Goal: Information Seeking & Learning: Learn about a topic

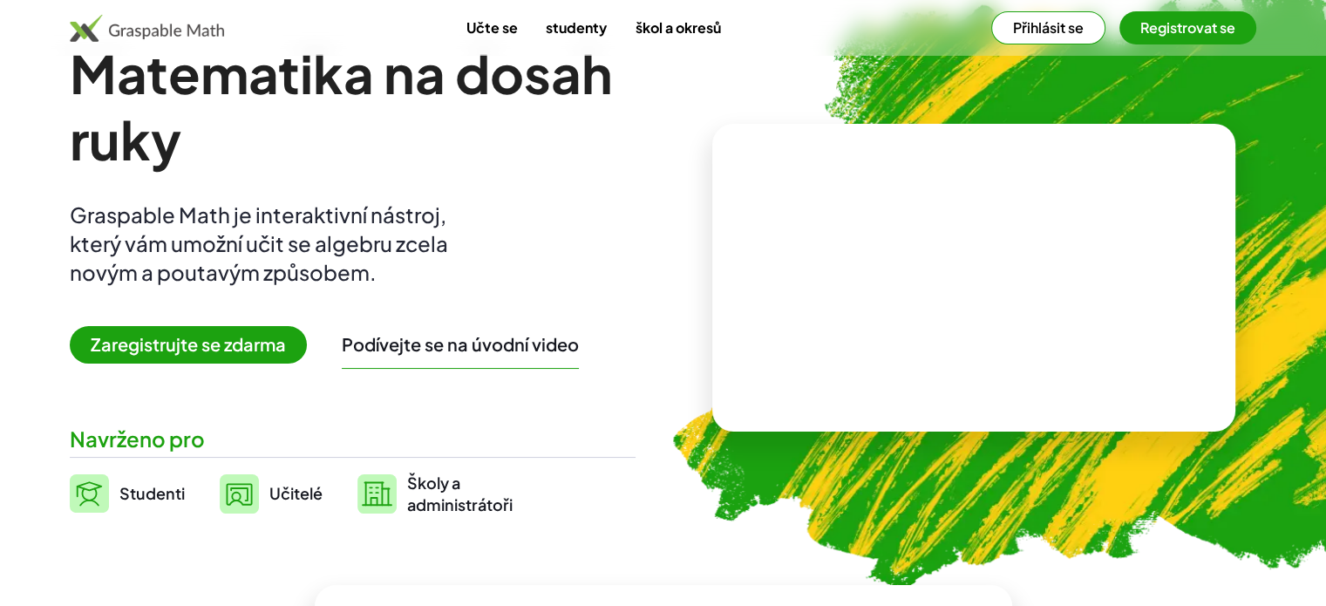
scroll to position [87, 0]
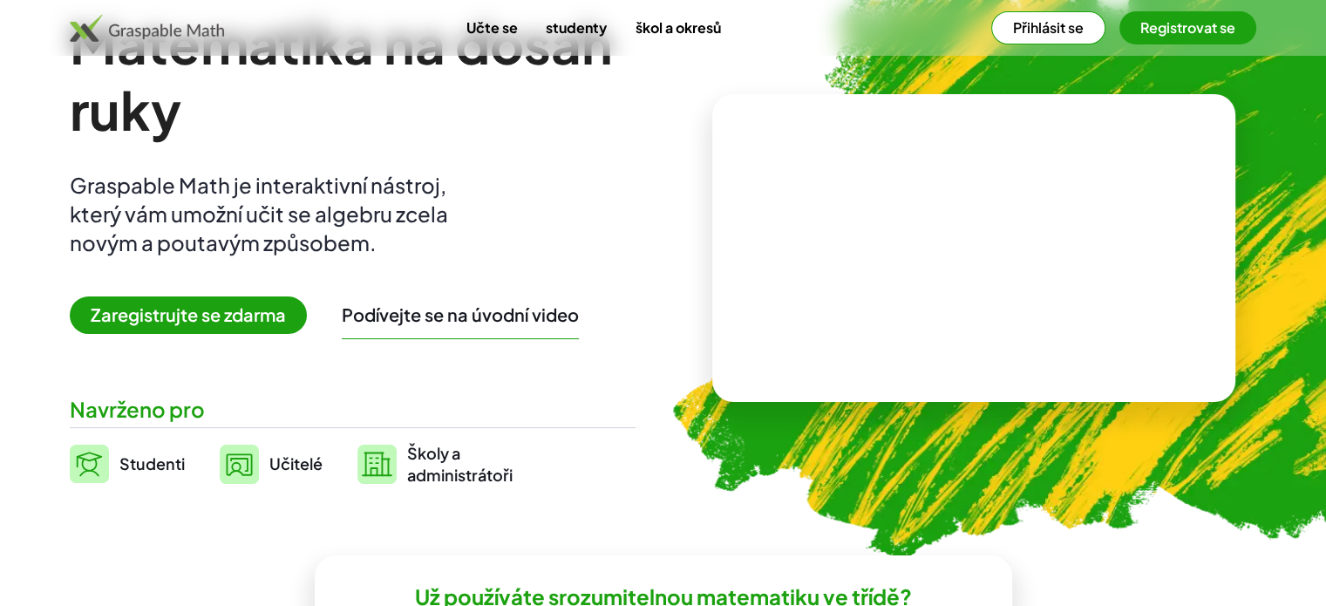
click at [474, 317] on font "Podívejte se na úvodní video" at bounding box center [460, 314] width 237 height 22
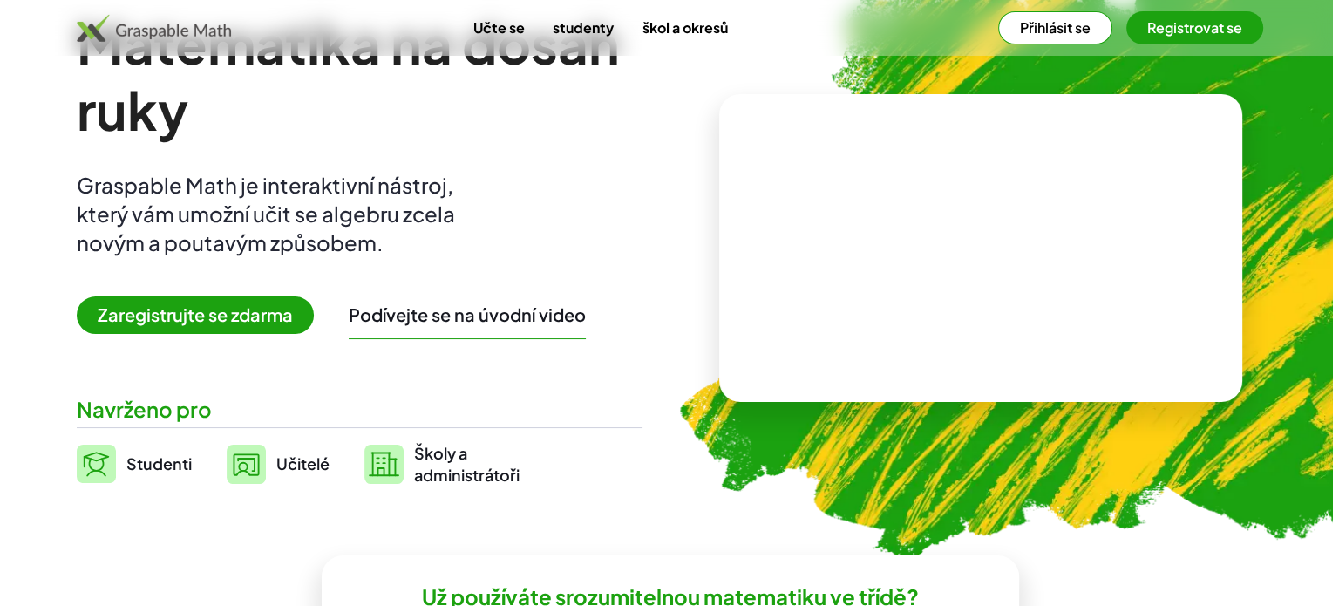
scroll to position [0, 0]
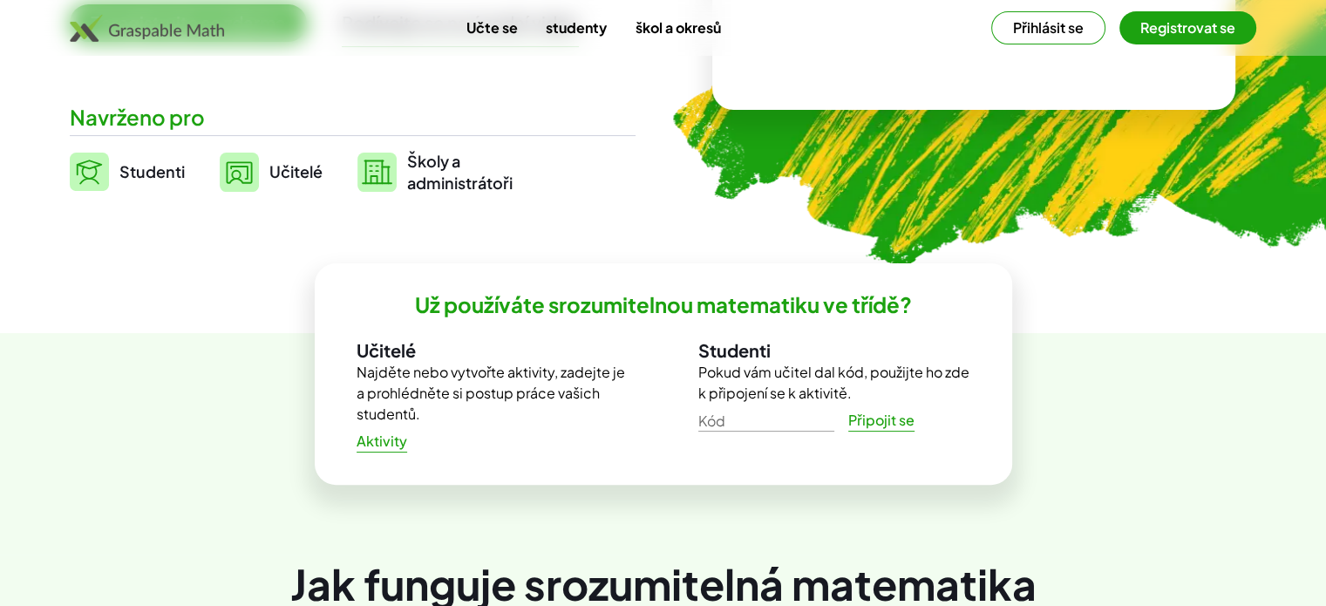
scroll to position [436, 0]
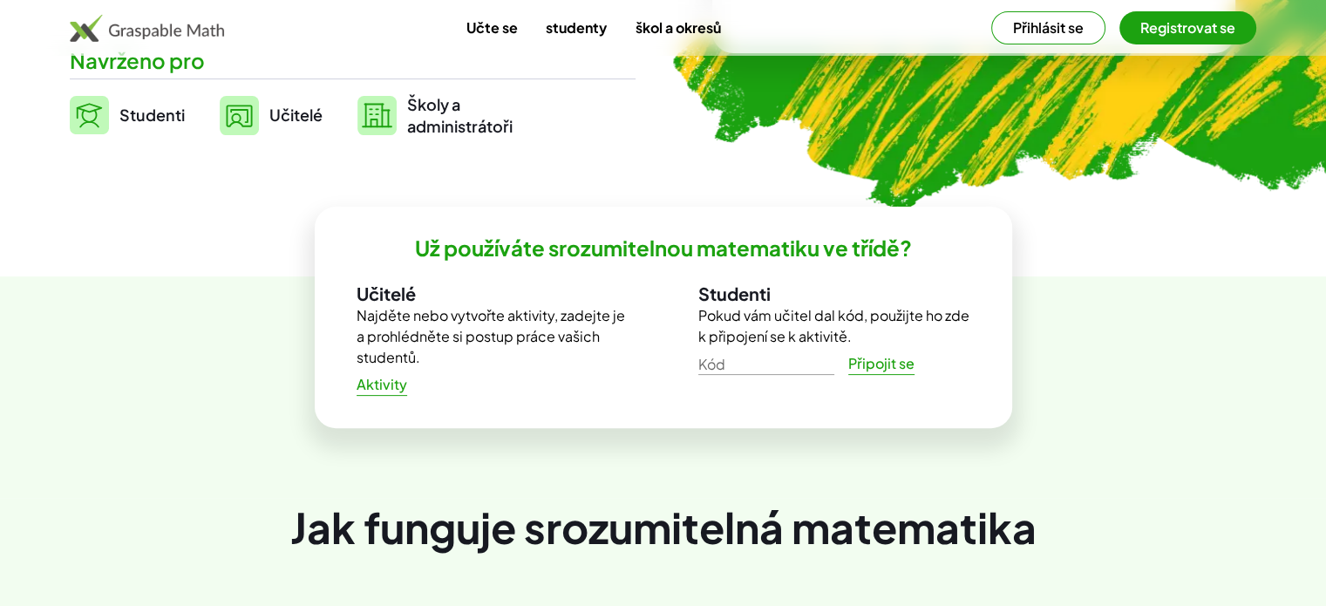
click at [389, 386] on font "Aktivity" at bounding box center [382, 384] width 51 height 18
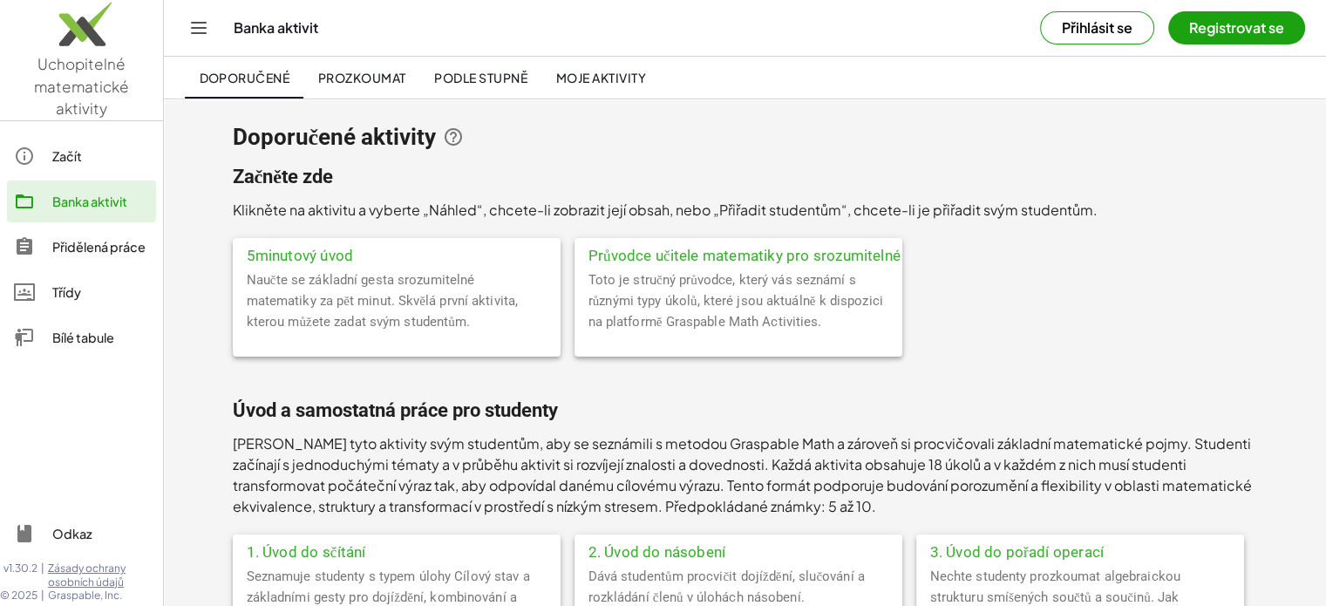
click at [315, 250] on font "5minutový úvod" at bounding box center [300, 255] width 107 height 17
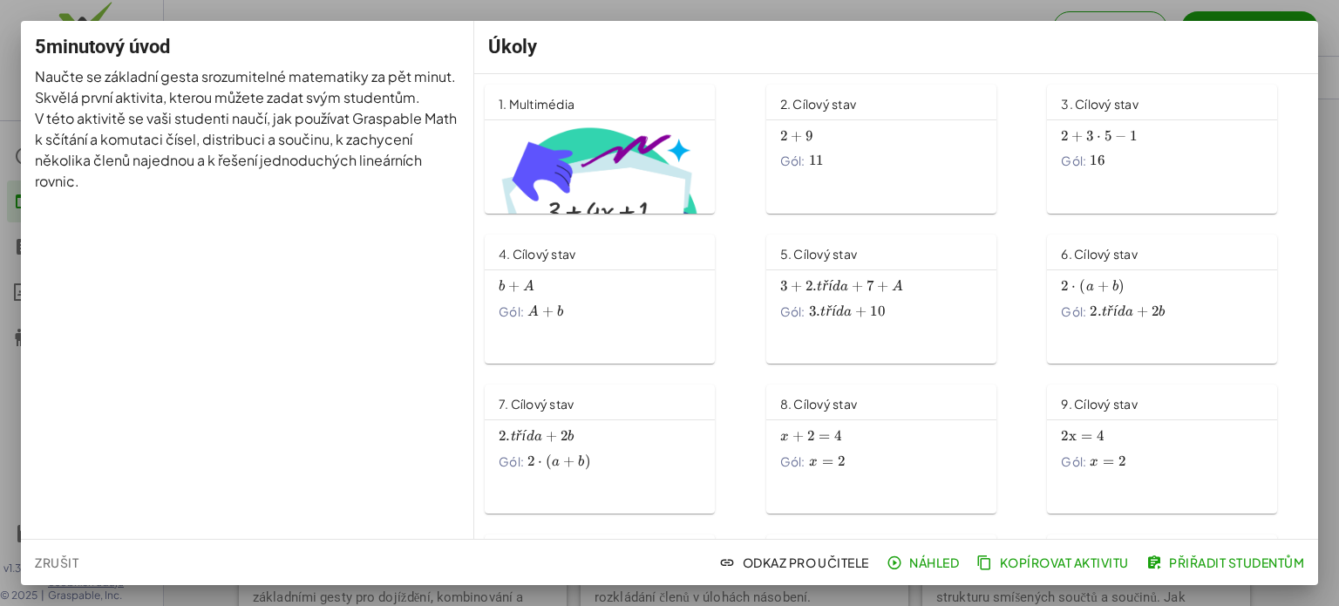
click at [565, 101] on font "1. Multimédia" at bounding box center [537, 104] width 76 height 16
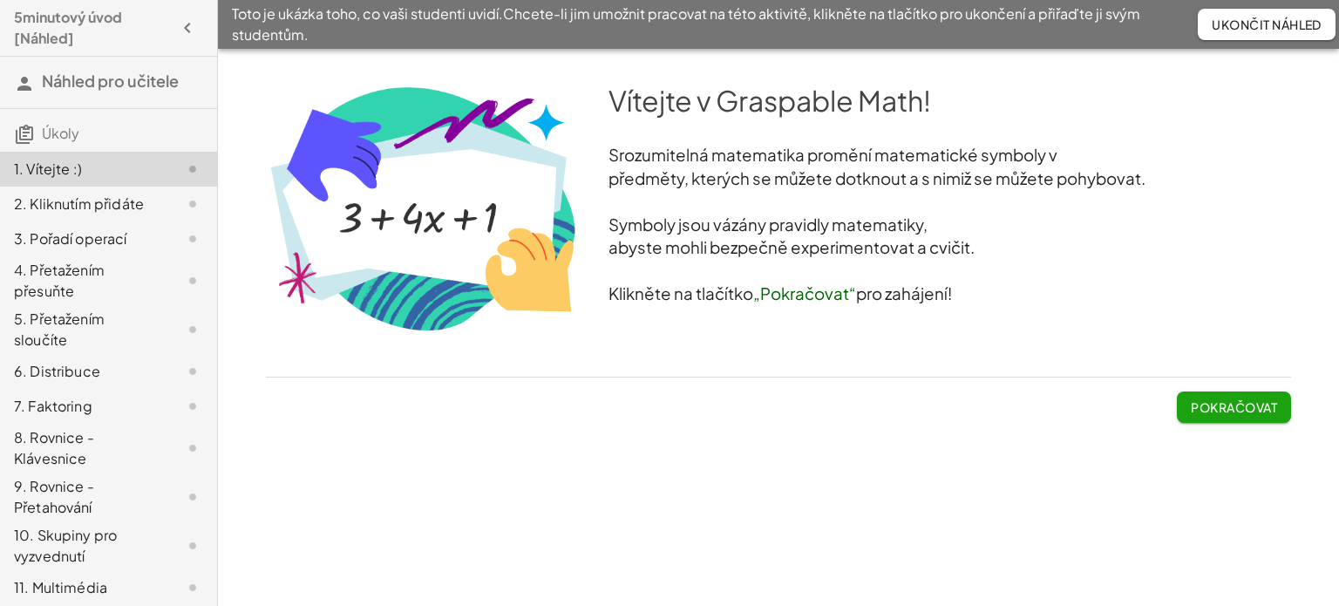
click at [1224, 403] on font "Pokračovat" at bounding box center [1234, 407] width 86 height 16
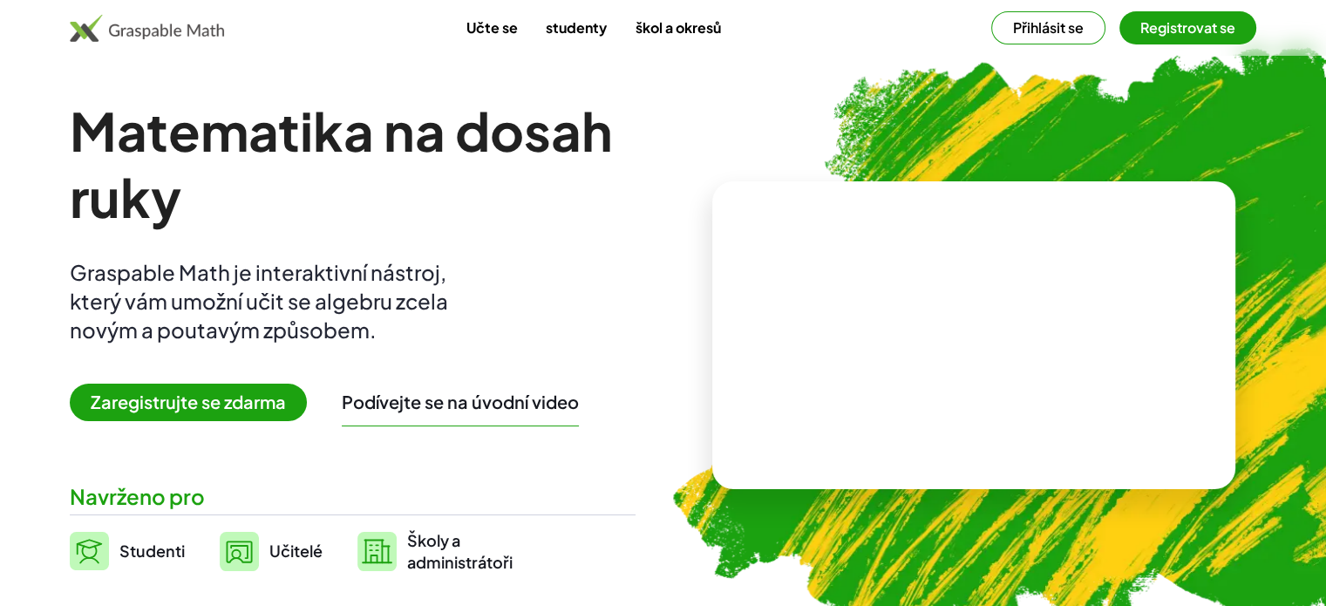
click at [489, 27] on font "Učte se" at bounding box center [492, 27] width 51 height 18
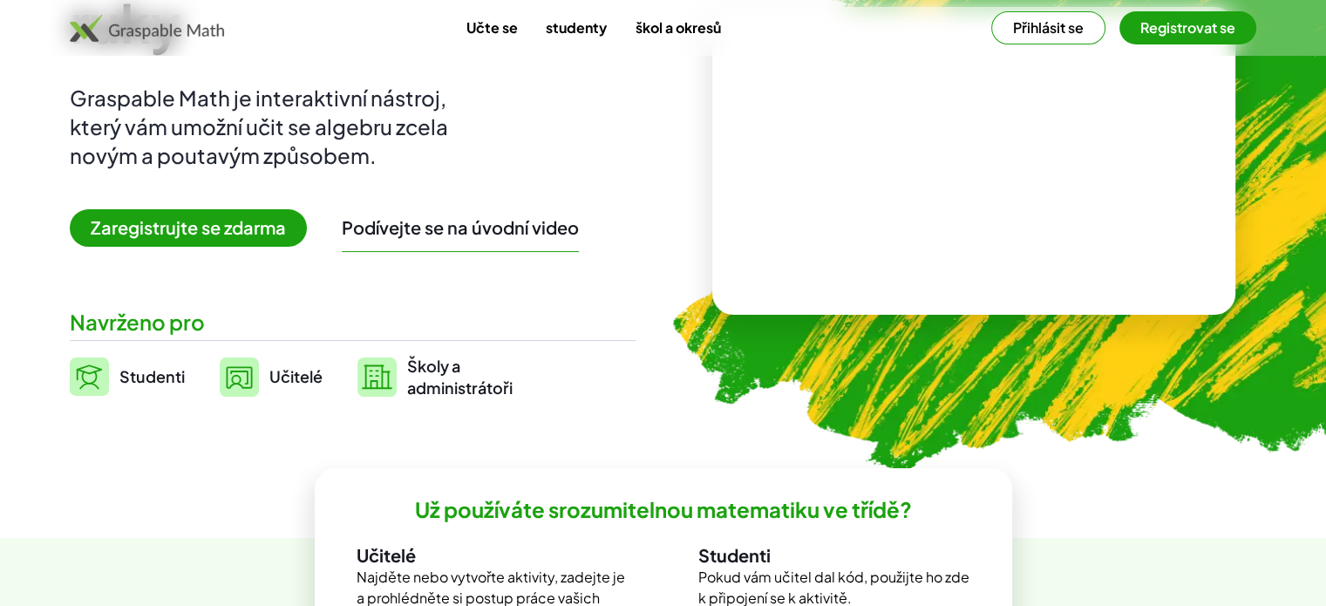
scroll to position [349, 0]
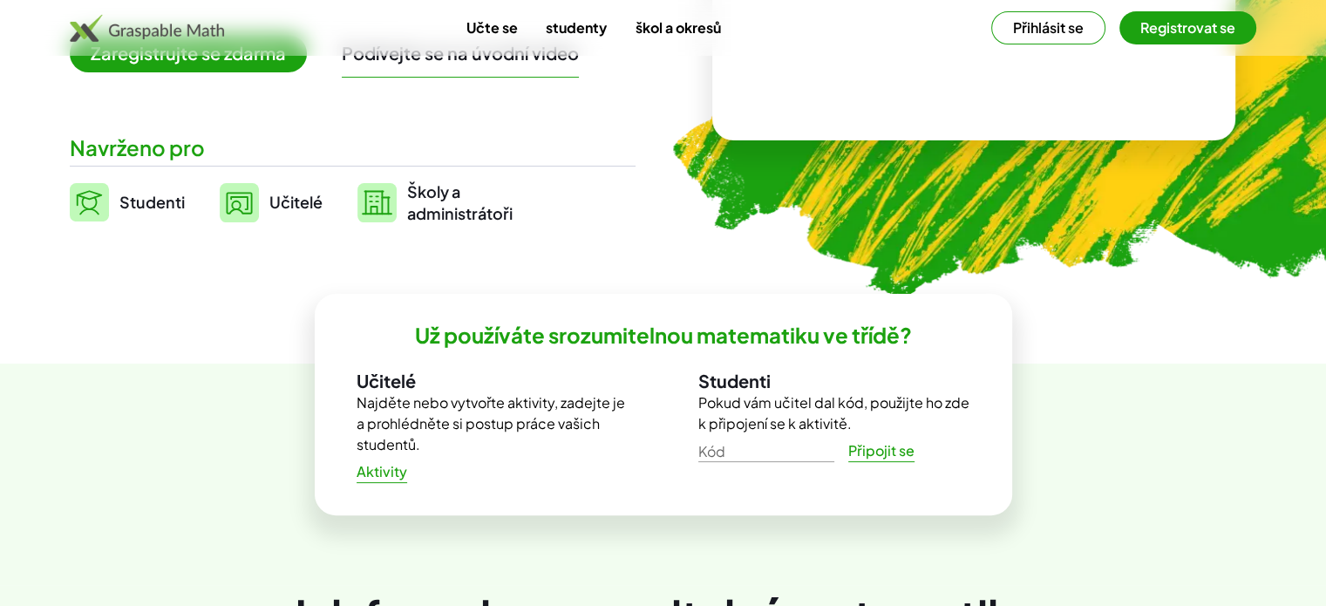
click at [377, 465] on font "Aktivity" at bounding box center [382, 471] width 51 height 18
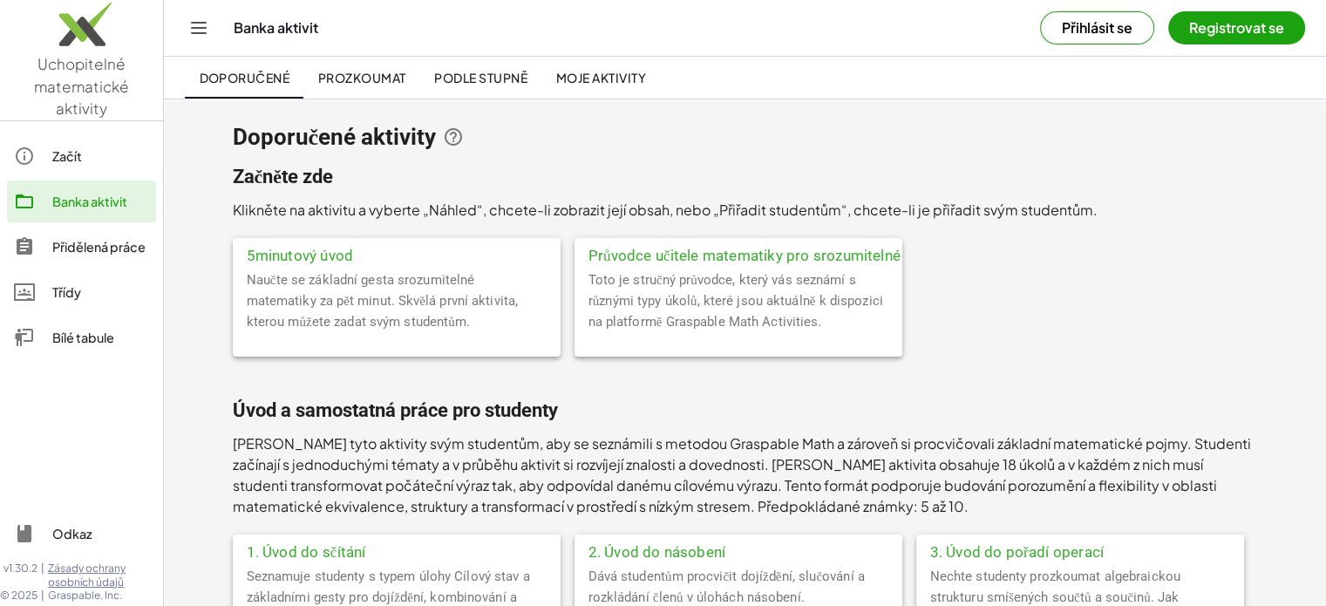
scroll to position [87, 0]
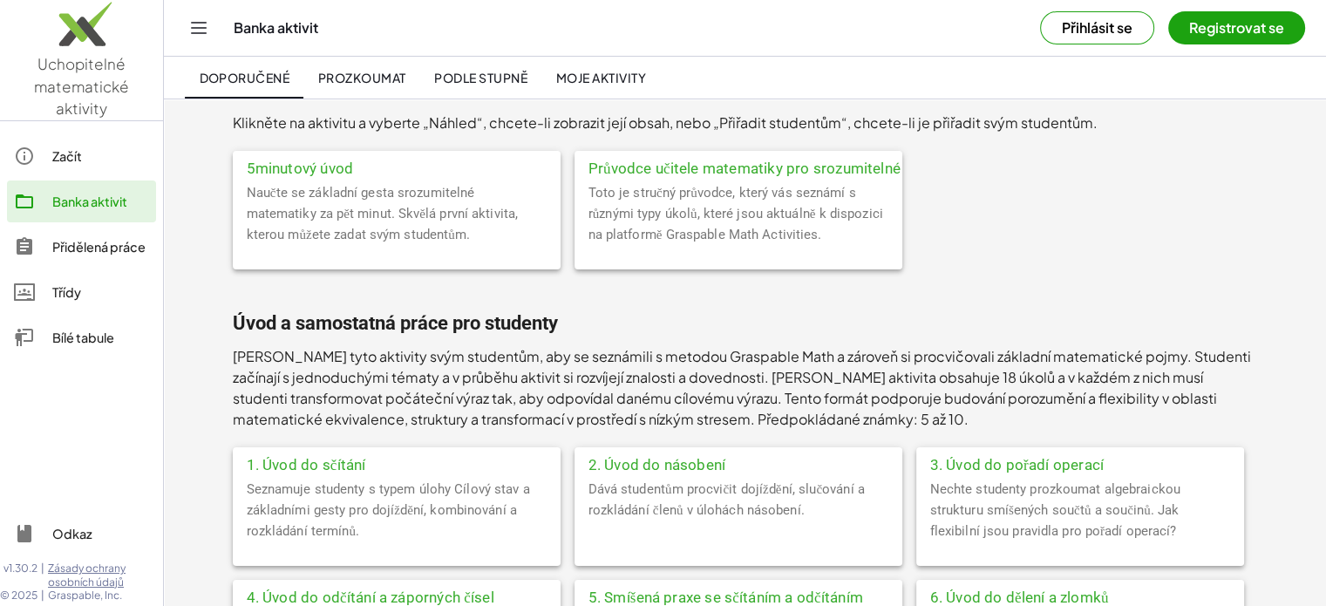
click at [317, 459] on font "1. Úvod do sčítání" at bounding box center [306, 464] width 119 height 17
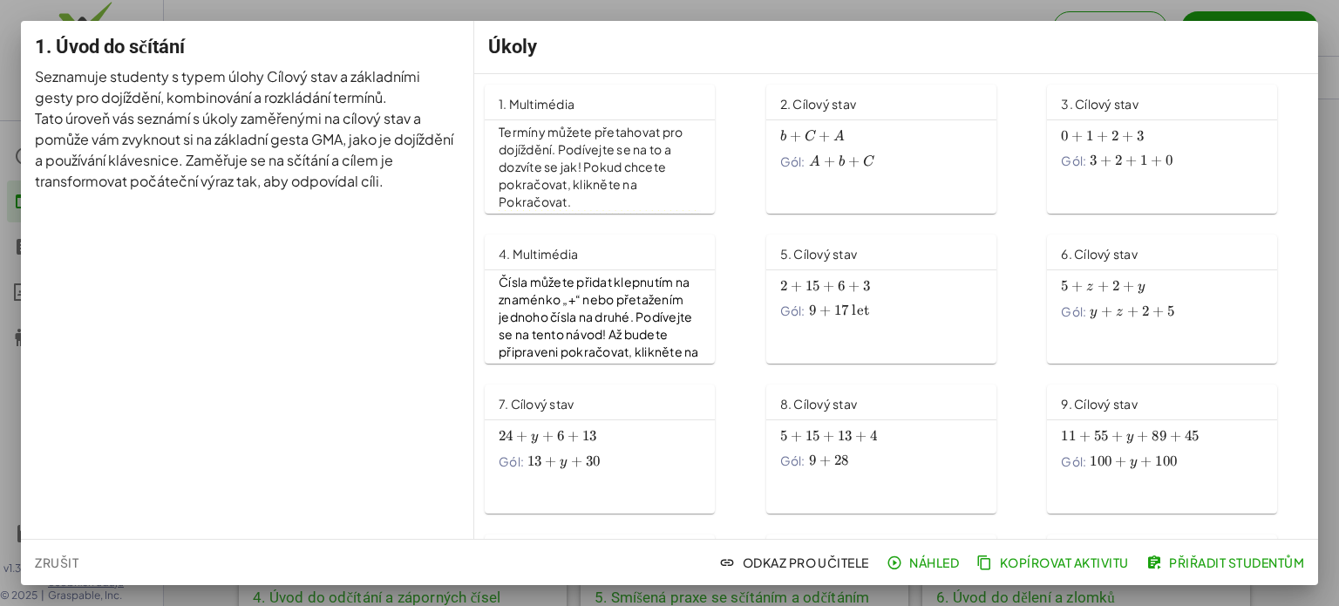
click at [520, 187] on font "Termíny můžete přetahovat pro dojíždění. Podívejte se na to a dozvíte se jak! P…" at bounding box center [592, 166] width 187 height 85
click at [1122, 137] on font "+" at bounding box center [1127, 135] width 11 height 17
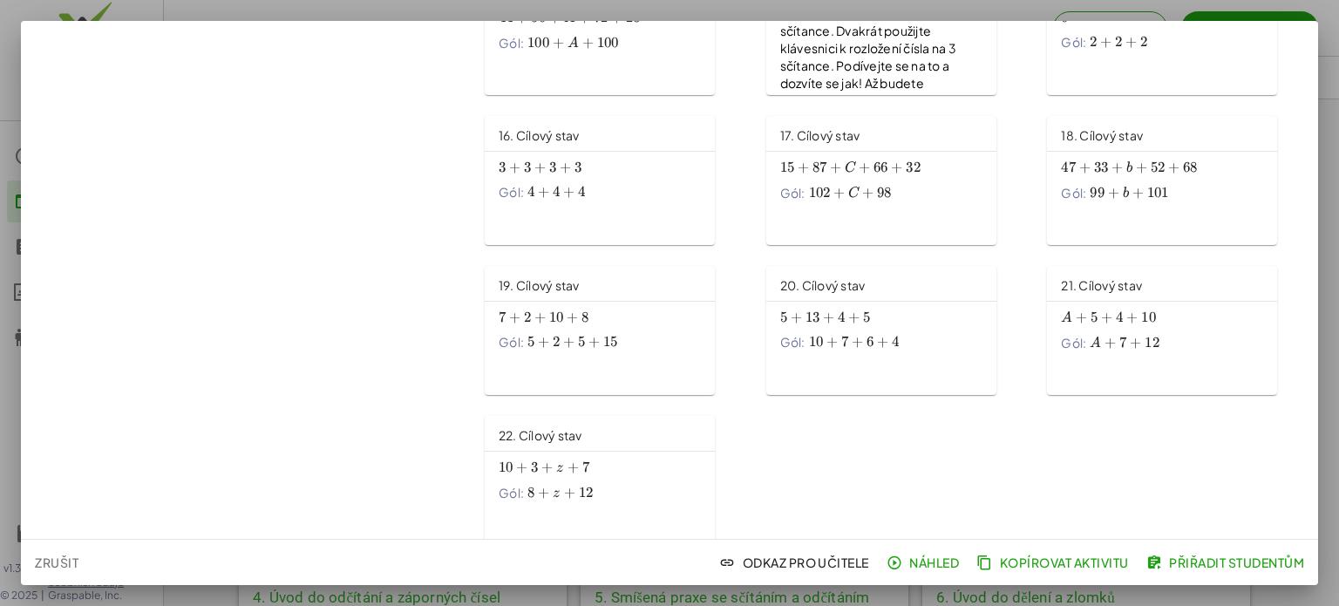
scroll to position [734, 0]
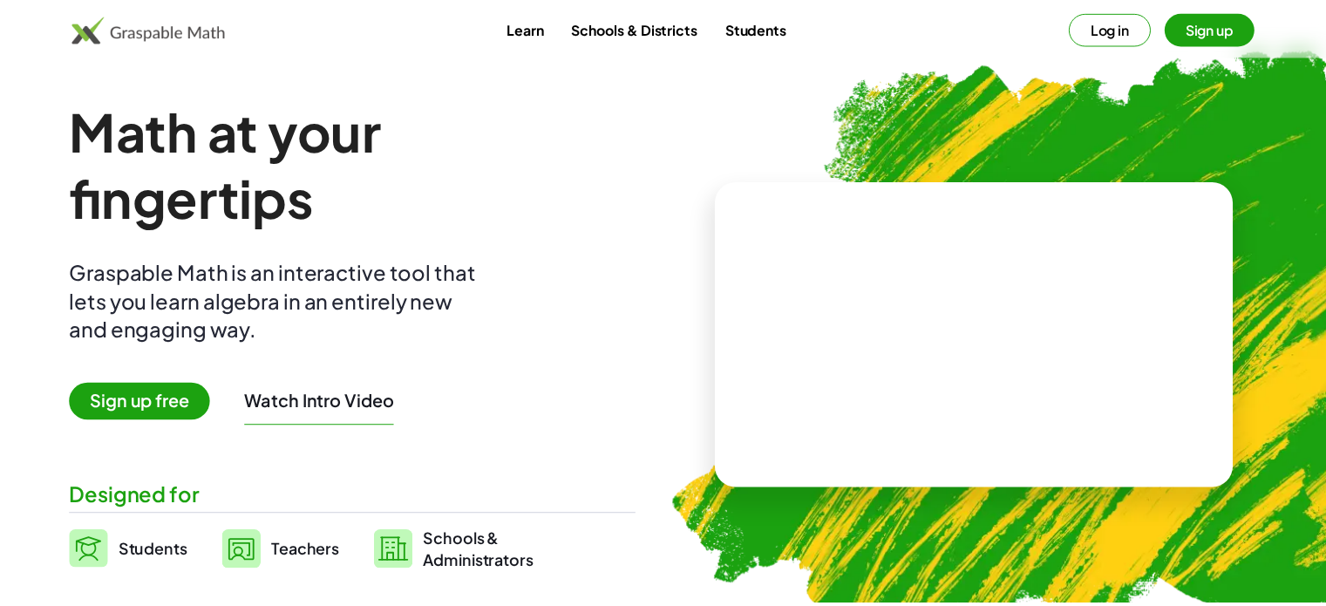
scroll to position [349, 0]
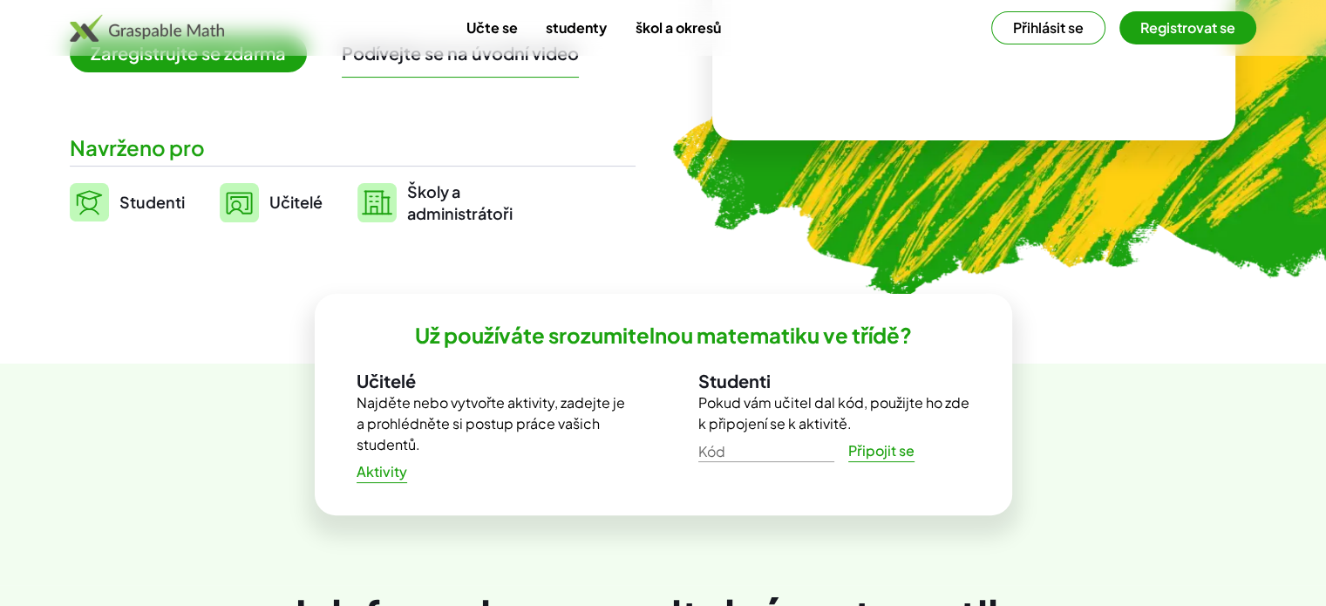
drag, startPoint x: 1231, startPoint y: 369, endPoint x: 1215, endPoint y: 372, distance: 16.9
click at [1231, 369] on div "Už používáte srozumitelnou matematiku ve třídě? Učitelé Najděte nebo vytvořte a…" at bounding box center [663, 474] width 1326 height 221
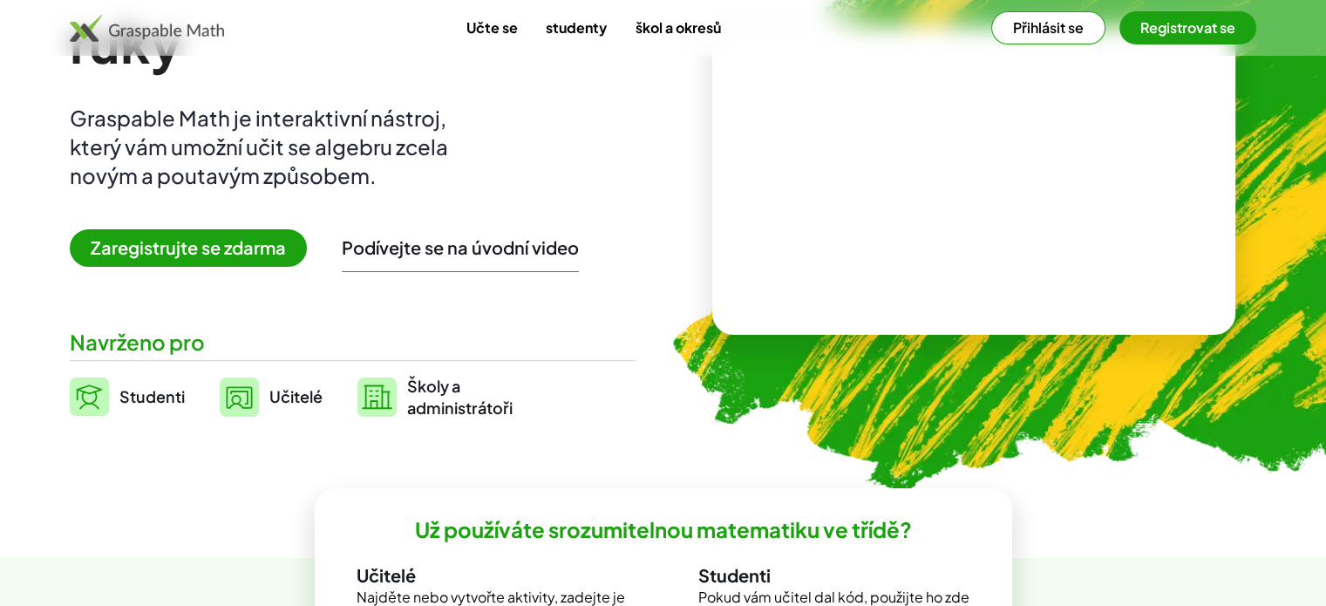
click at [187, 249] on font "Zaregistrujte se zdarma" at bounding box center [188, 247] width 195 height 22
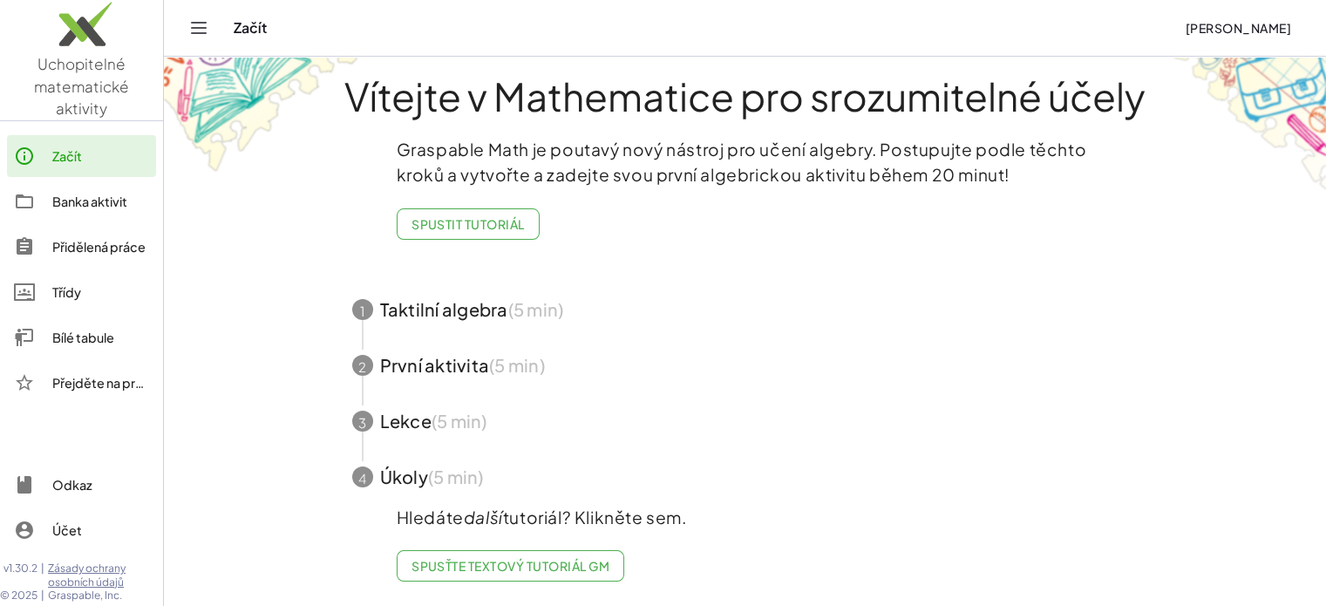
scroll to position [32, 0]
click at [443, 295] on span "button" at bounding box center [745, 310] width 828 height 56
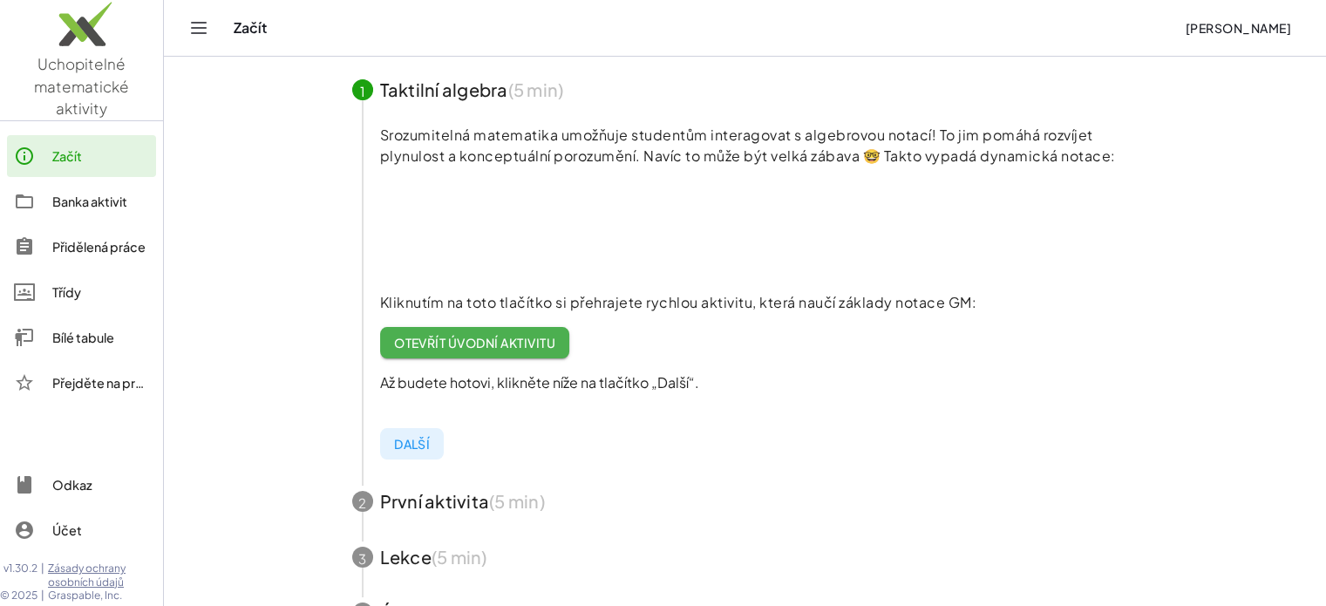
scroll to position [174, 0]
click at [424, 337] on font "Otevřít úvodní aktivitu" at bounding box center [474, 341] width 161 height 16
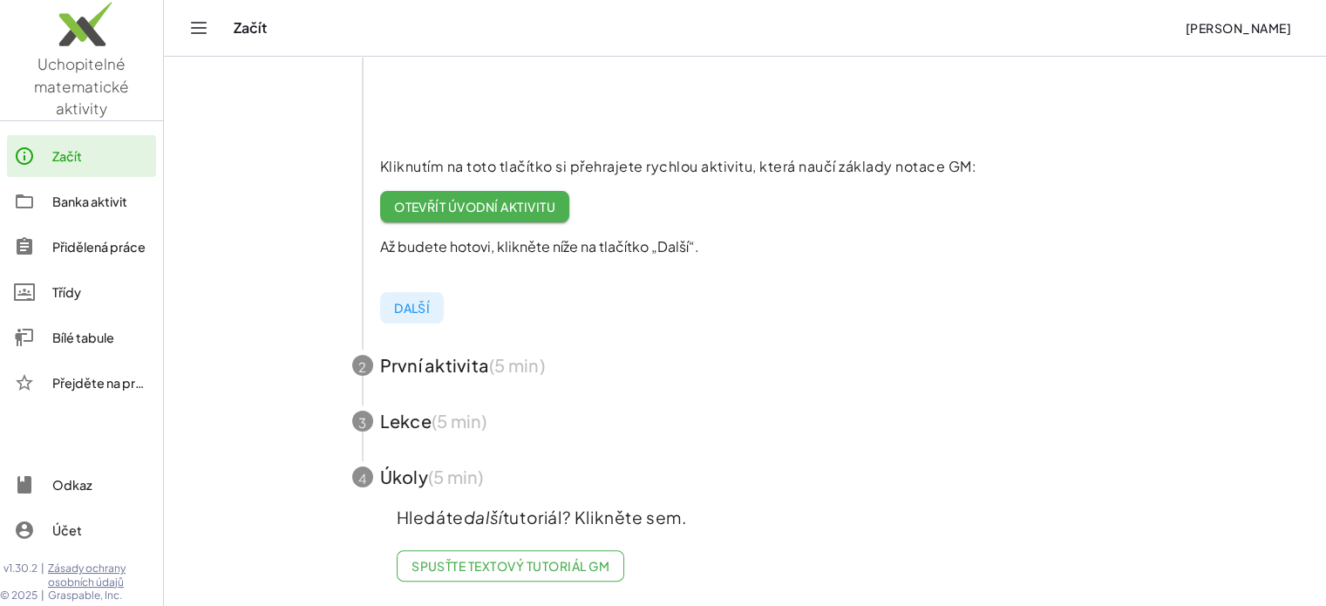
scroll to position [322, 0]
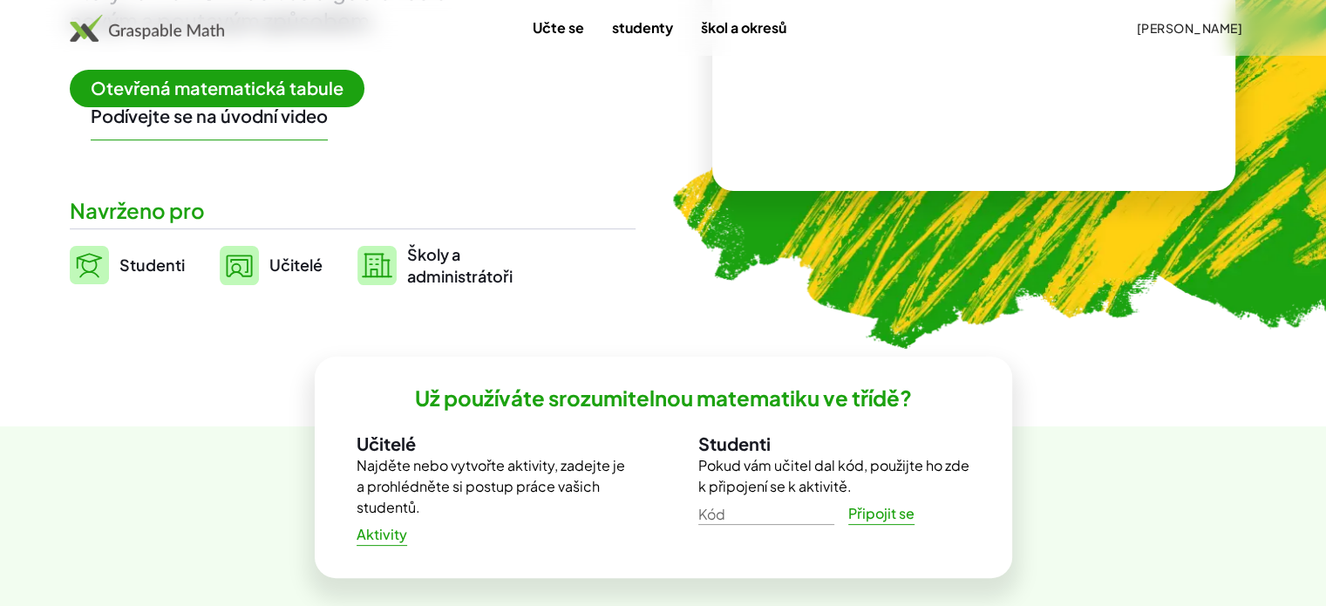
scroll to position [329, 0]
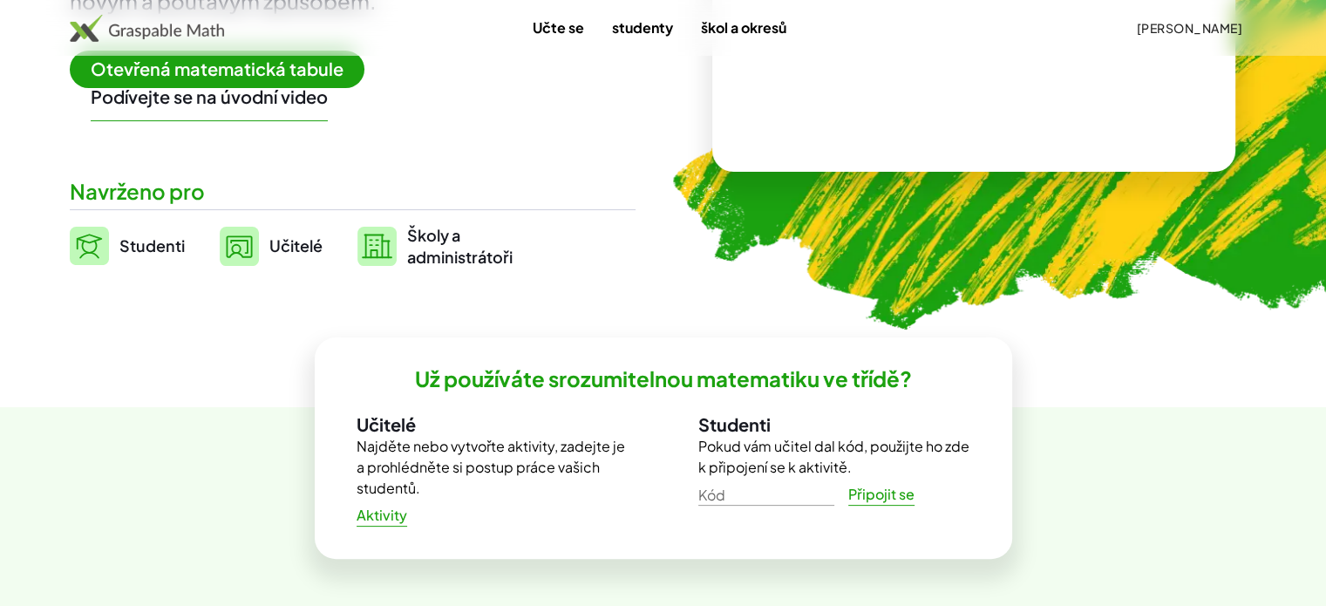
click at [706, 478] on input "Kód" at bounding box center [767, 492] width 136 height 28
type input "*****"
click at [888, 485] on font "Připojit se" at bounding box center [881, 494] width 66 height 18
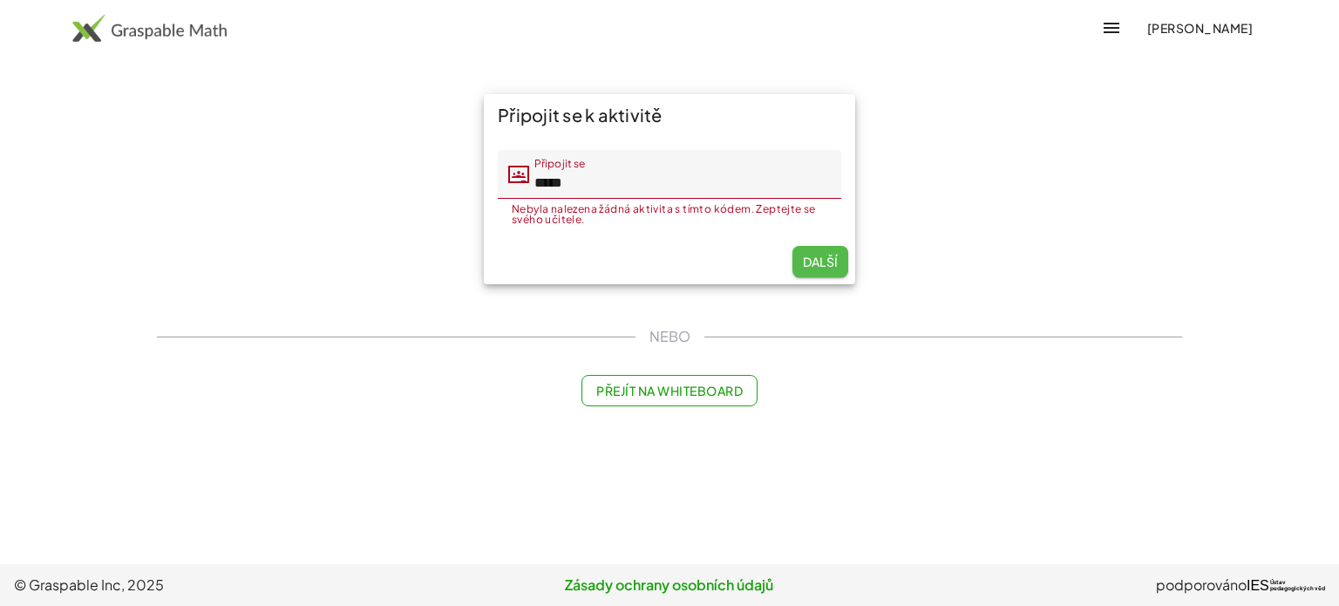
click at [817, 263] on font "Další" at bounding box center [821, 262] width 36 height 16
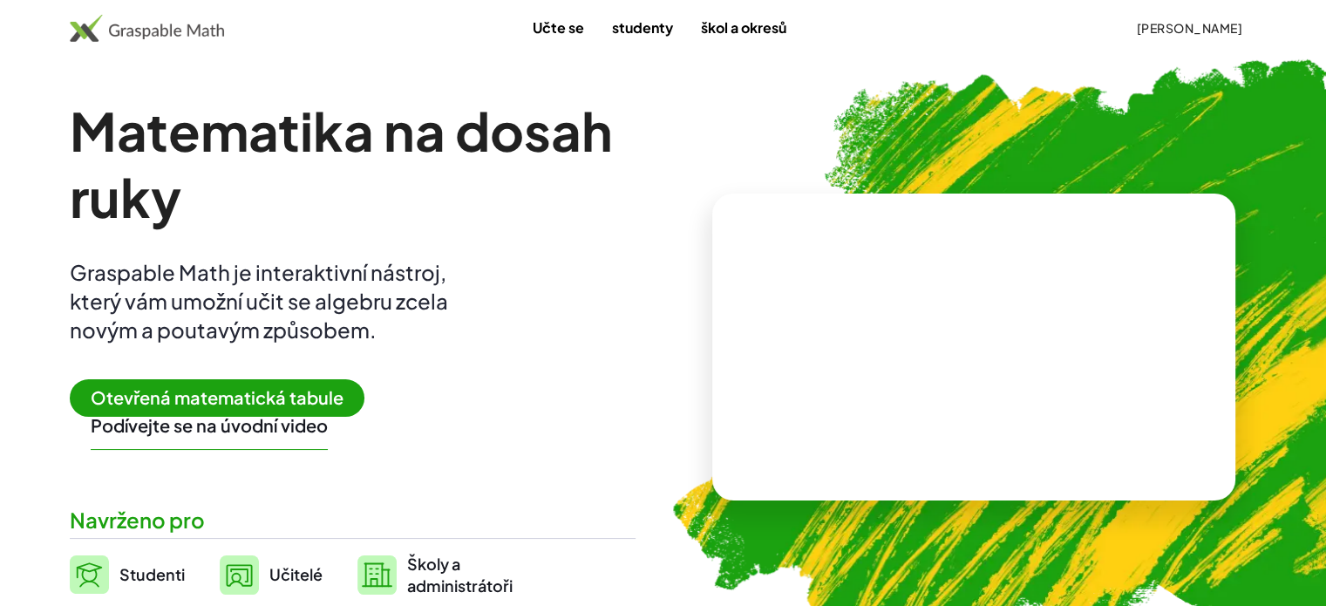
click at [328, 414] on font "Podívejte se na úvodní video" at bounding box center [209, 425] width 237 height 22
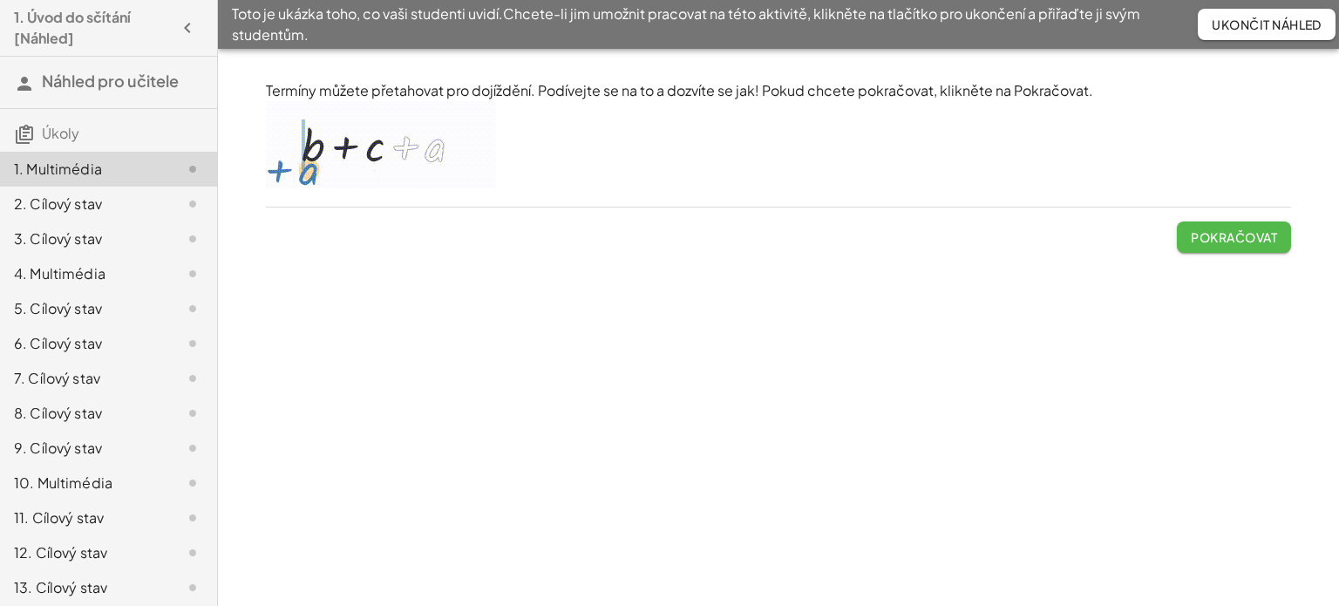
click at [1238, 237] on font "Pokračovat" at bounding box center [1234, 237] width 86 height 16
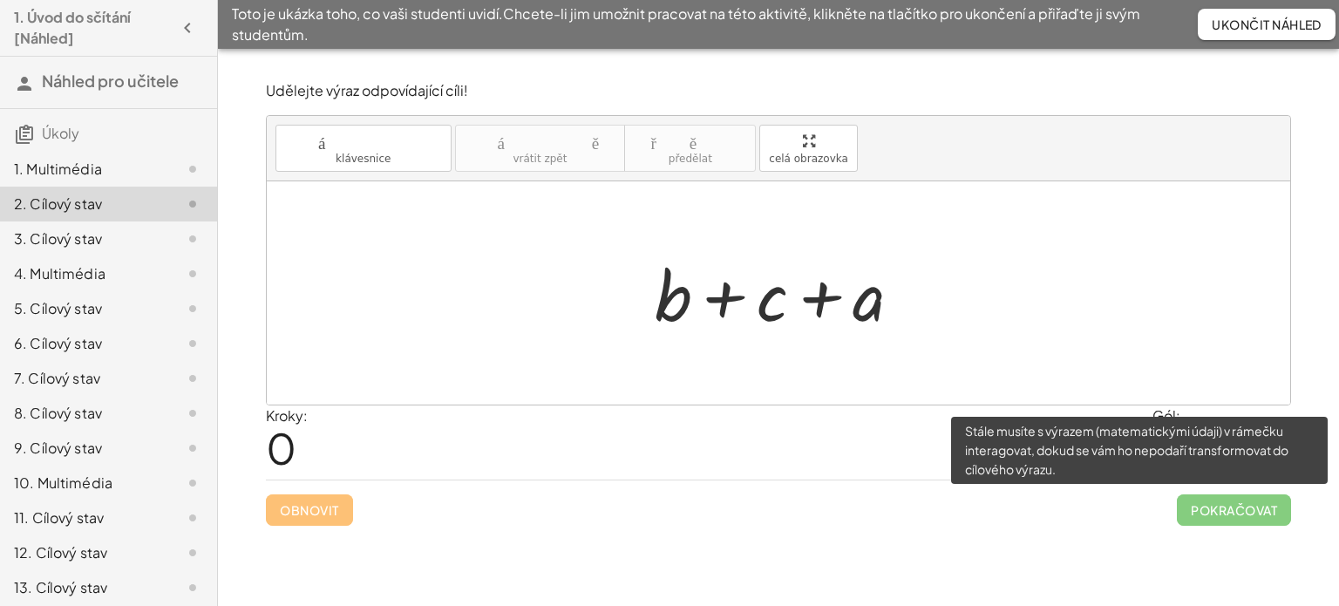
click at [1230, 501] on span "Pokračovat" at bounding box center [1234, 509] width 114 height 31
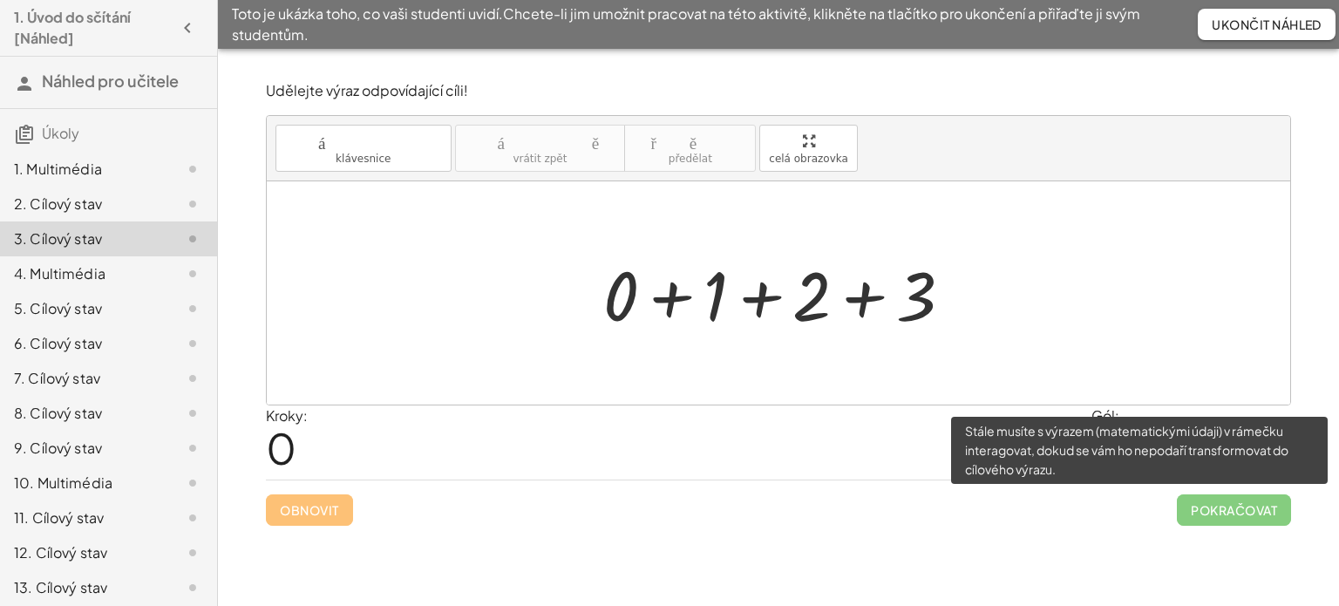
click at [1255, 509] on span "Pokračovat" at bounding box center [1234, 509] width 114 height 31
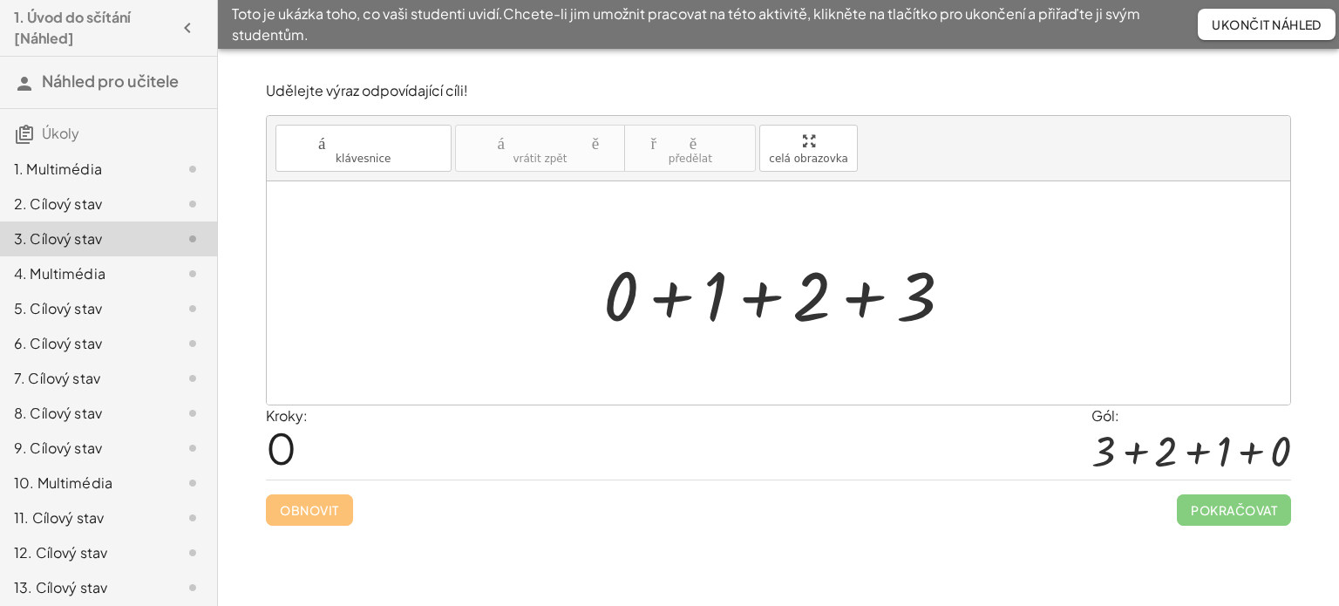
click at [303, 504] on div "Obnovit Pokračovat" at bounding box center [779, 503] width 1026 height 46
click at [1238, 25] on font "Ukončit náhled" at bounding box center [1267, 25] width 110 height 16
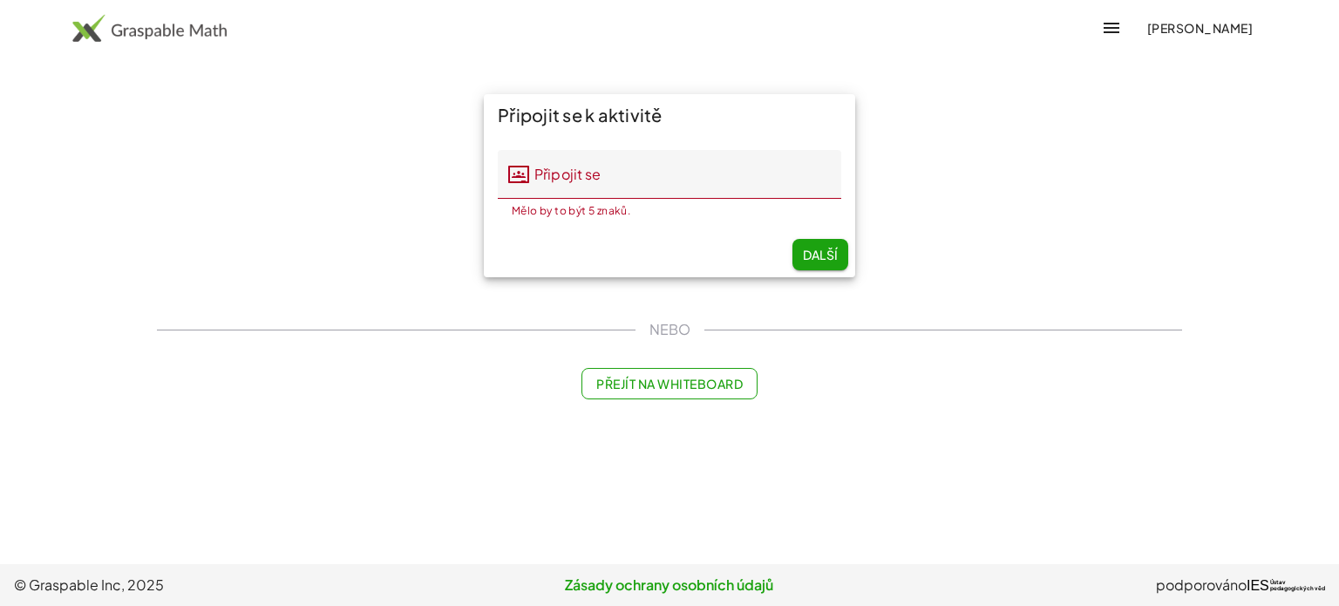
click at [925, 290] on div "Připojit se k aktivitě Připojit se Připojit se Mělo by to být 5 znaků. 0 / 5 Da…" at bounding box center [670, 247] width 1046 height 326
click at [843, 243] on button "Další" at bounding box center [821, 254] width 56 height 31
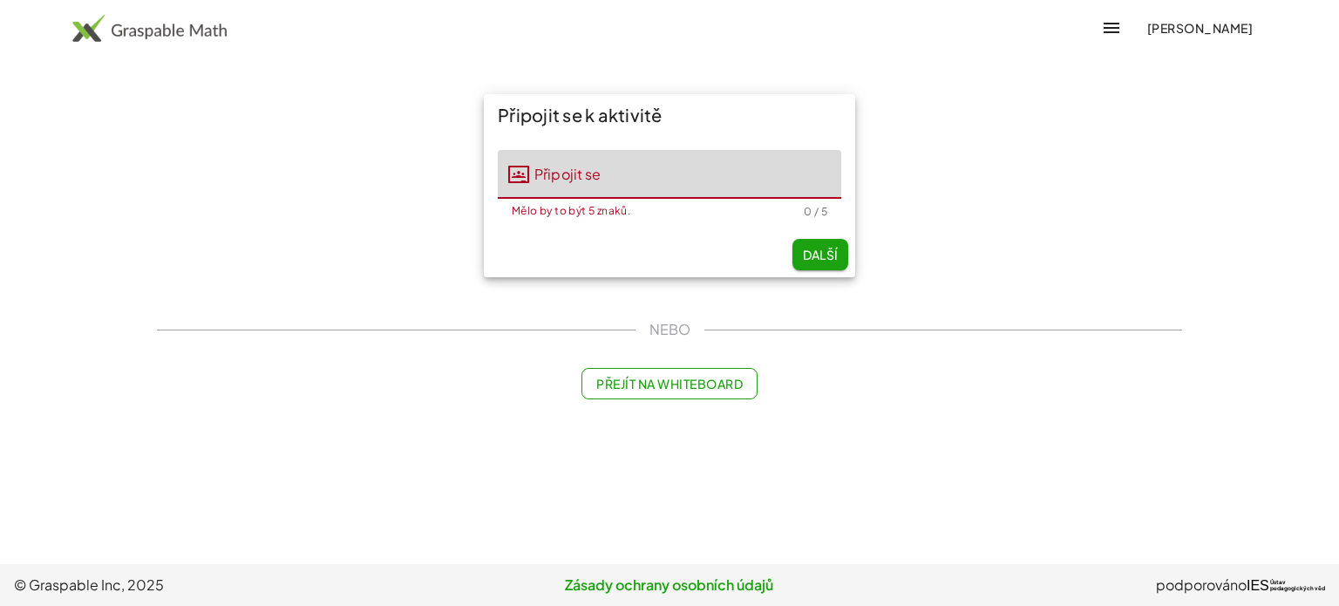
click at [611, 181] on input "Připojit se" at bounding box center [685, 174] width 312 height 49
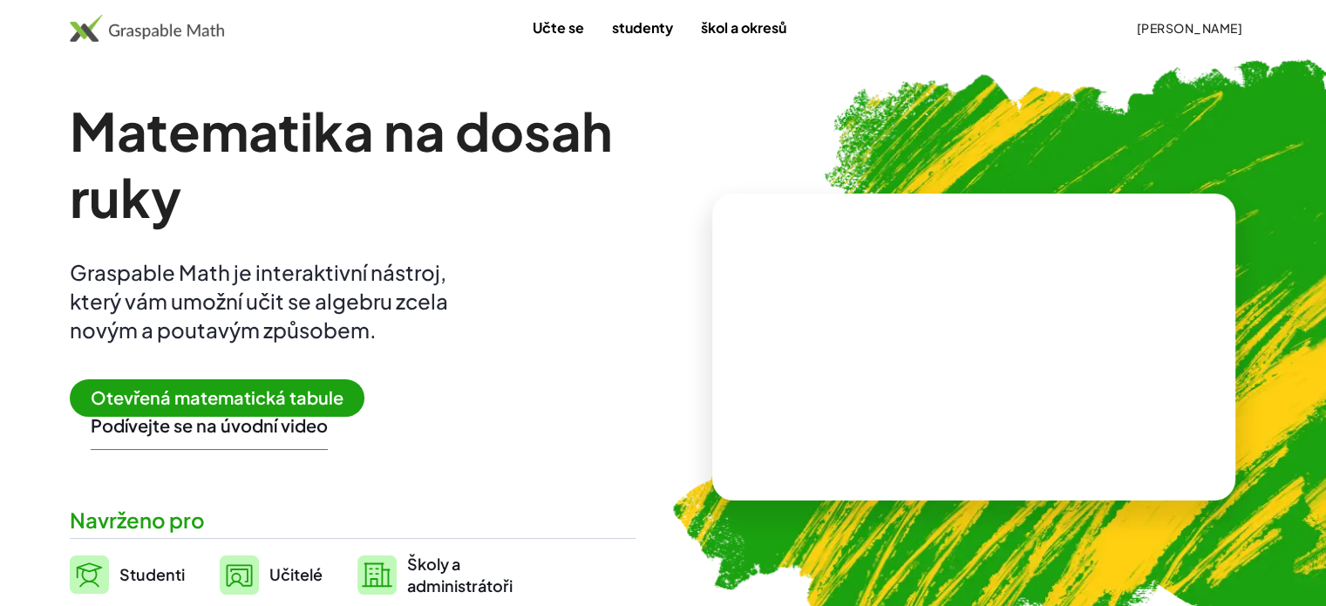
click at [610, 106] on font "Matematika na dosah ruky" at bounding box center [341, 164] width 543 height 132
click at [660, 154] on img at bounding box center [1076, 350] width 883 height 744
click at [209, 395] on font "Otevřená matematická tabule" at bounding box center [217, 397] width 253 height 22
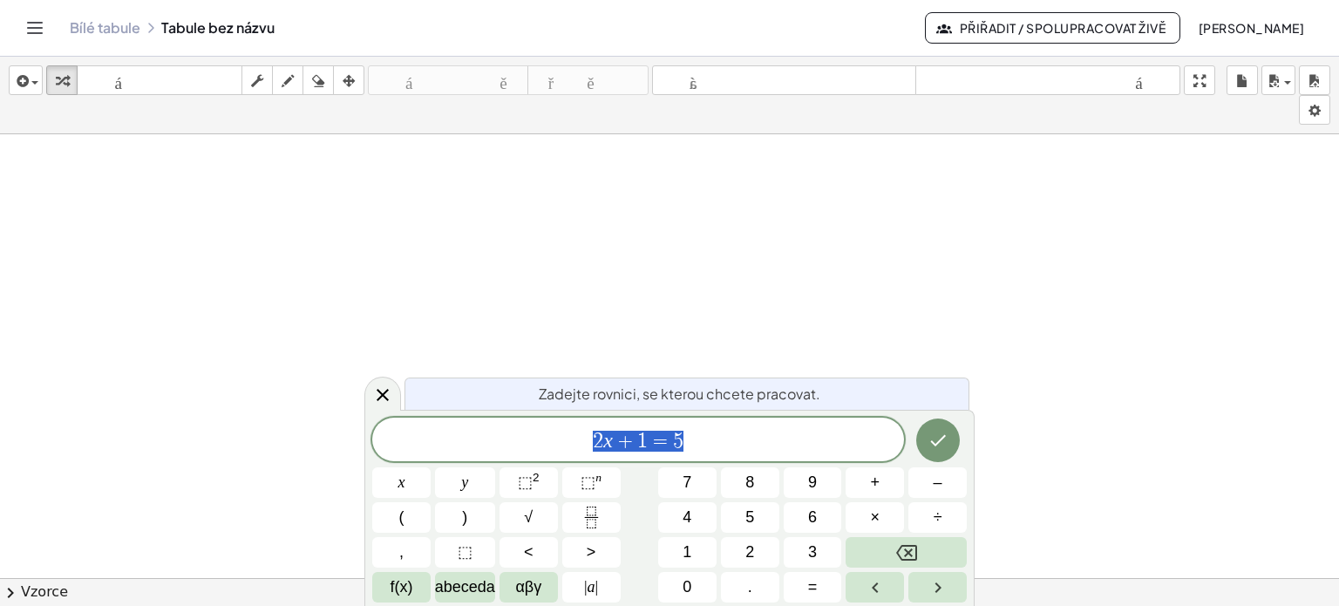
scroll to position [575, 0]
click at [658, 394] on font "Zadejte rovnici, se kterou chcete pracovat." at bounding box center [680, 394] width 282 height 18
click at [687, 443] on span "2 x + 1 = 5" at bounding box center [638, 441] width 532 height 24
click at [942, 446] on icon "Hotovo" at bounding box center [938, 440] width 21 height 21
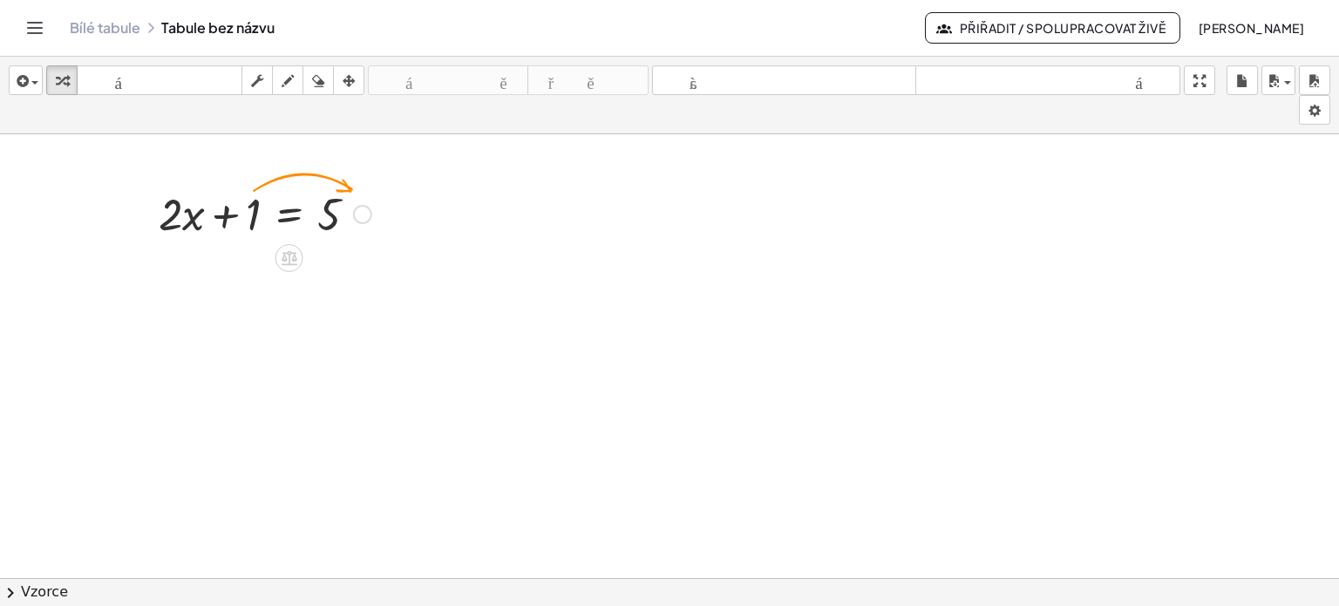
drag, startPoint x: 252, startPoint y: 215, endPoint x: 278, endPoint y: 206, distance: 27.9
click at [257, 212] on div at bounding box center [265, 212] width 230 height 59
click at [369, 213] on div at bounding box center [362, 214] width 19 height 19
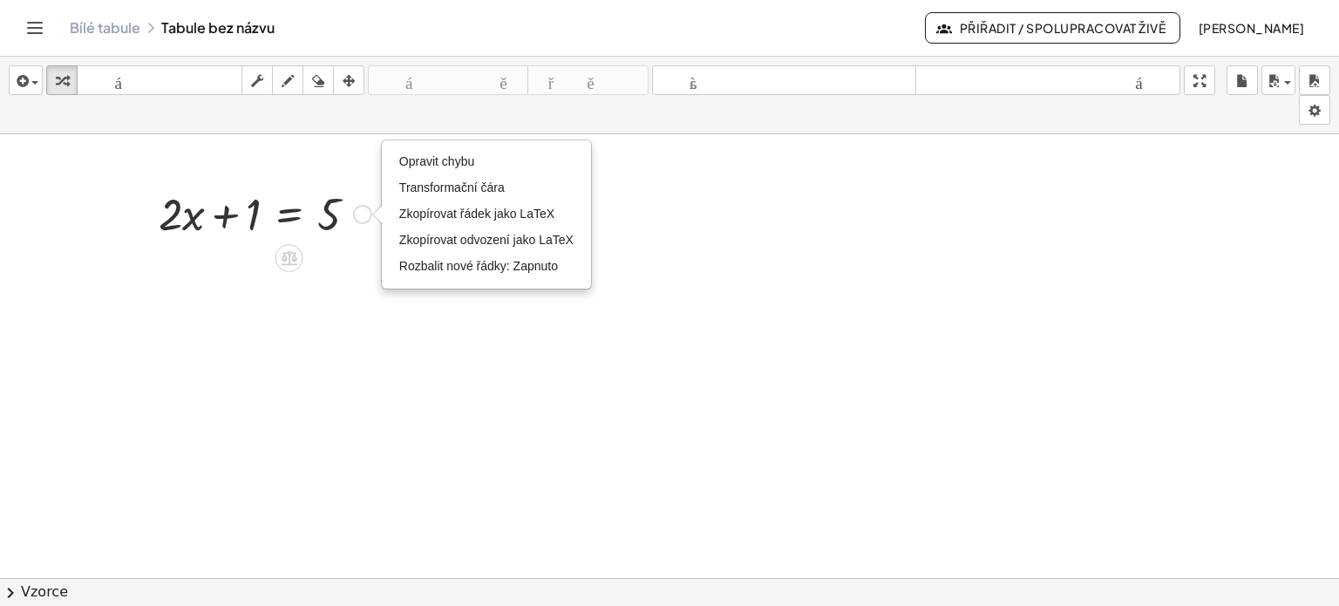
click at [256, 212] on div at bounding box center [265, 212] width 230 height 59
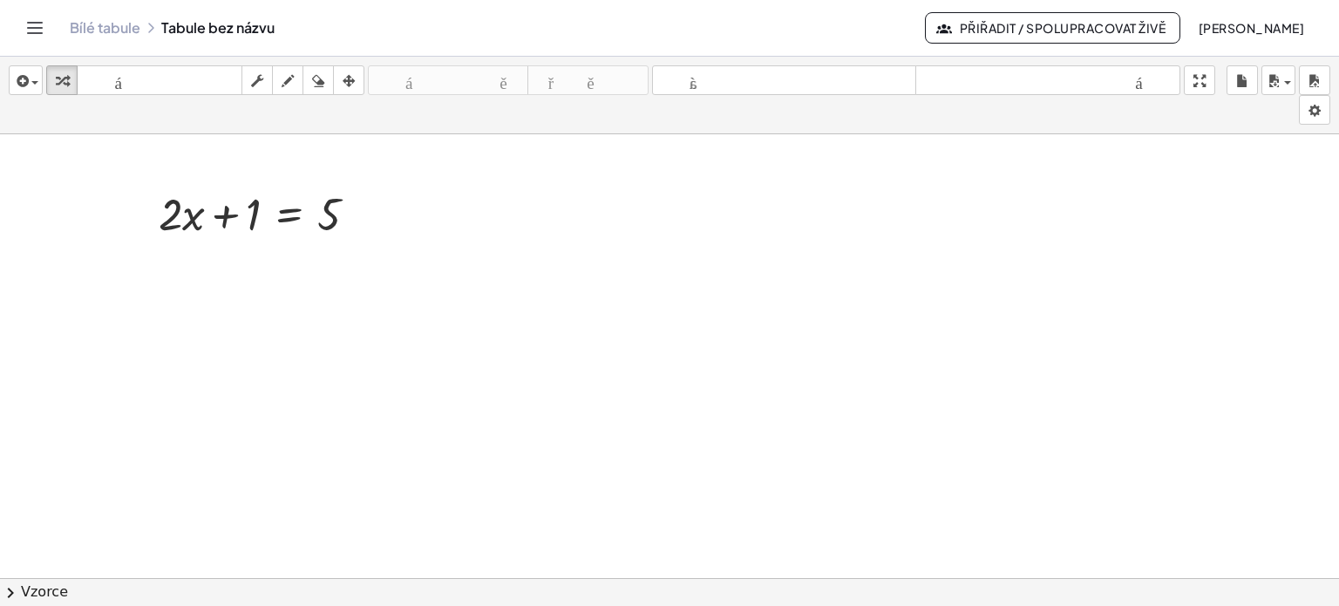
click at [262, 300] on div at bounding box center [669, 73] width 1339 height 1027
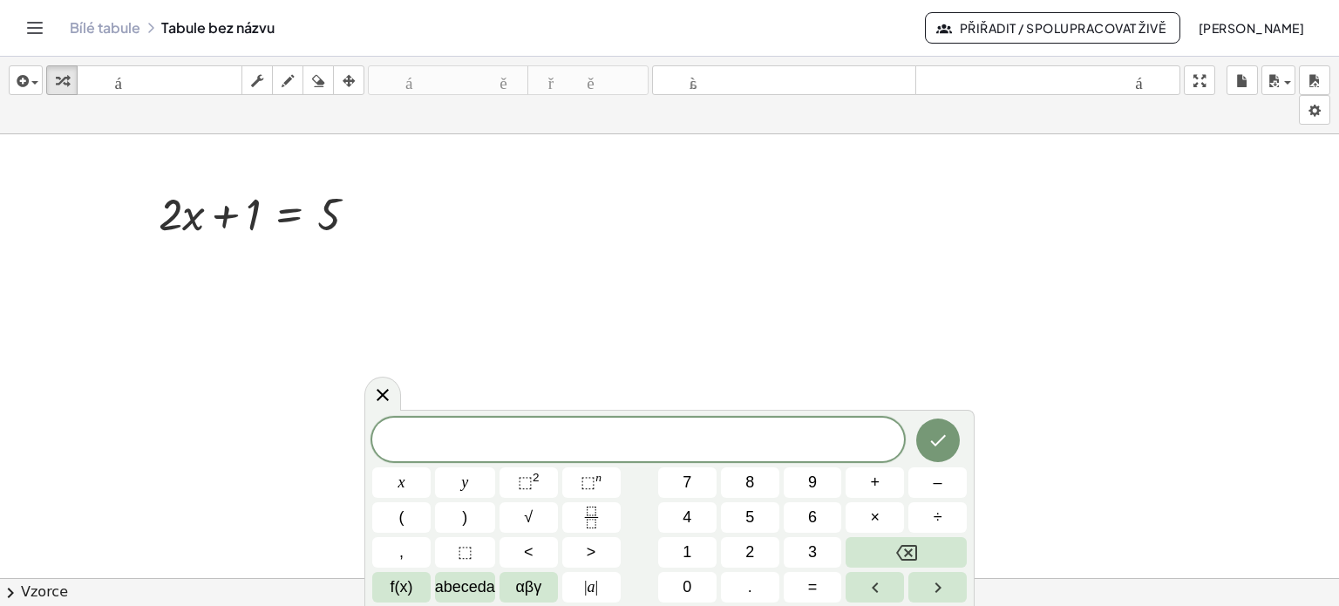
drag, startPoint x: 572, startPoint y: 318, endPoint x: 558, endPoint y: 319, distance: 14.0
click at [574, 318] on div at bounding box center [669, 73] width 1339 height 1027
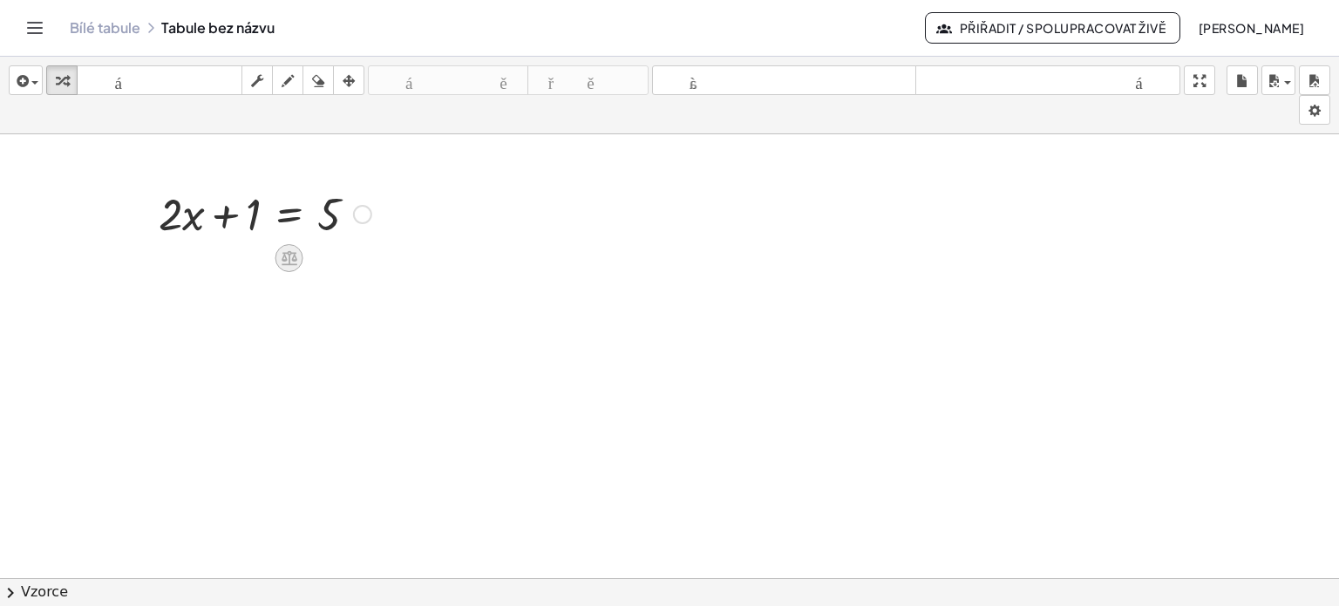
click at [295, 259] on icon at bounding box center [290, 258] width 16 height 15
click at [370, 212] on div "Opravit chybu Transformační čára Zkopírovat řádek jako LaTeX Zkopírovat odvozen…" at bounding box center [362, 214] width 19 height 19
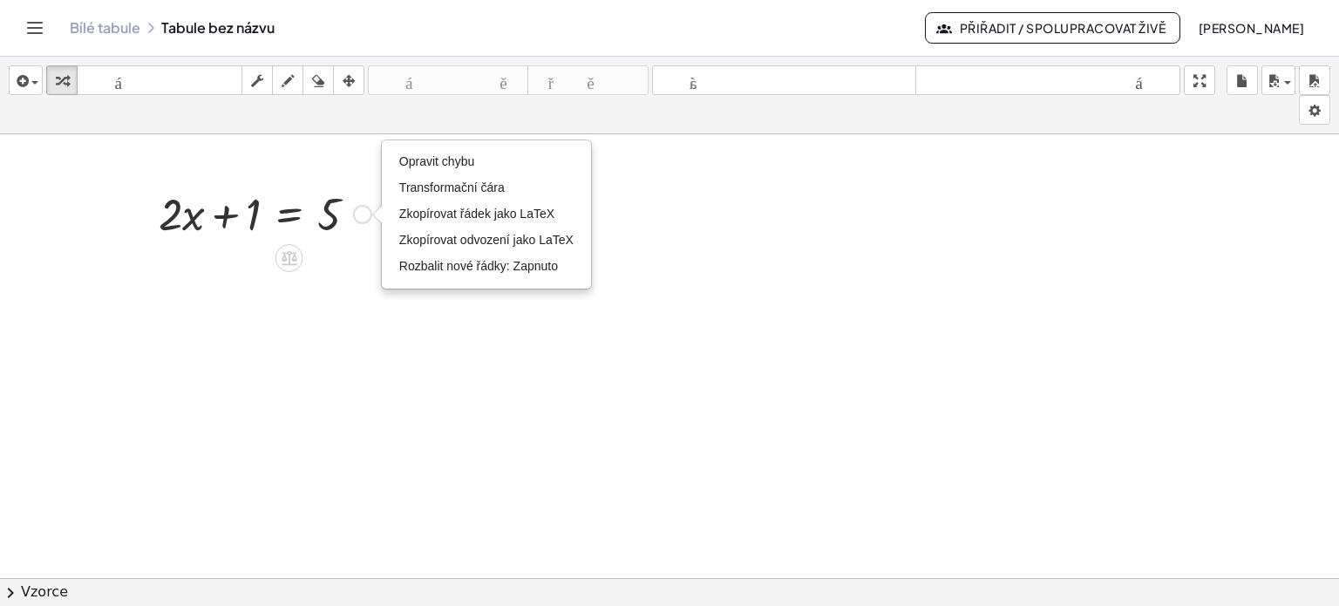
click at [366, 217] on div "Opravit chybu Transformační čára Zkopírovat řádek jako LaTeX Zkopírovat odvozen…" at bounding box center [362, 214] width 19 height 19
click at [285, 254] on icon at bounding box center [290, 258] width 16 height 15
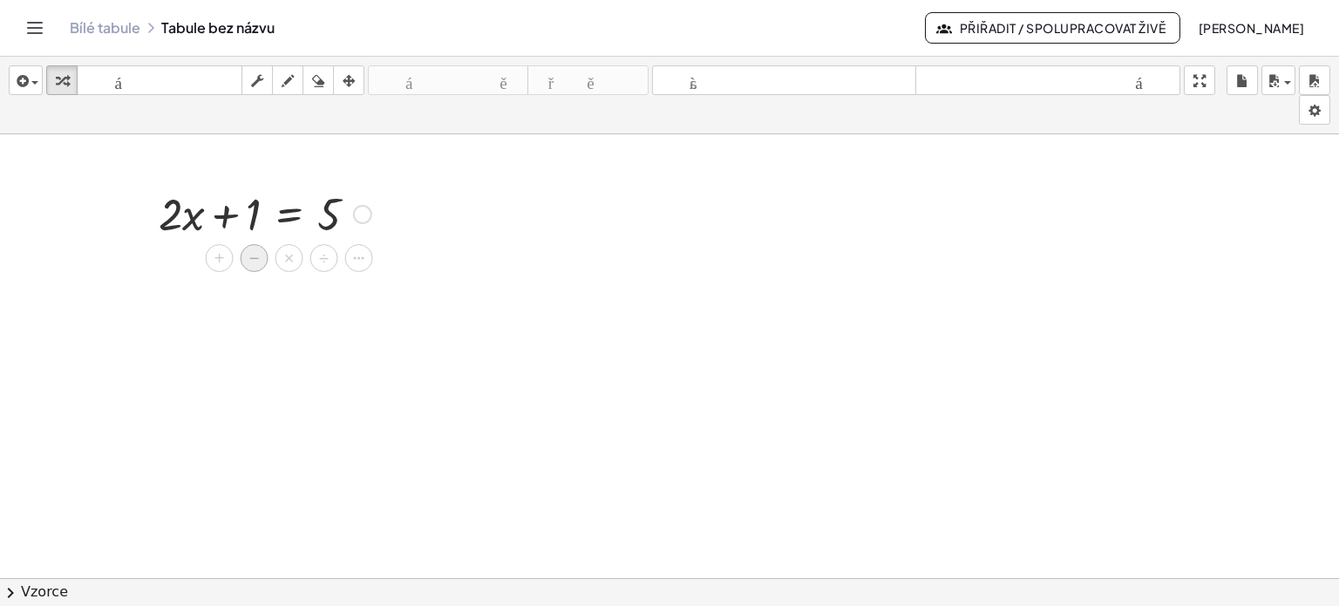
click at [262, 252] on div "−" at bounding box center [255, 258] width 28 height 28
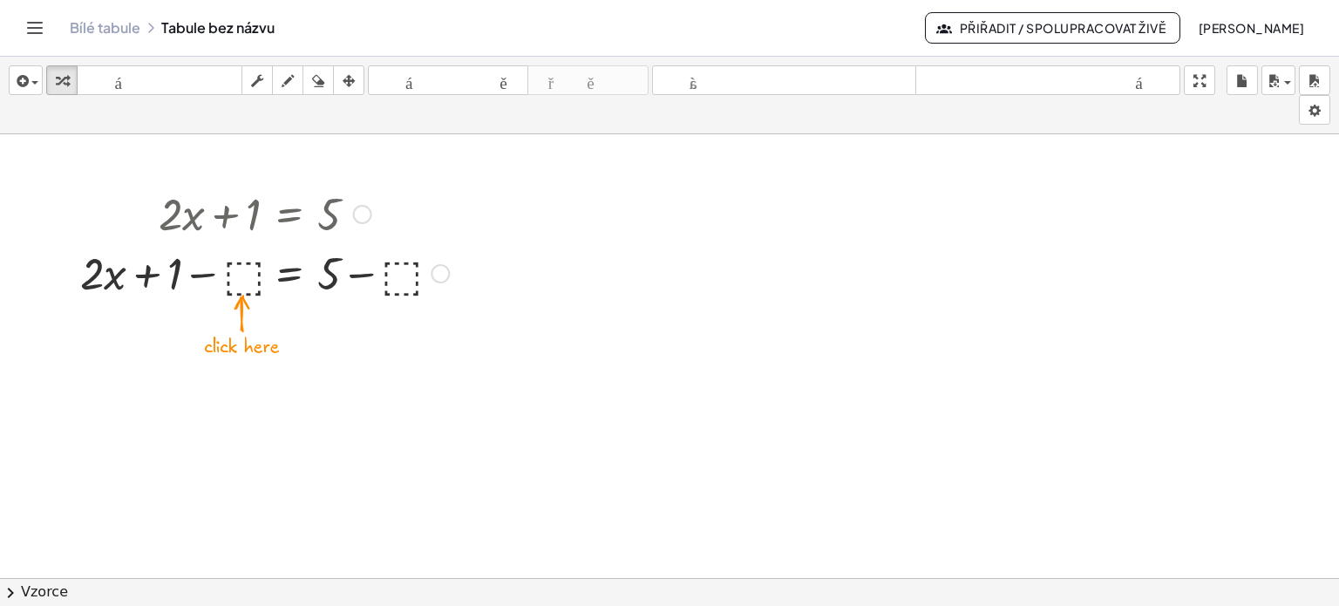
click at [239, 276] on div at bounding box center [265, 271] width 386 height 59
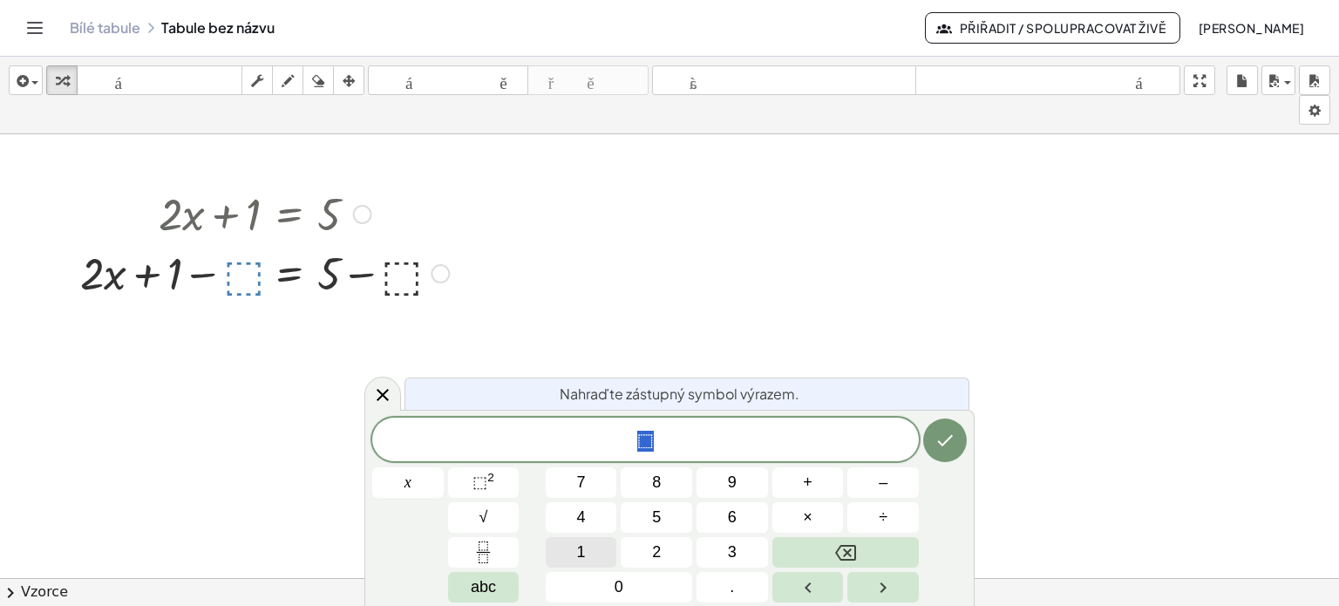
click at [565, 538] on button "1" at bounding box center [582, 552] width 72 height 31
click at [955, 447] on icon "Hotovo" at bounding box center [945, 440] width 21 height 21
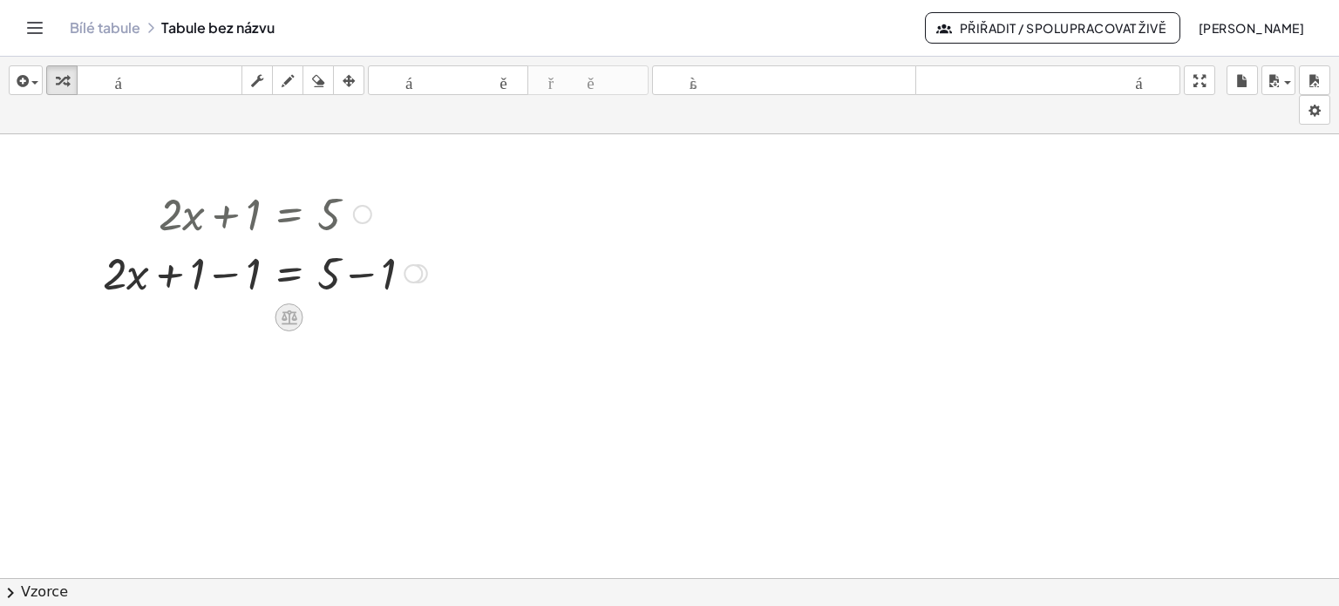
click at [276, 312] on div at bounding box center [290, 317] width 28 height 28
click at [413, 274] on div at bounding box center [413, 273] width 19 height 19
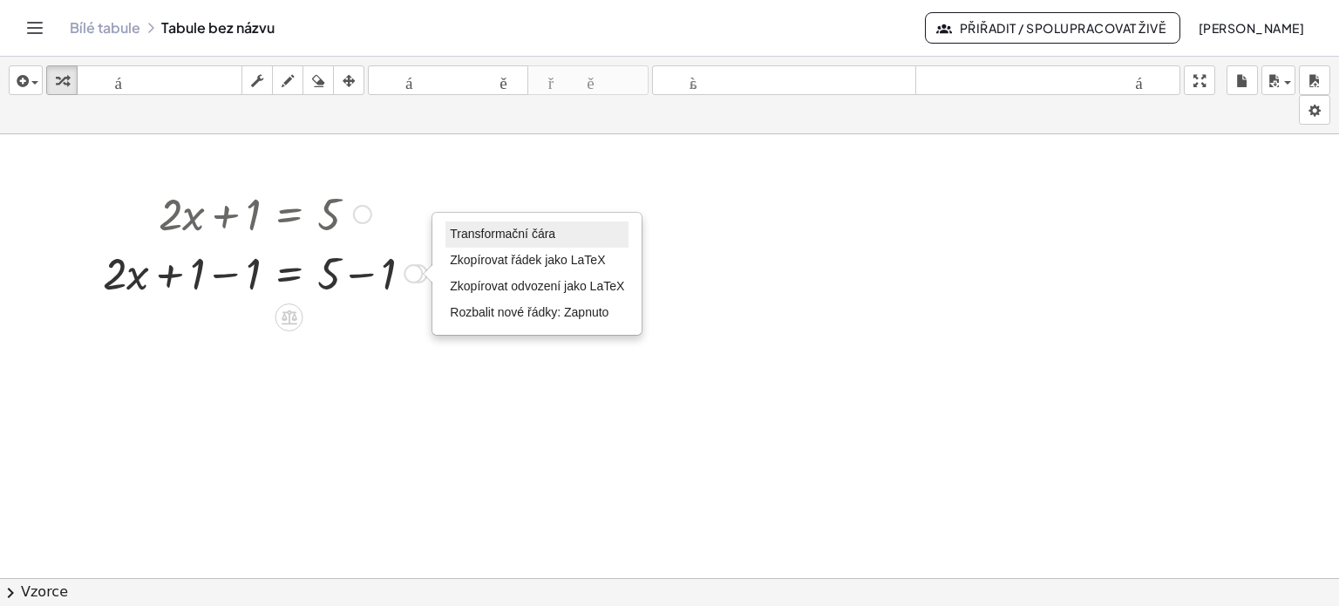
click at [510, 236] on font "Transformační čára" at bounding box center [503, 234] width 106 height 14
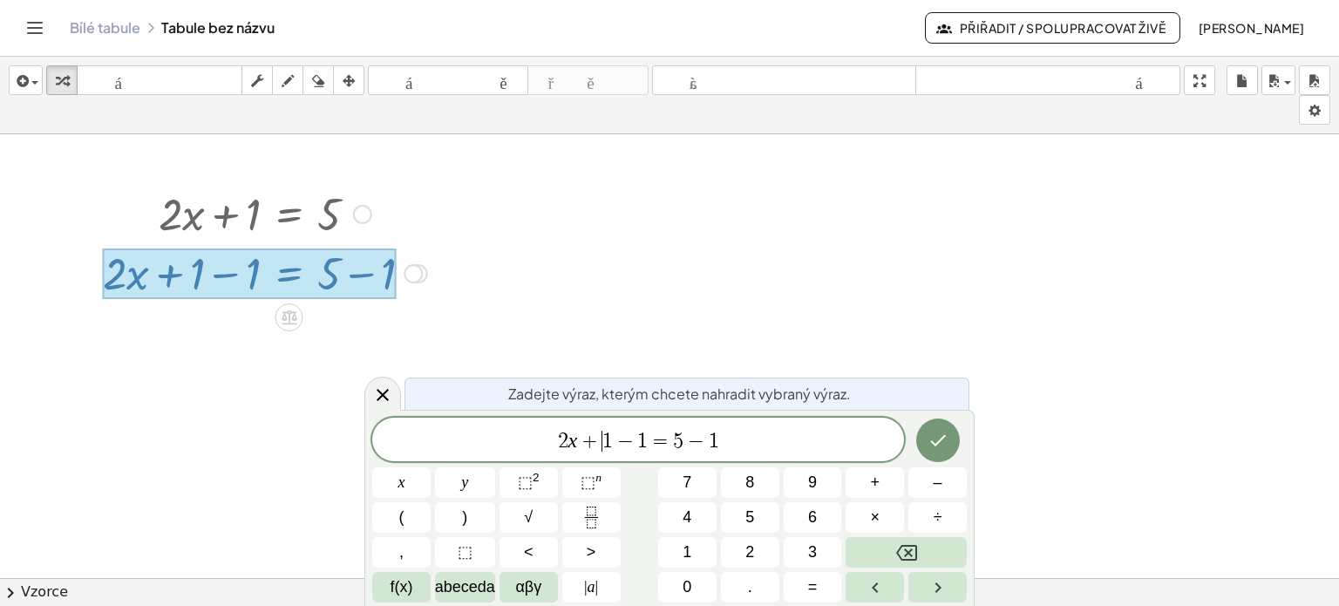
click at [596, 440] on span "+" at bounding box center [589, 441] width 25 height 21
click at [584, 436] on span "+" at bounding box center [589, 441] width 25 height 21
click at [688, 434] on span "2 x ​ = 5 − 1" at bounding box center [638, 441] width 532 height 24
click at [943, 453] on button "Hotovo" at bounding box center [939, 441] width 44 height 44
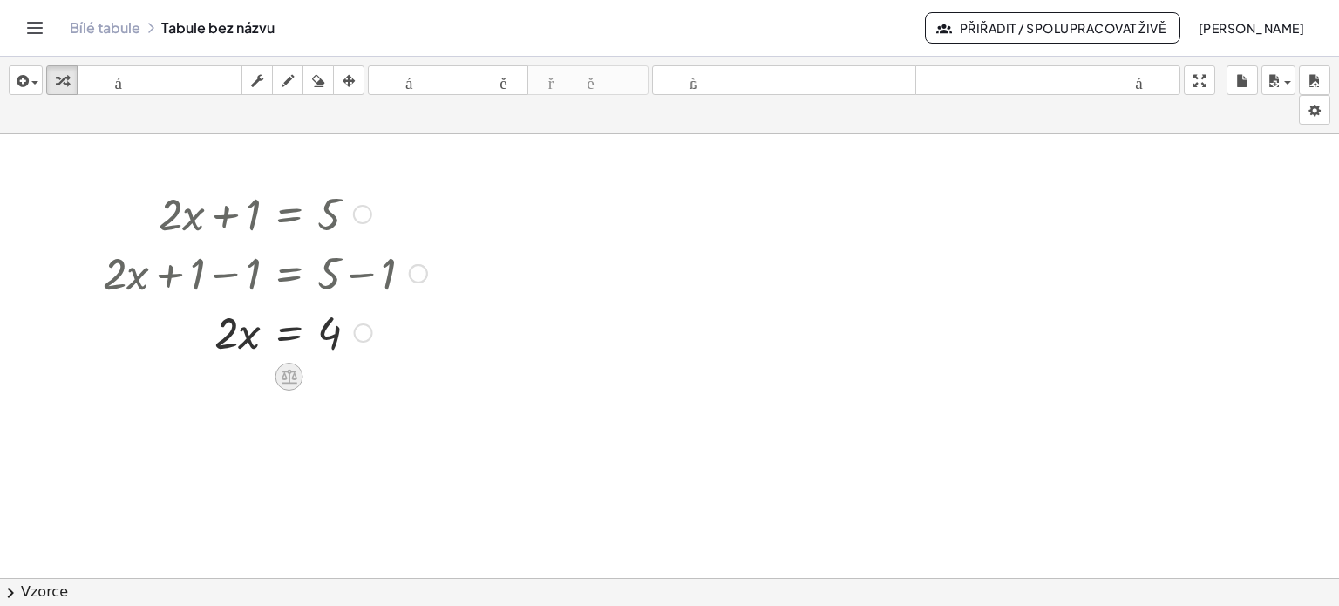
click at [293, 379] on icon at bounding box center [290, 377] width 16 height 15
click at [285, 374] on font "×" at bounding box center [289, 376] width 10 height 19
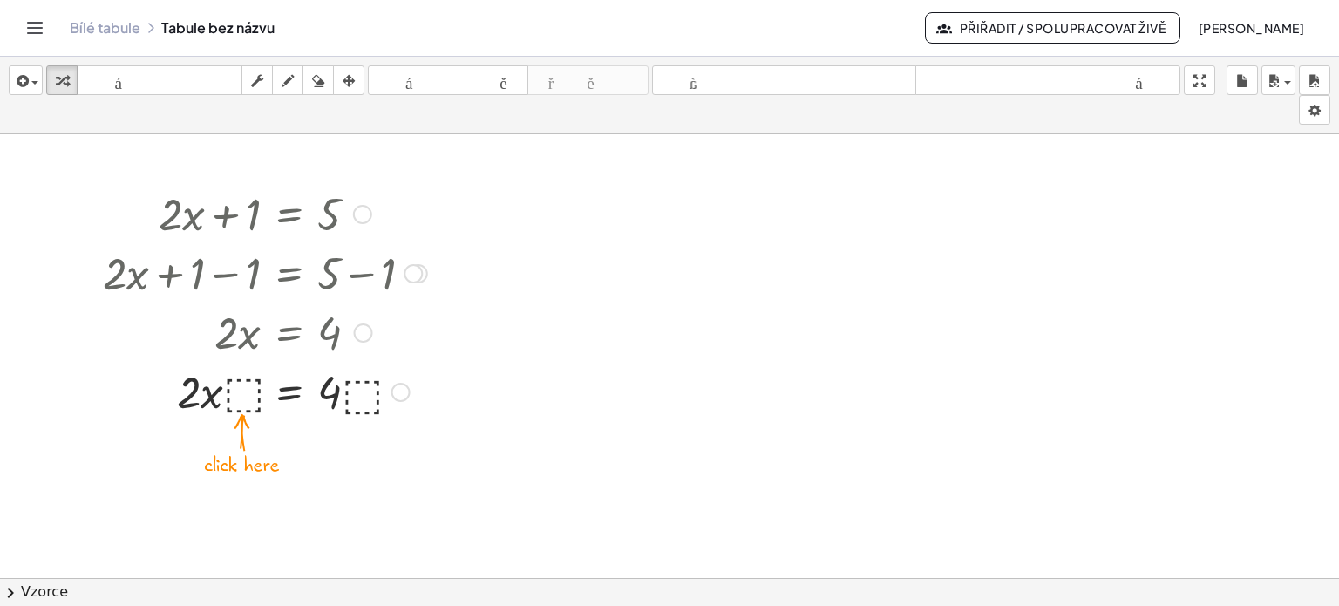
click at [242, 395] on div at bounding box center [265, 390] width 342 height 59
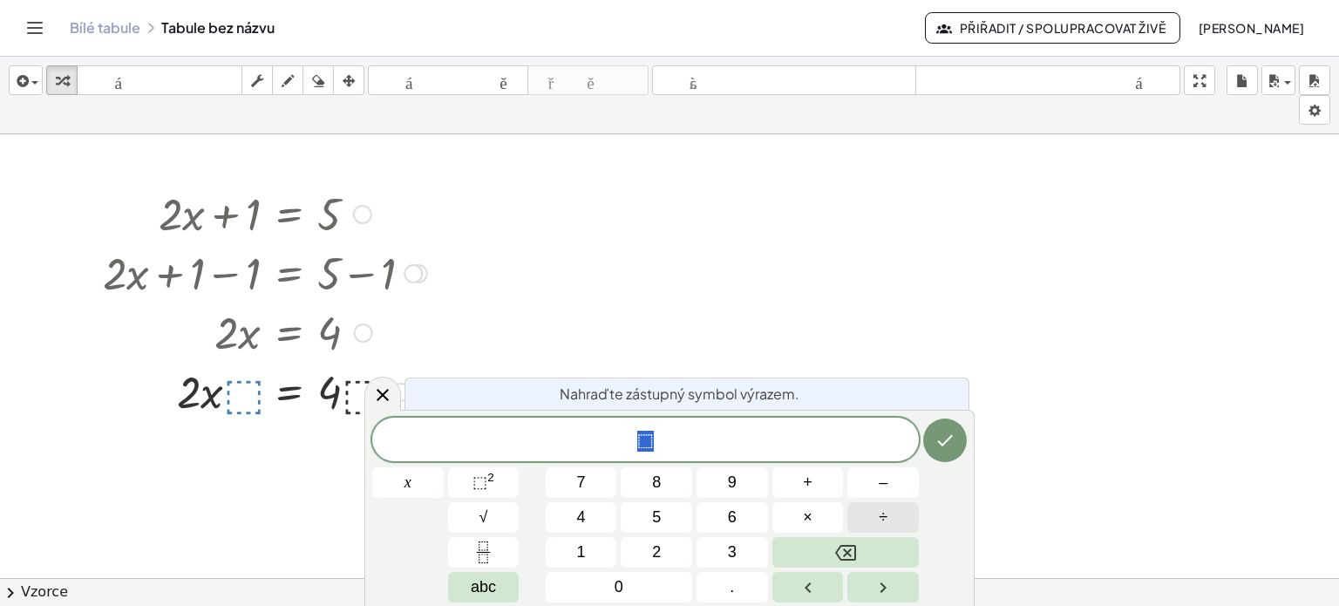
click at [876, 514] on button "÷" at bounding box center [884, 517] width 72 height 31
click at [673, 557] on button "2" at bounding box center [657, 552] width 72 height 31
click at [956, 448] on icon "Hotovo" at bounding box center [945, 440] width 21 height 21
click at [946, 433] on icon "Hotovo" at bounding box center [945, 440] width 21 height 21
click at [943, 438] on icon "Hotovo" at bounding box center [945, 440] width 21 height 21
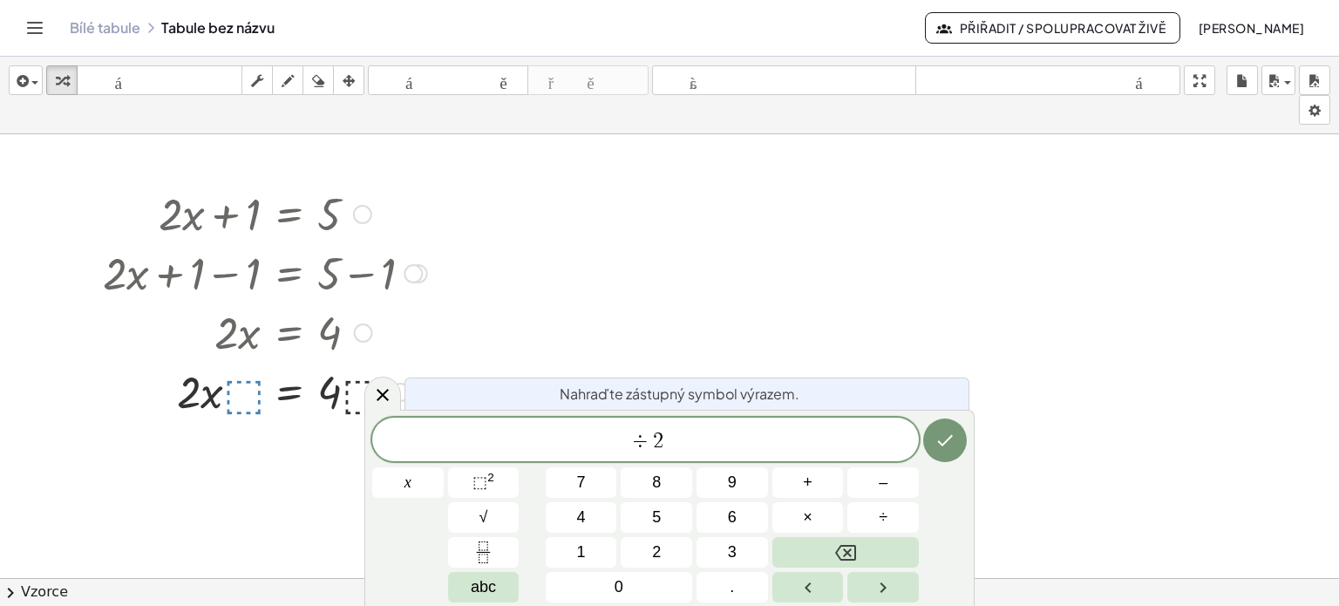
click at [694, 226] on div at bounding box center [669, 73] width 1339 height 1027
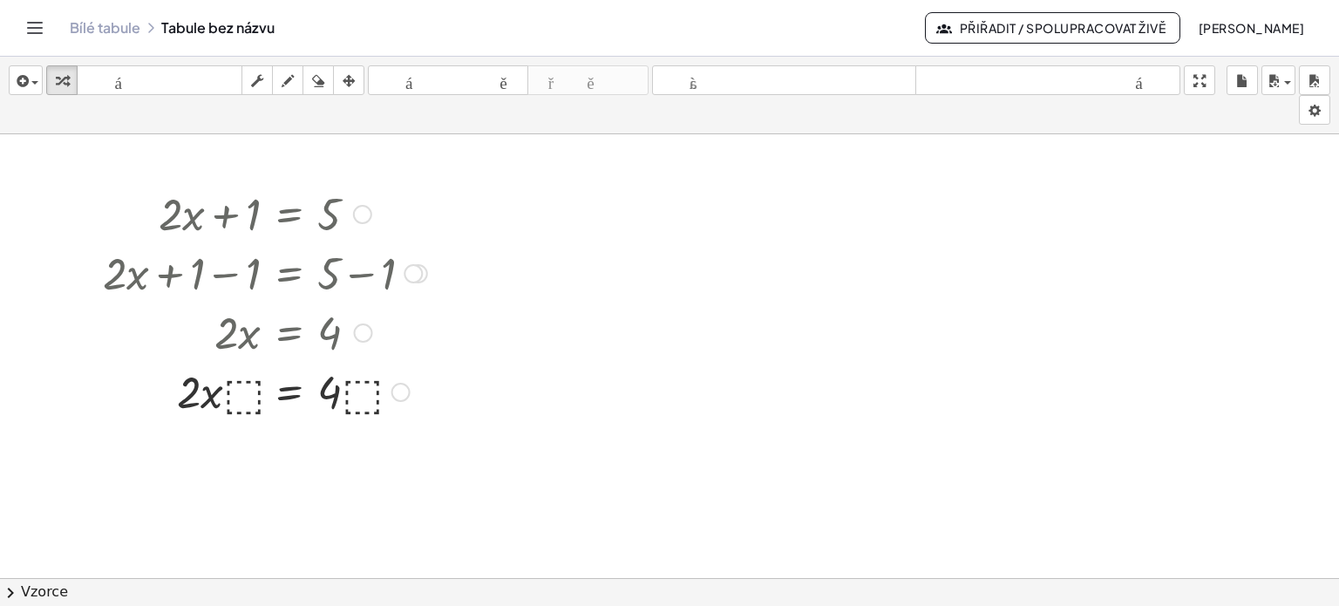
click at [228, 396] on div at bounding box center [265, 390] width 342 height 59
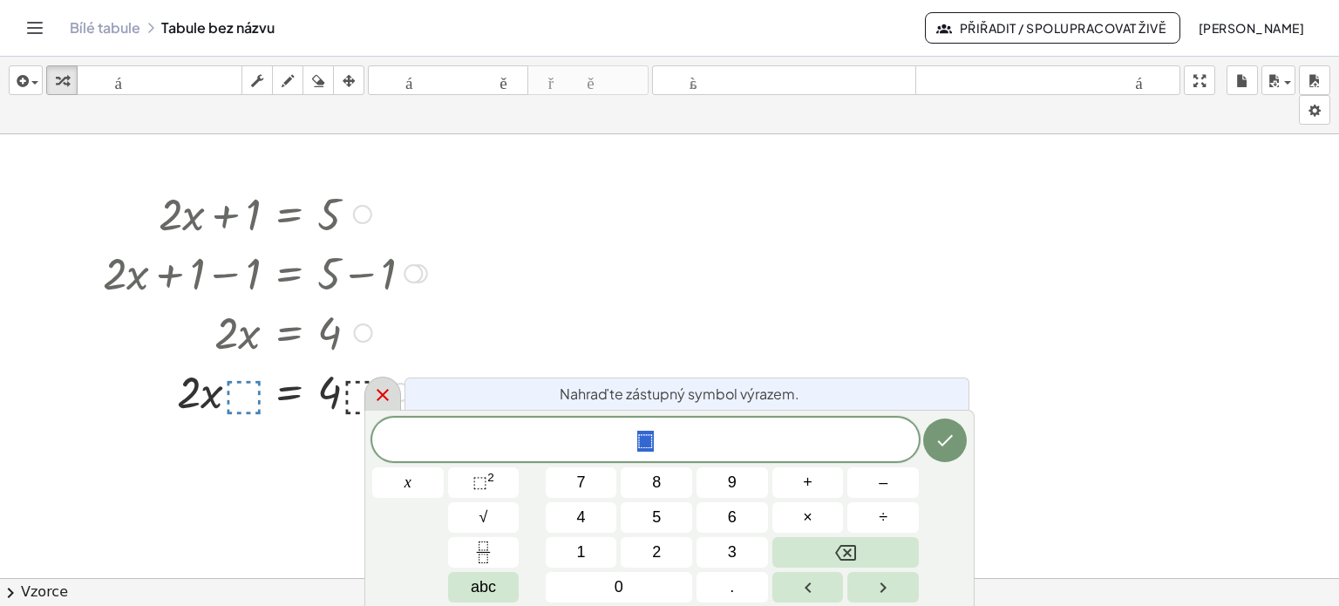
click at [382, 397] on icon at bounding box center [382, 395] width 21 height 21
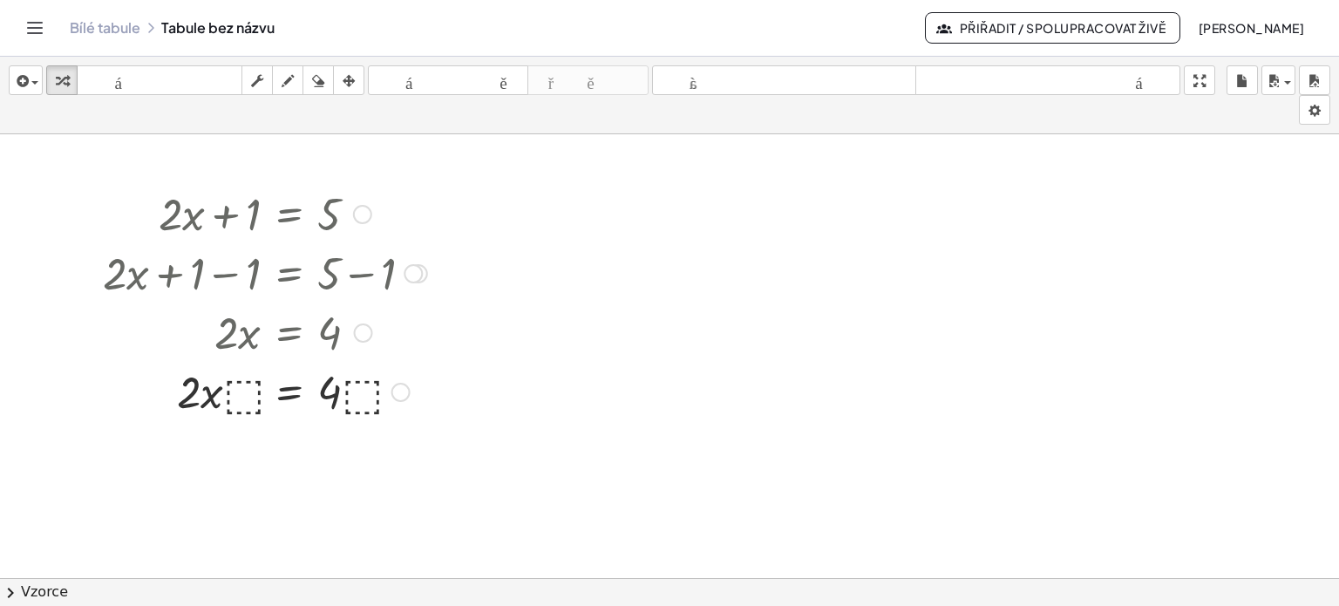
click at [406, 397] on div "Opravit chybu Transformační čára Zkopírovat řádek jako LaTeX Zkopírovat odvozen…" at bounding box center [401, 392] width 19 height 19
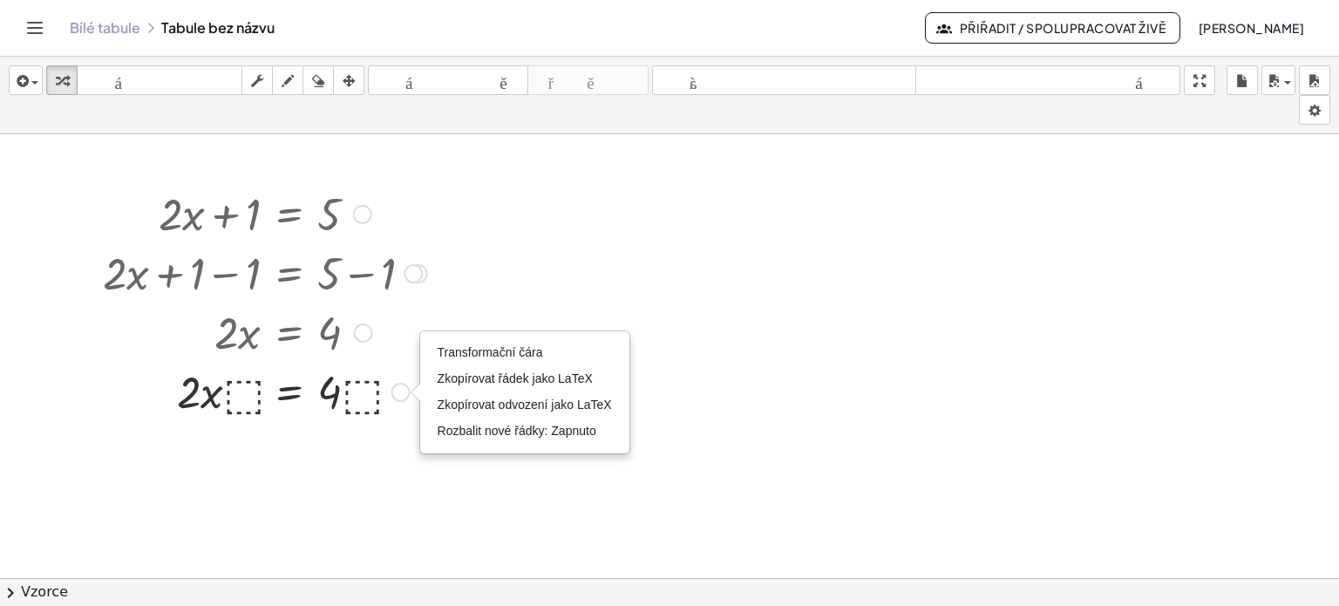
click at [363, 331] on div at bounding box center [363, 333] width 19 height 19
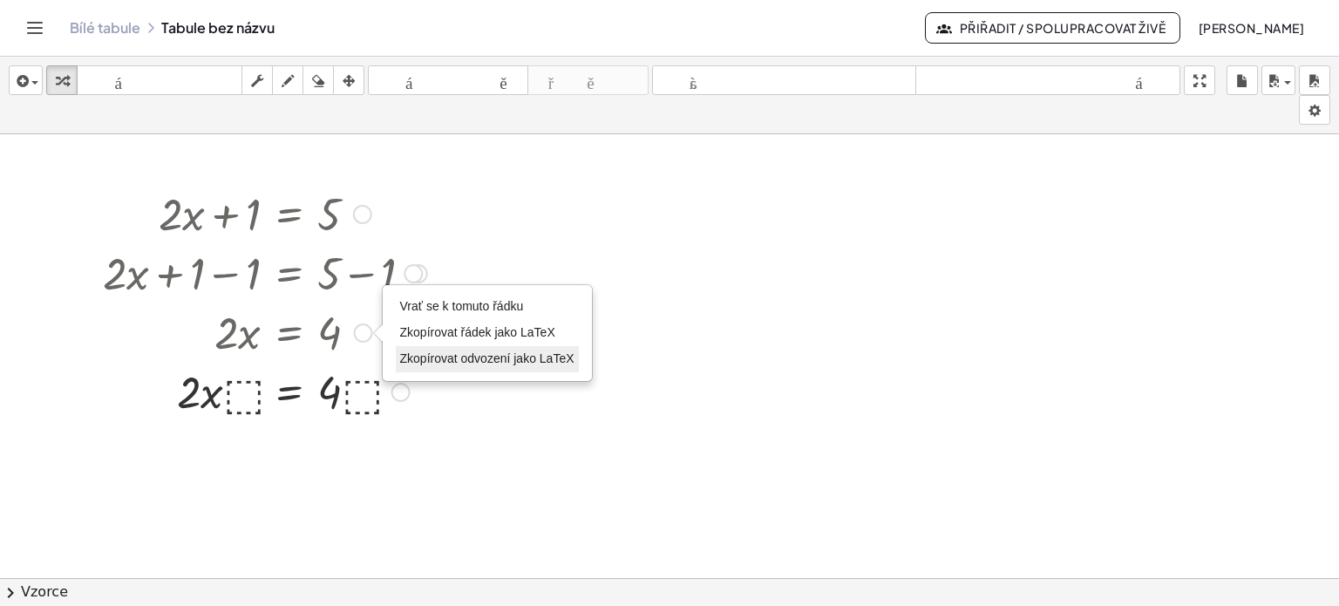
click at [426, 364] on font "Zkopírovat odvození jako LaTeX" at bounding box center [487, 358] width 174 height 14
click at [430, 327] on font "Zkopírováno" at bounding box center [430, 328] width 68 height 14
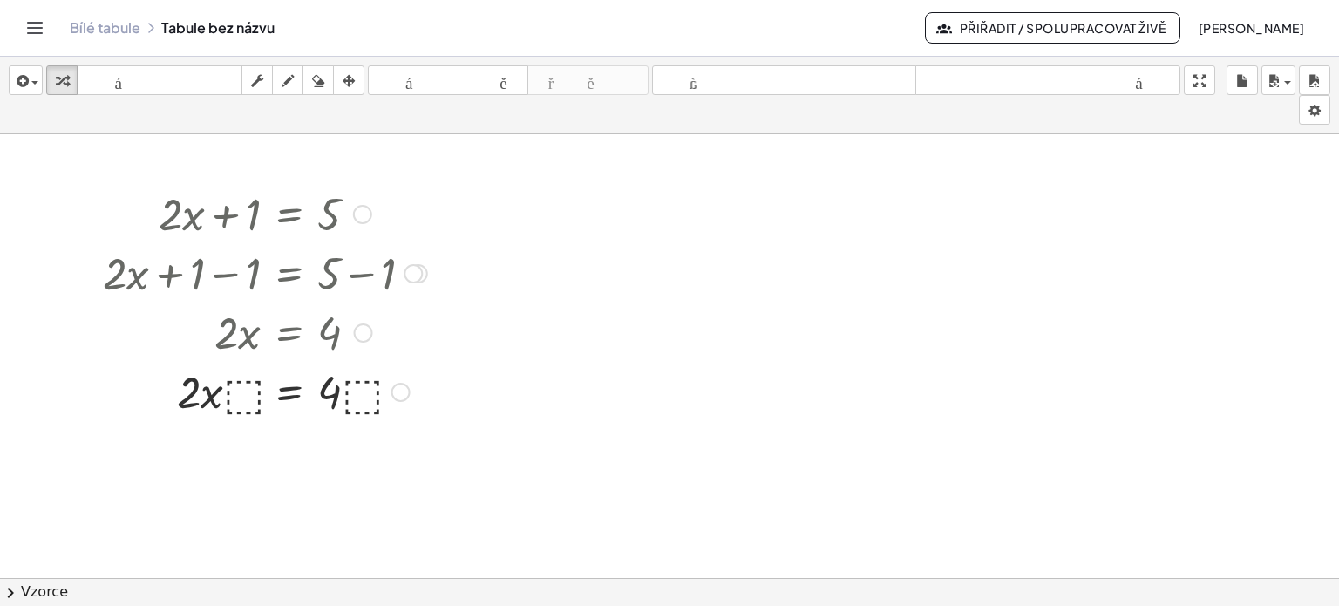
click at [338, 394] on div at bounding box center [265, 390] width 342 height 59
click at [292, 399] on div at bounding box center [265, 390] width 342 height 59
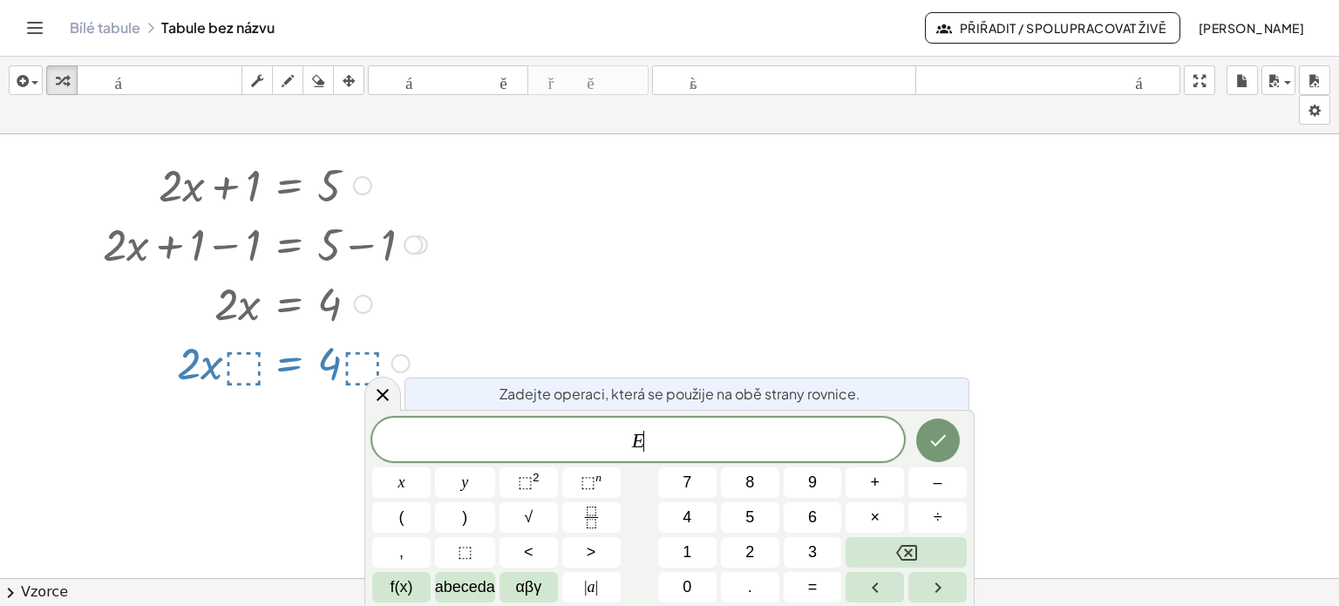
scroll to position [610, 0]
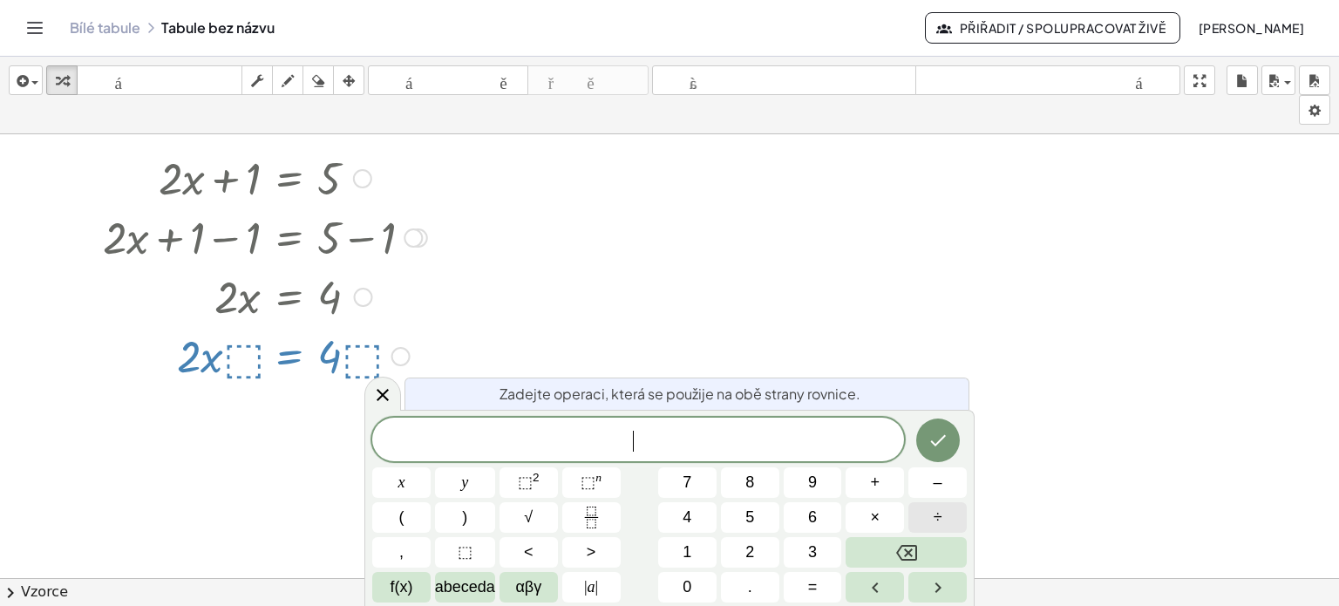
click at [953, 521] on button "÷" at bounding box center [938, 517] width 58 height 31
click at [750, 560] on font "2" at bounding box center [750, 551] width 9 height 17
click at [936, 435] on icon "Hotovo" at bounding box center [938, 440] width 21 height 21
click at [946, 521] on button "÷" at bounding box center [938, 517] width 58 height 31
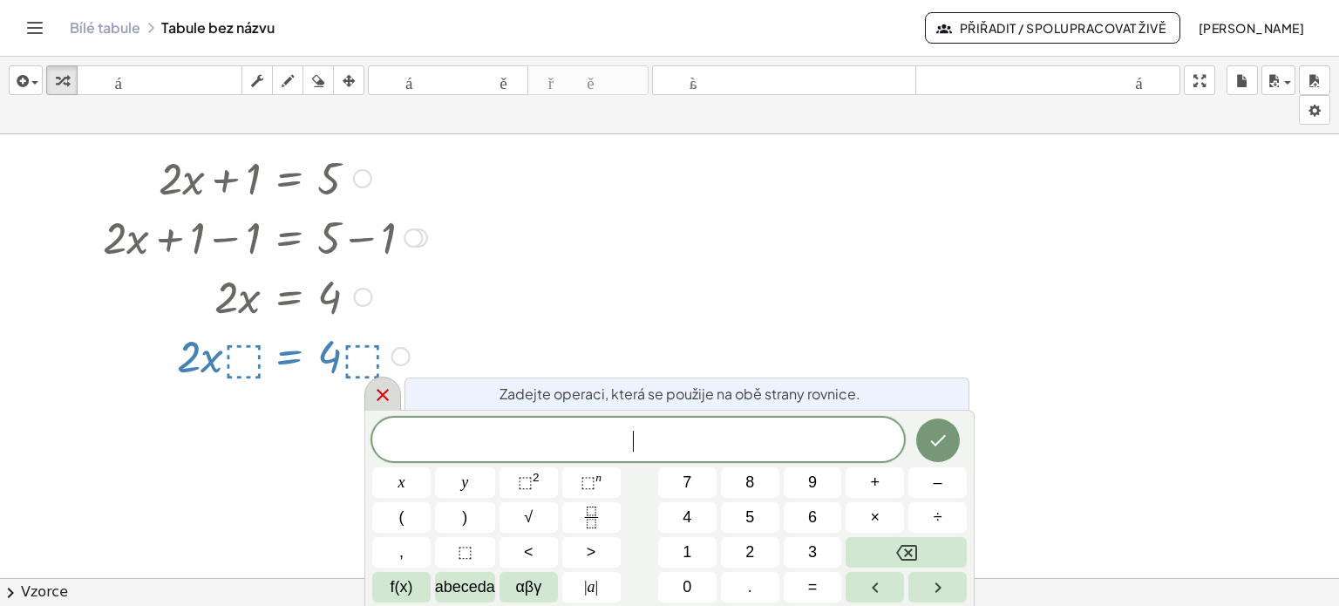
click at [377, 401] on icon at bounding box center [382, 395] width 21 height 21
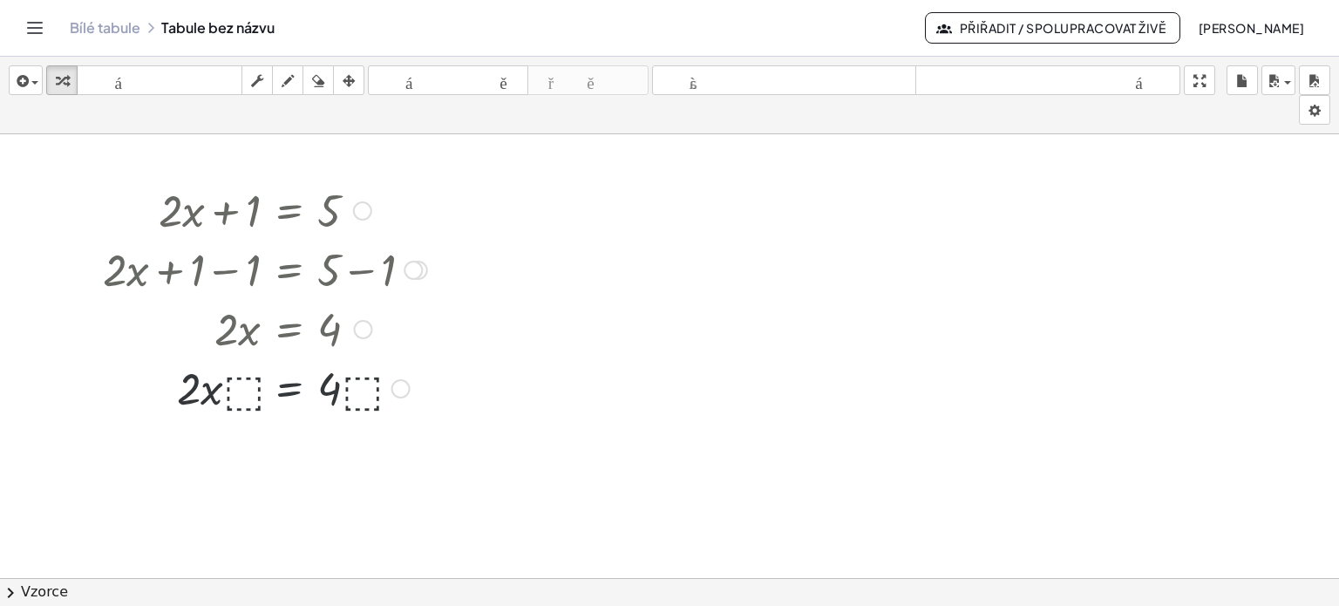
scroll to position [575, 0]
click at [401, 392] on div "Transformační čára Zkopírovat řádek jako LaTeX Zkopírovat odvození jako LaTeX R…" at bounding box center [401, 392] width 19 height 19
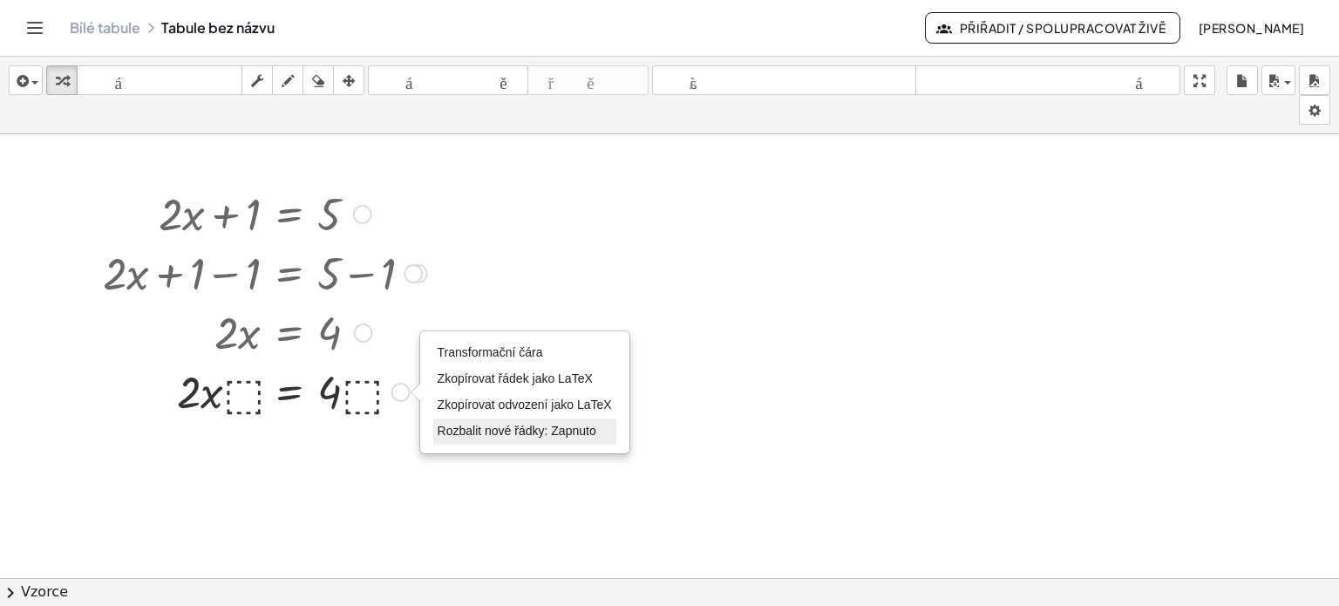
click at [474, 431] on font "Rozbalit nové řádky: Zapnuto" at bounding box center [517, 431] width 159 height 14
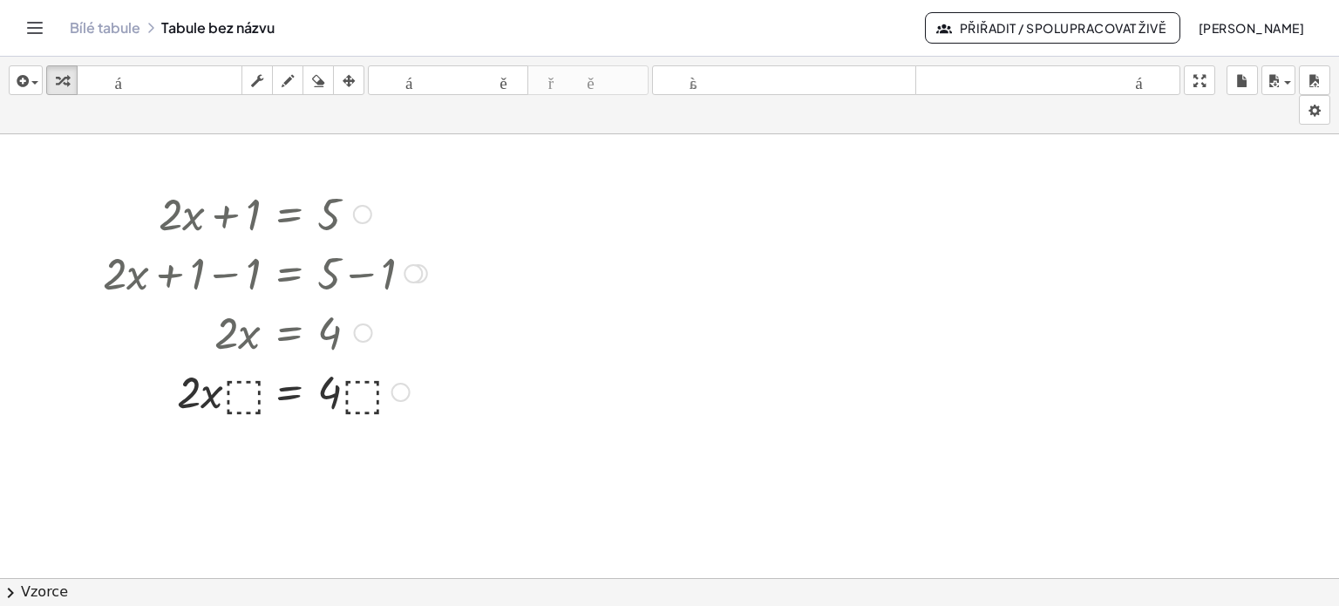
click at [236, 404] on div at bounding box center [265, 390] width 342 height 59
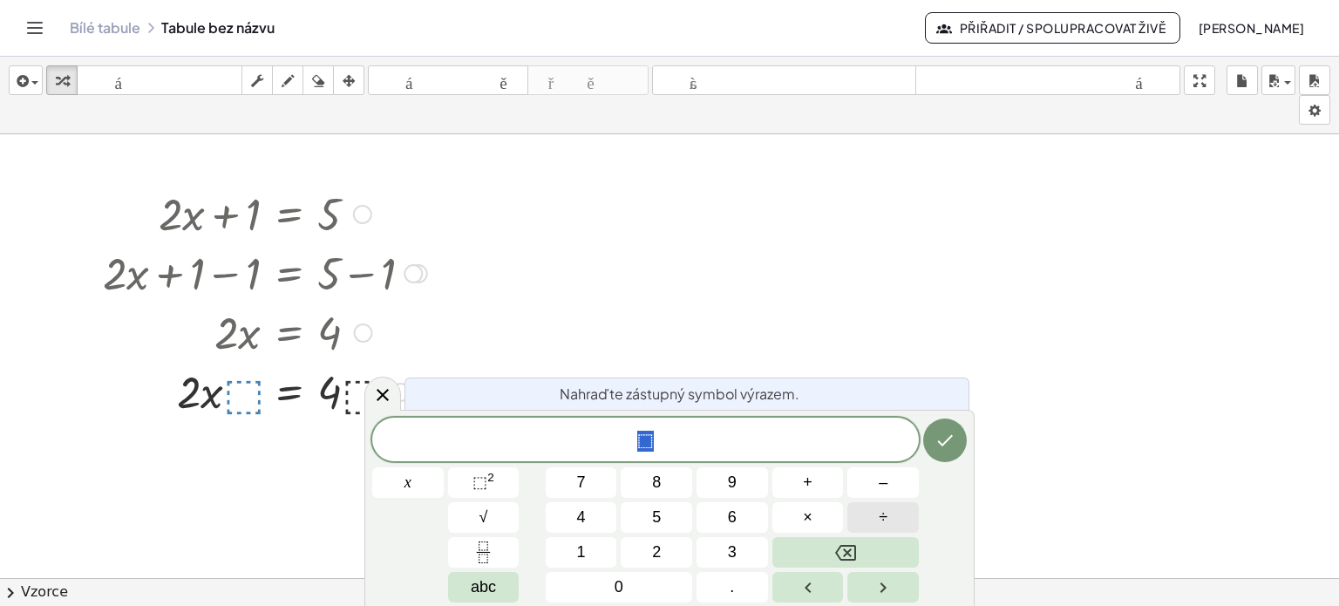
click at [886, 515] on span "÷" at bounding box center [883, 518] width 9 height 24
click at [659, 551] on span "2" at bounding box center [656, 553] width 9 height 24
click at [945, 434] on icon "Hotovo" at bounding box center [945, 440] width 21 height 21
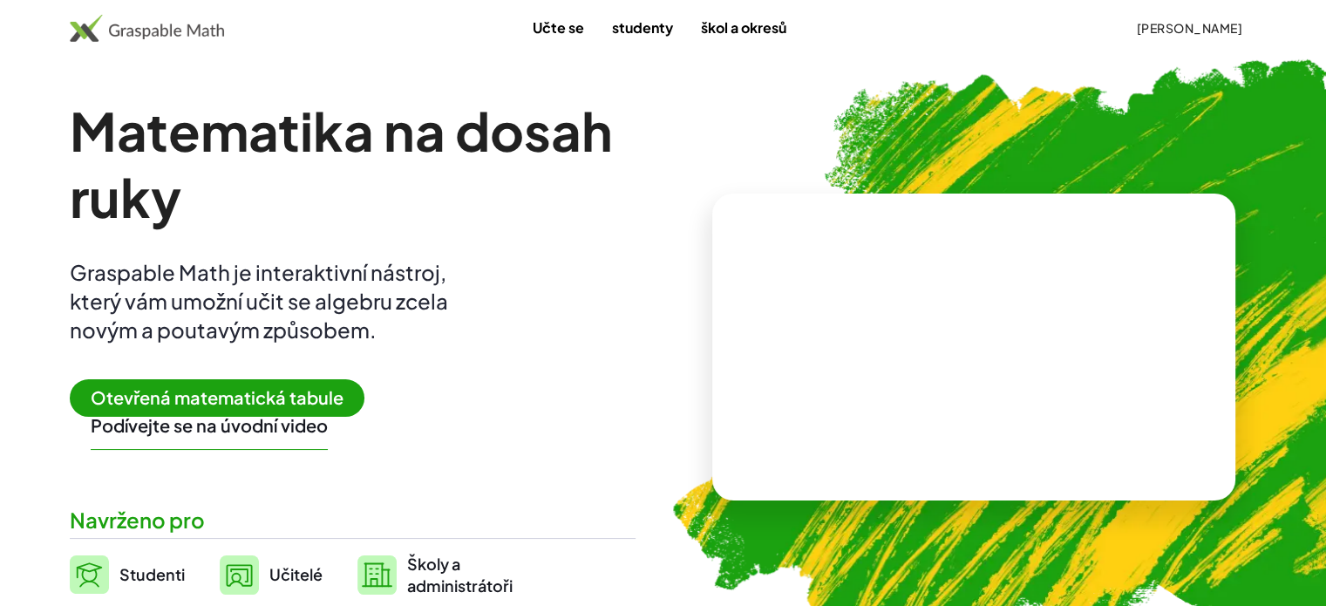
click at [244, 408] on font "Otevřená matematická tabule" at bounding box center [217, 397] width 253 height 22
click at [232, 404] on font "Otevřená matematická tabule" at bounding box center [217, 397] width 253 height 22
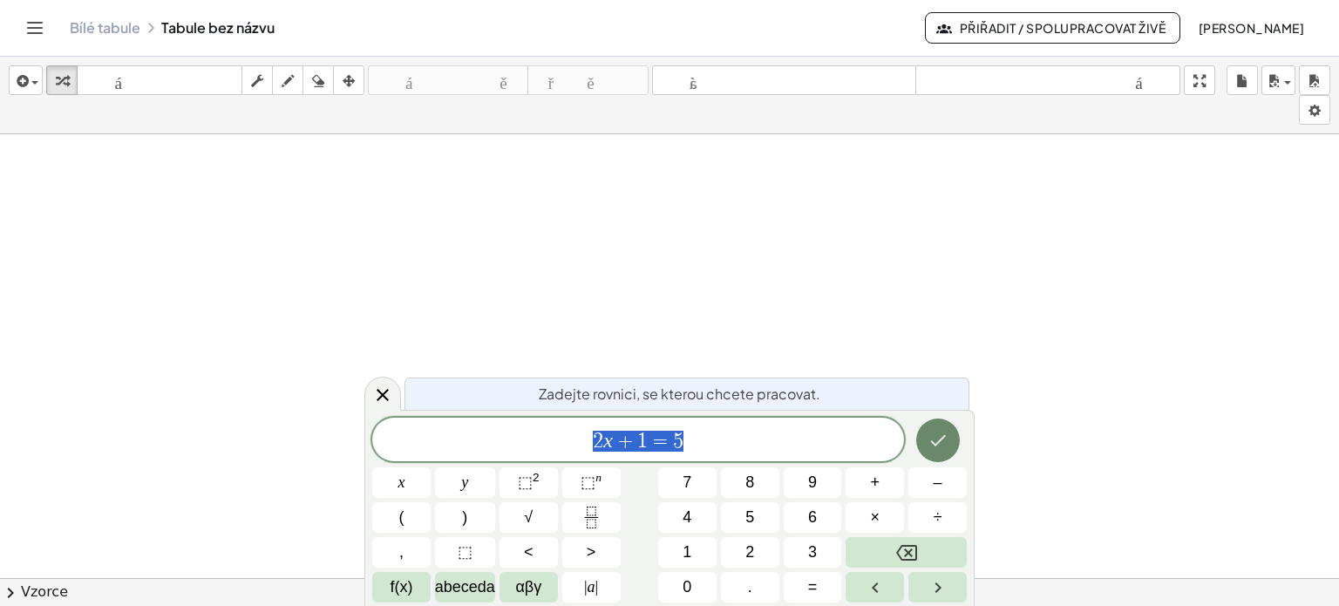
click at [952, 436] on button "Hotovo" at bounding box center [939, 441] width 44 height 44
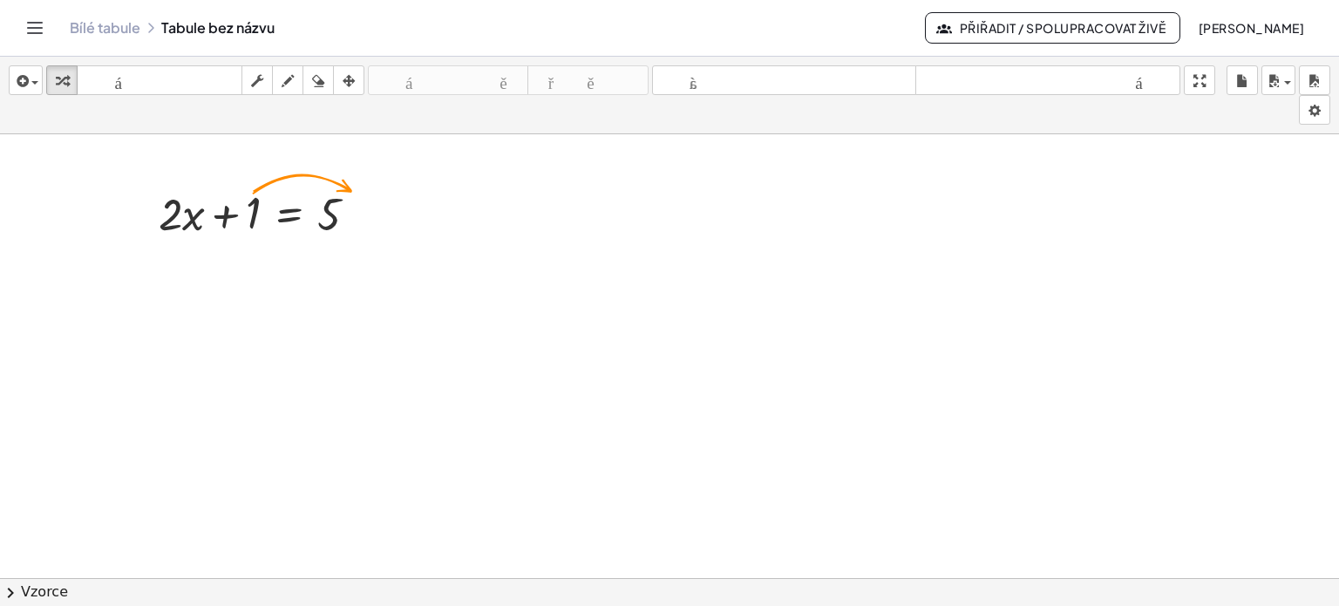
click at [1067, 23] on font "Přiřadit / Spolupracovat živě" at bounding box center [1063, 28] width 206 height 16
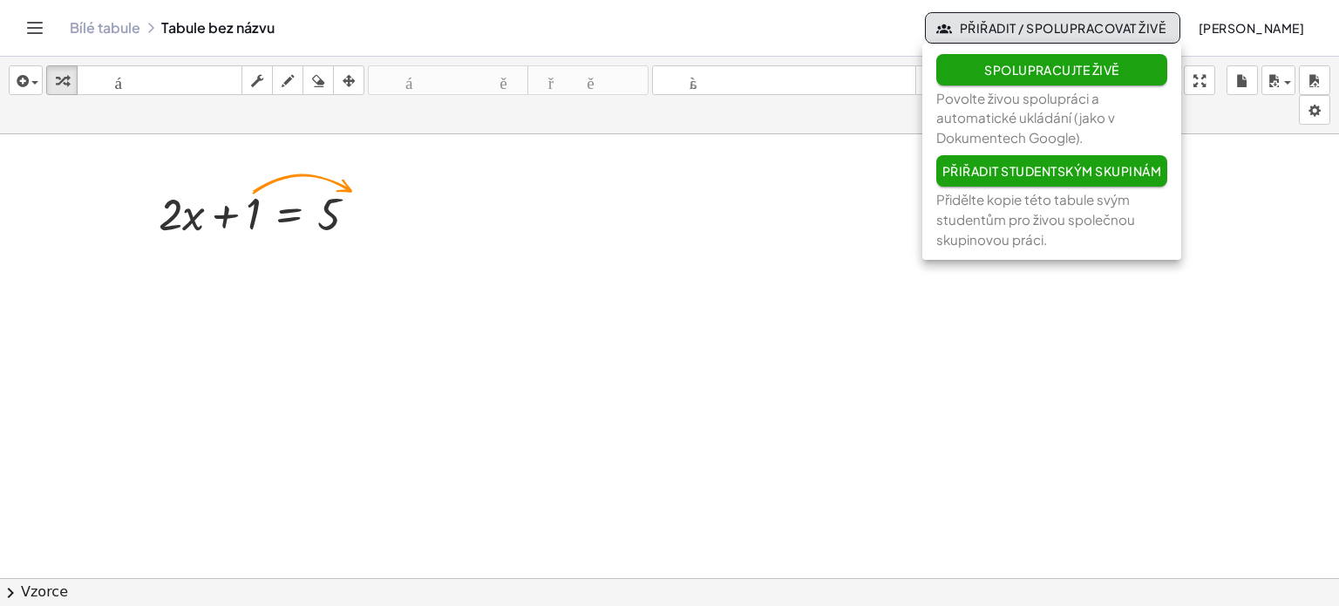
click at [1049, 63] on font "Spolupracujte živě" at bounding box center [1052, 70] width 135 height 16
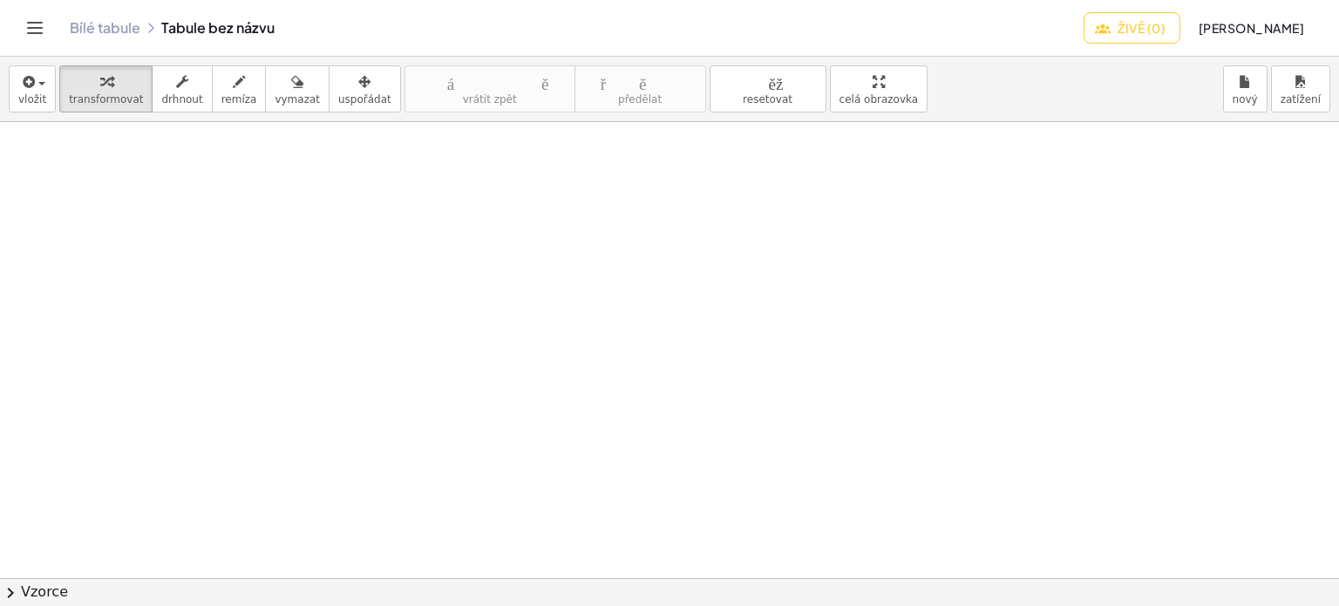
scroll to position [497, 0]
click at [399, 310] on div at bounding box center [669, 310] width 1339 height 1371
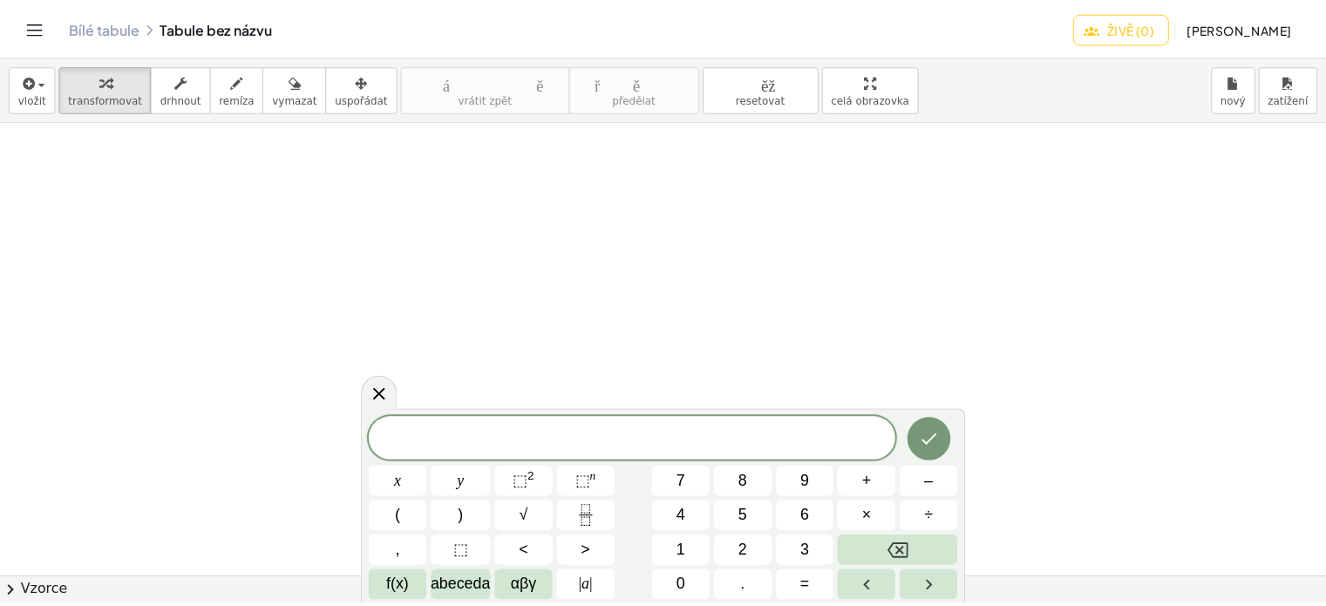
scroll to position [883, 0]
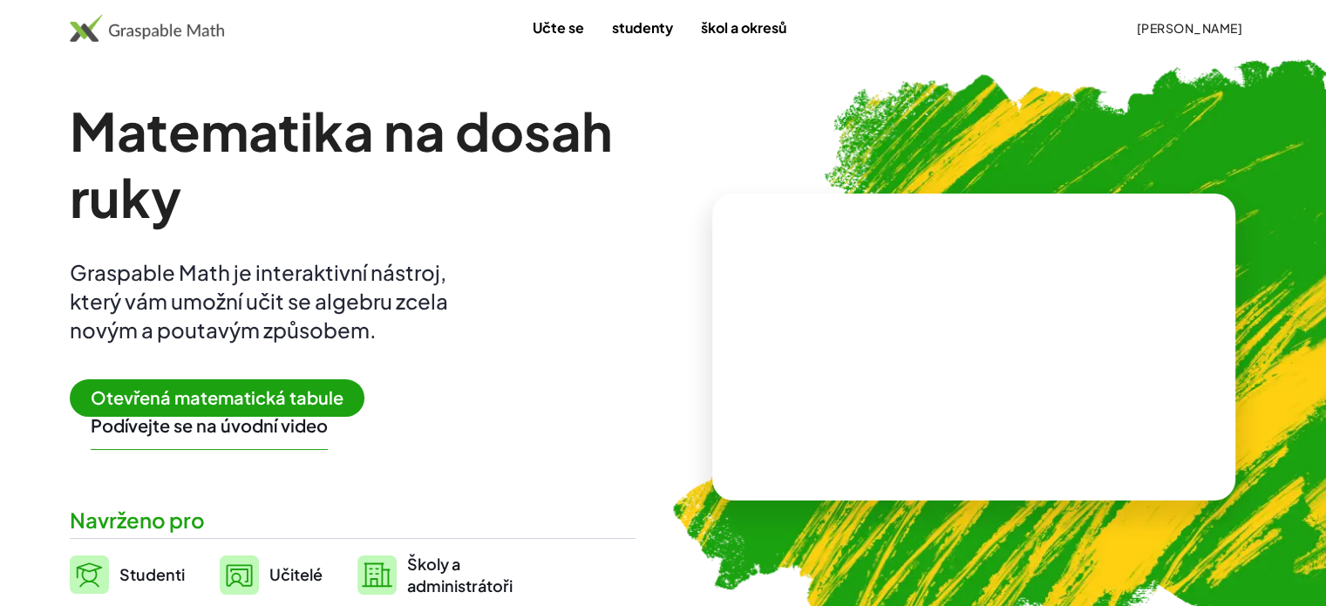
click at [557, 25] on font "Učte se" at bounding box center [557, 27] width 51 height 18
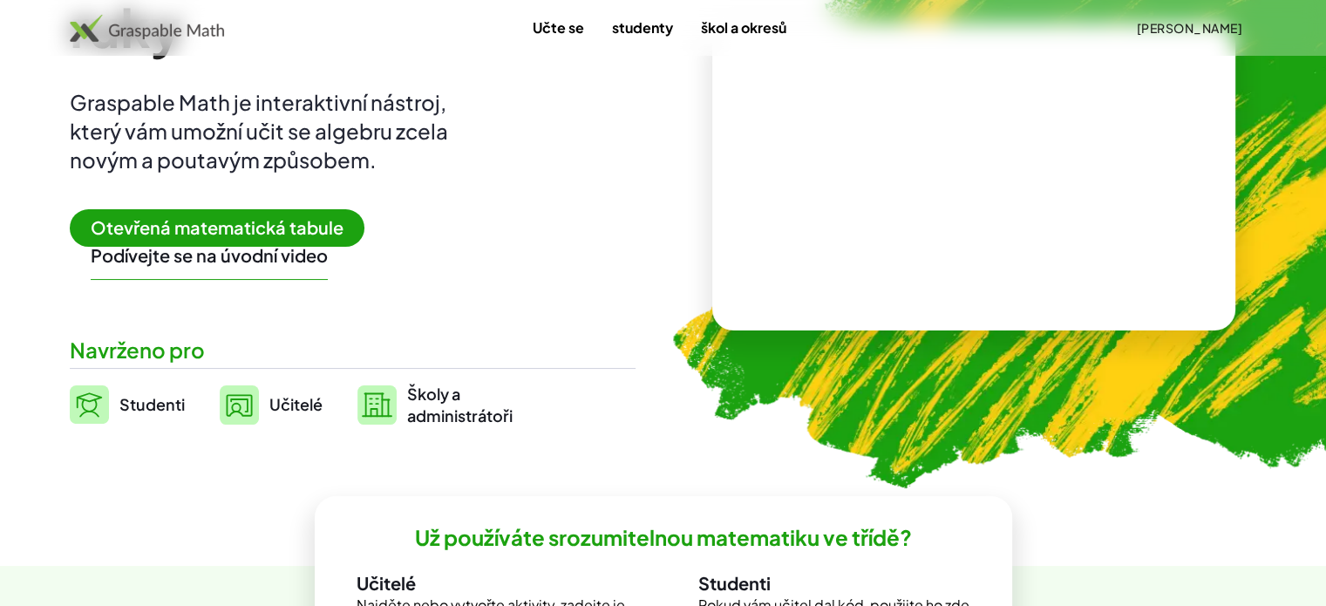
scroll to position [174, 0]
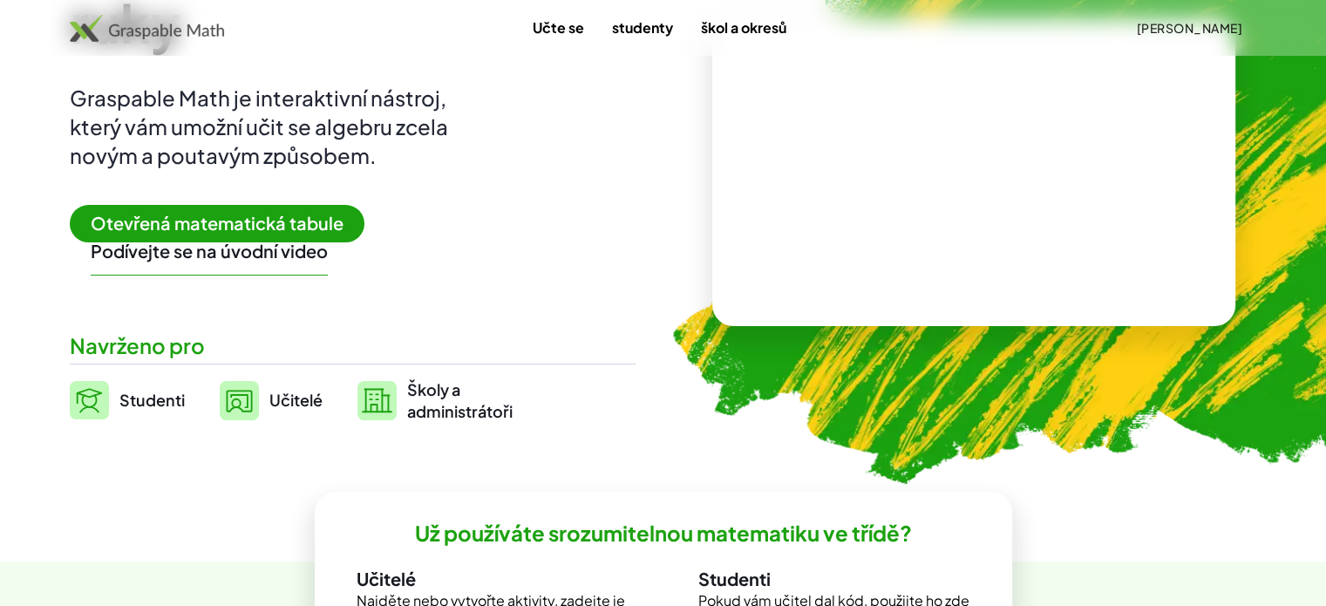
click at [271, 225] on font "Otevřená matematická tabule" at bounding box center [217, 223] width 253 height 22
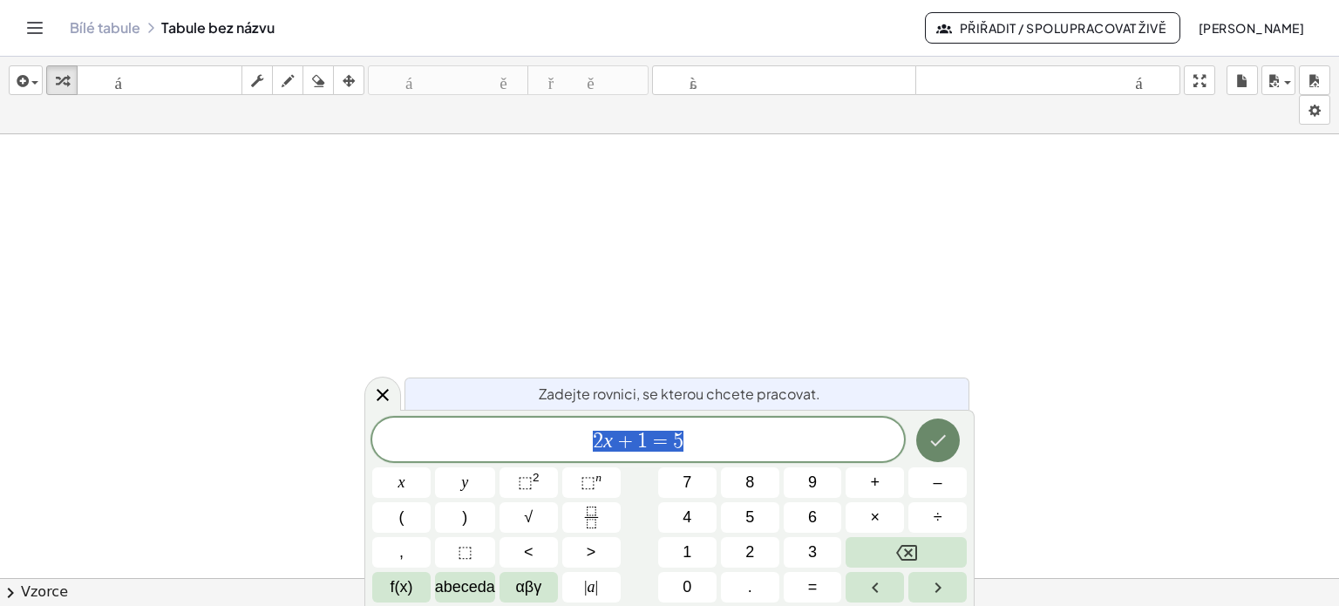
click at [941, 441] on icon "Hotovo" at bounding box center [938, 440] width 21 height 21
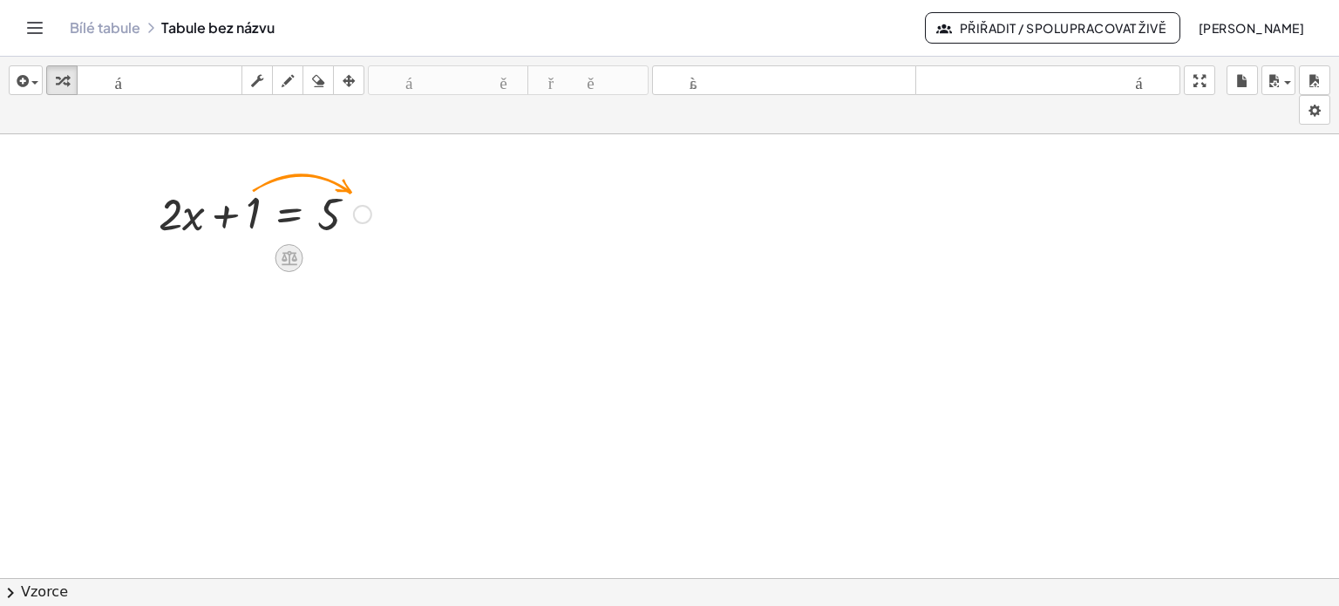
click at [290, 257] on icon at bounding box center [289, 258] width 18 height 18
click at [256, 249] on font "−" at bounding box center [254, 258] width 10 height 19
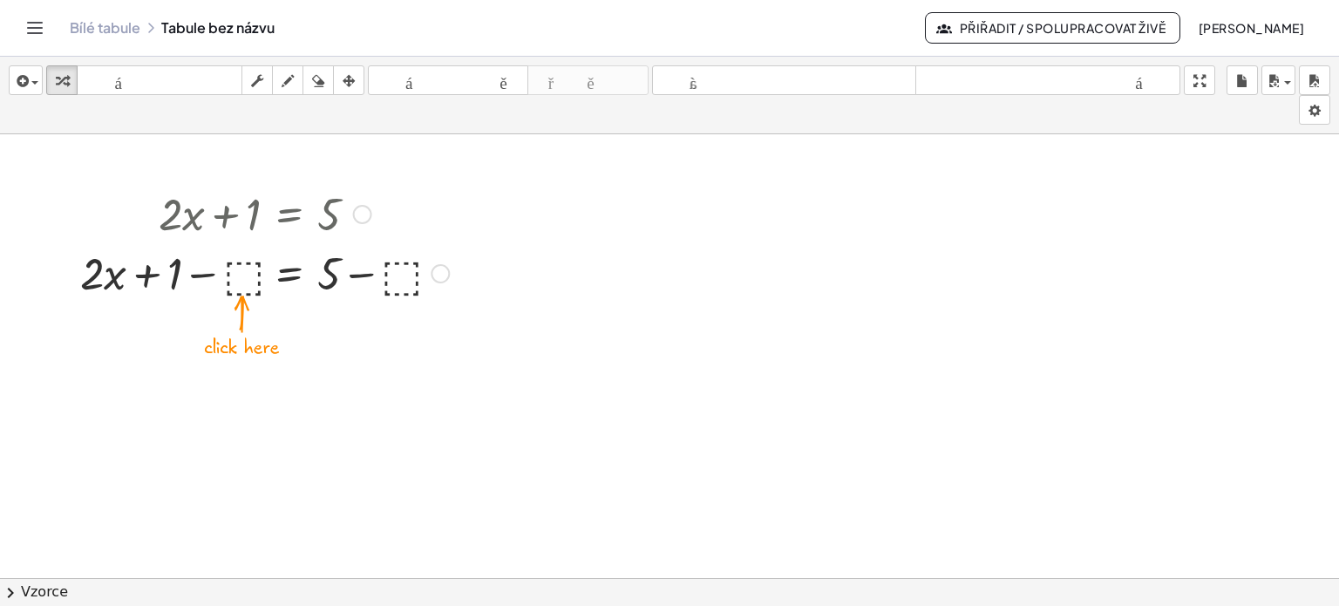
click at [248, 275] on div at bounding box center [265, 271] width 386 height 59
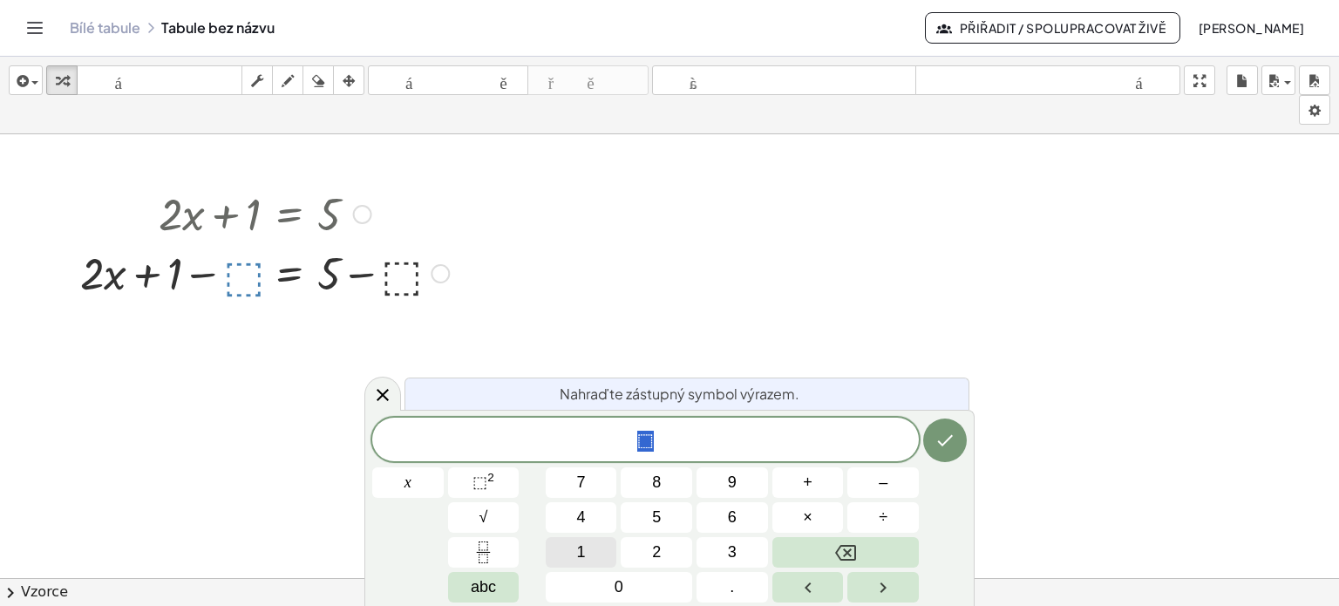
click at [583, 544] on span "1" at bounding box center [581, 553] width 9 height 24
click at [949, 440] on icon "Hotovo" at bounding box center [945, 440] width 21 height 21
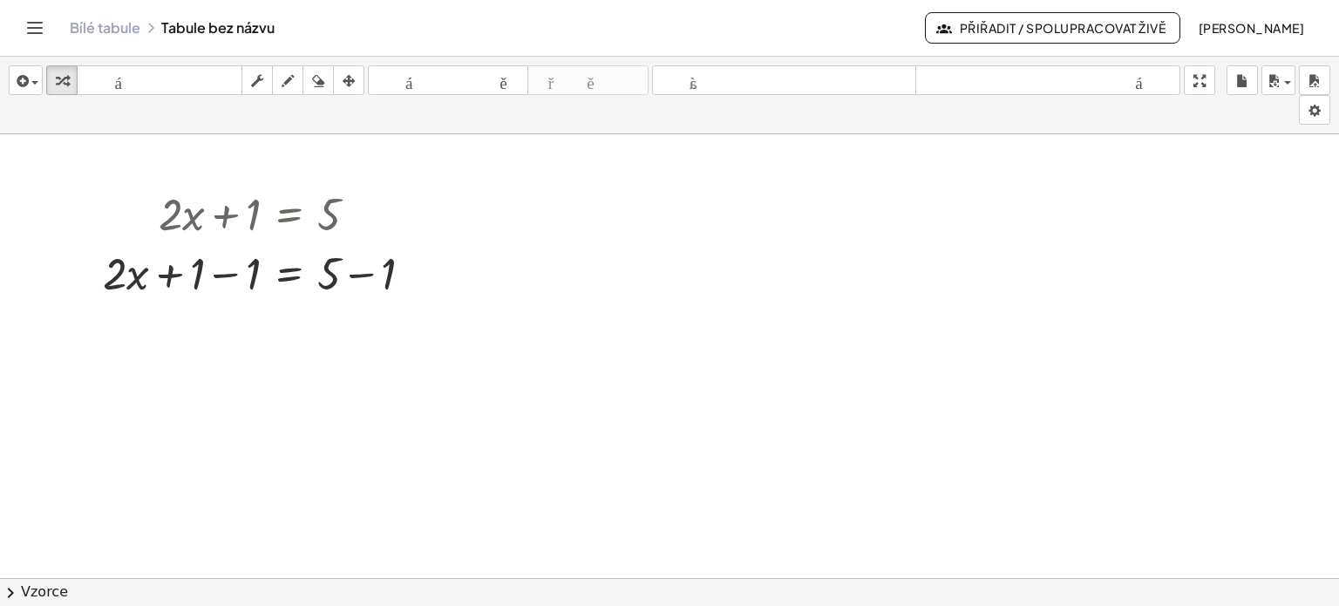
click at [35, 23] on icon "Přepnout navigaci" at bounding box center [35, 28] width 15 height 10
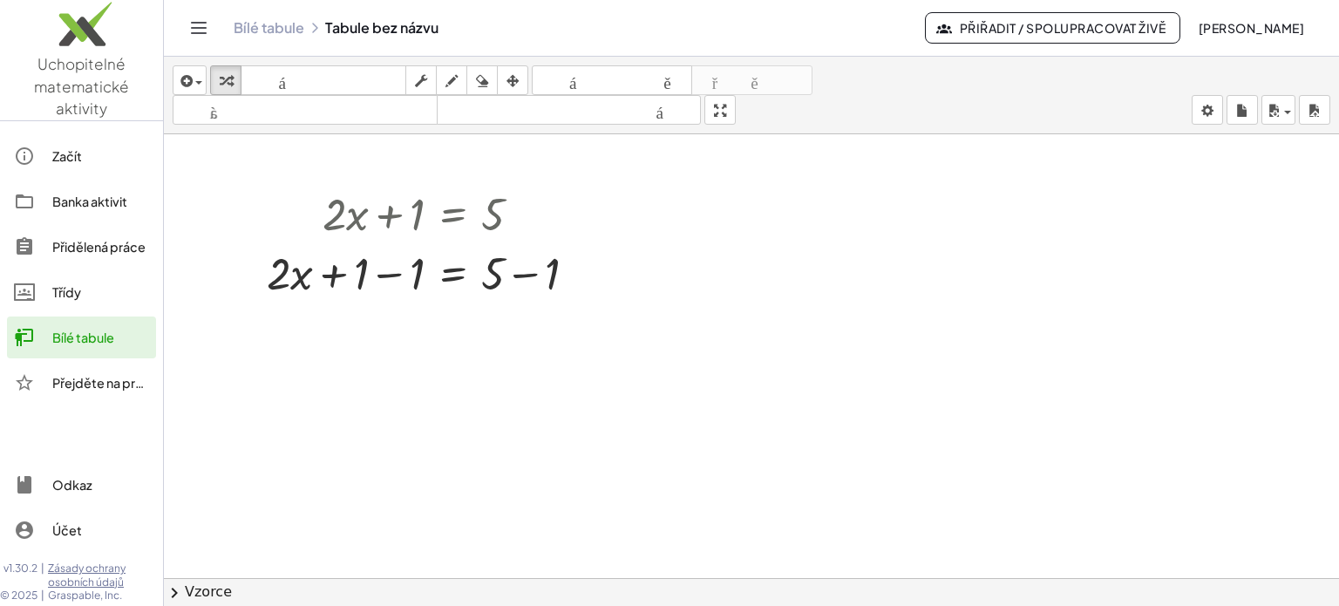
click at [91, 249] on font "Přidělená práce" at bounding box center [98, 247] width 93 height 16
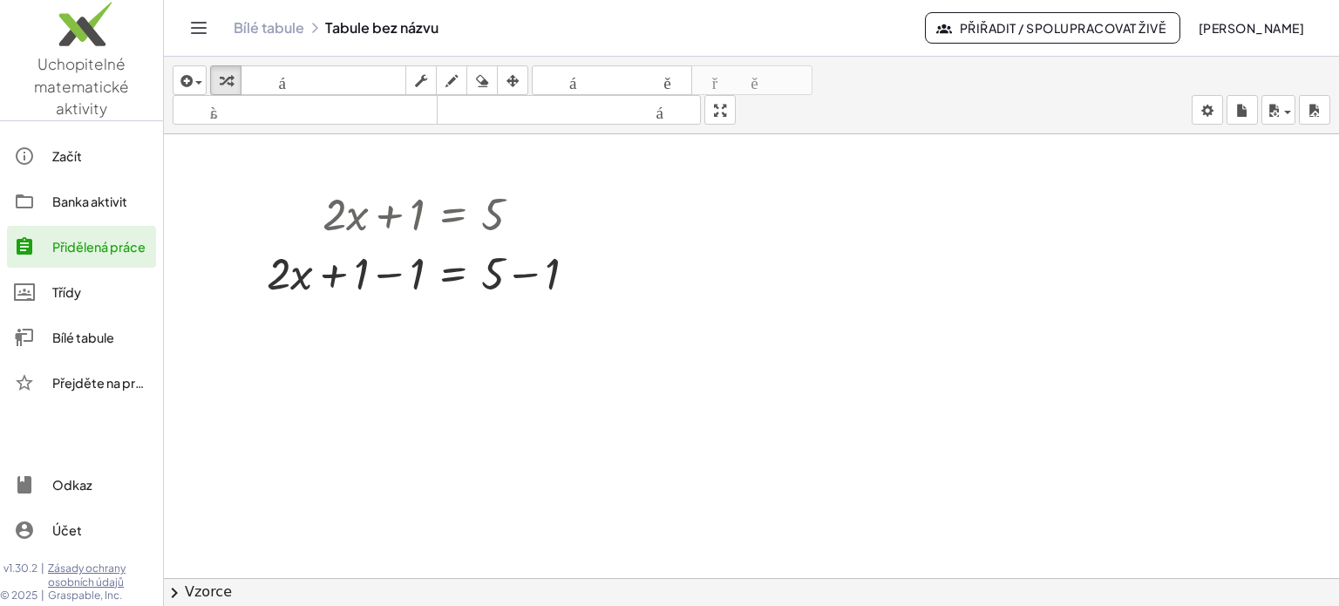
click at [59, 299] on div "Třídy" at bounding box center [100, 292] width 97 height 21
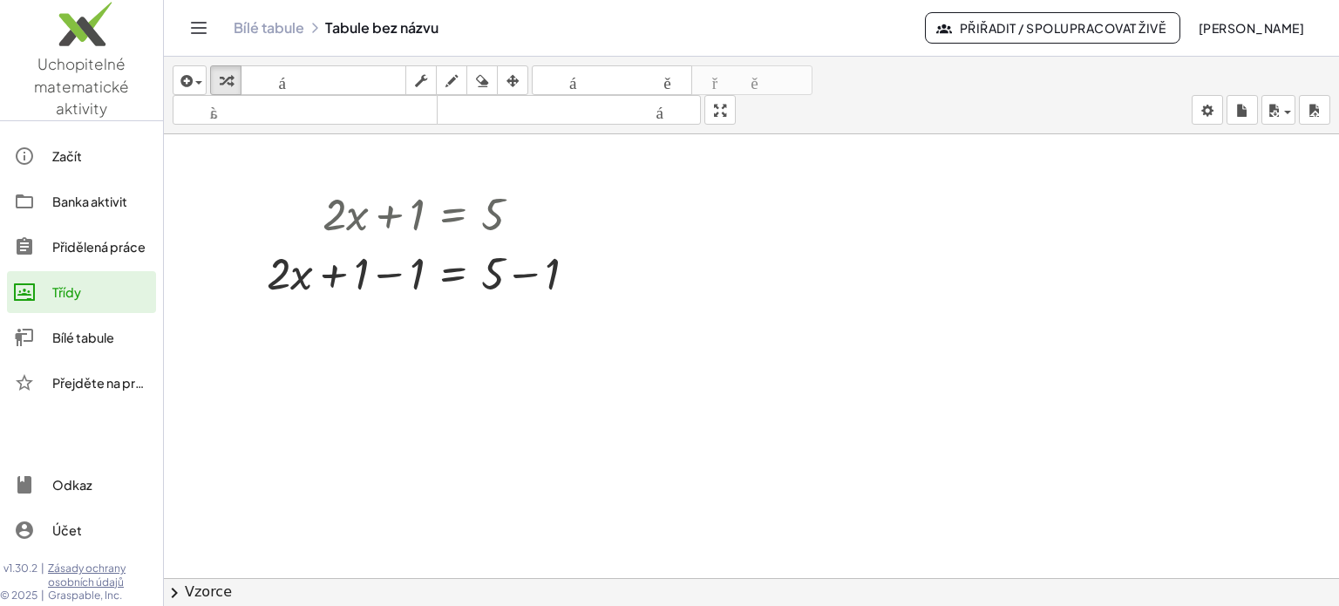
click at [94, 381] on font "Přejděte na prémiový účet!" at bounding box center [132, 383] width 160 height 16
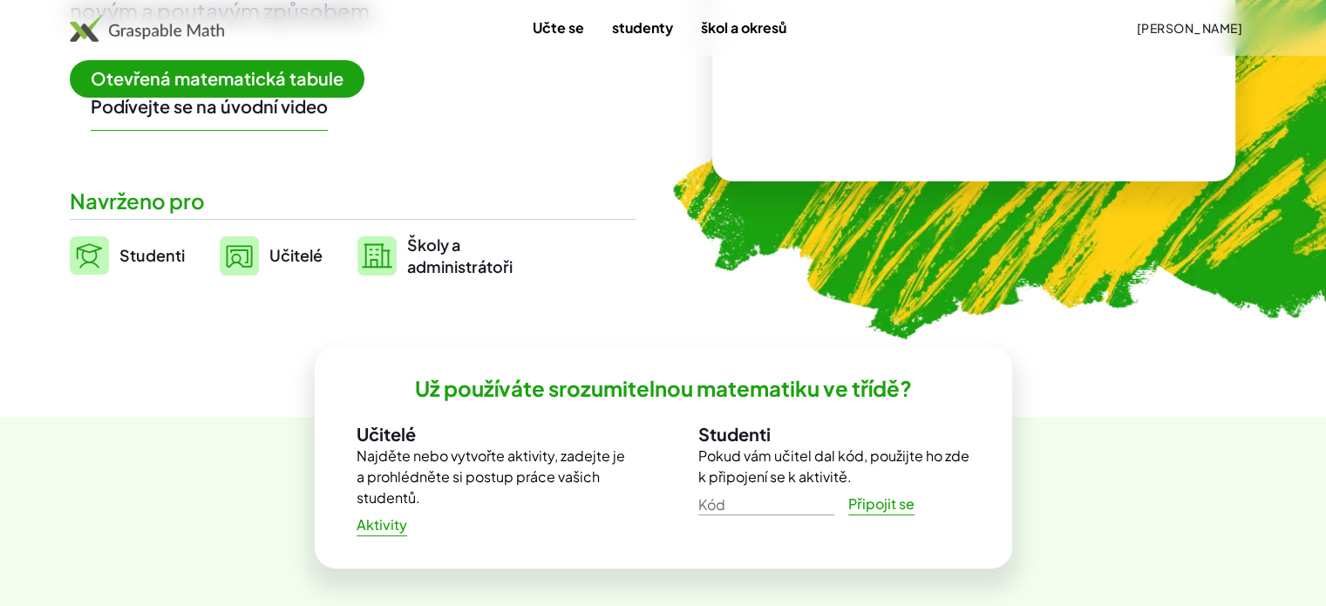
scroll to position [349, 0]
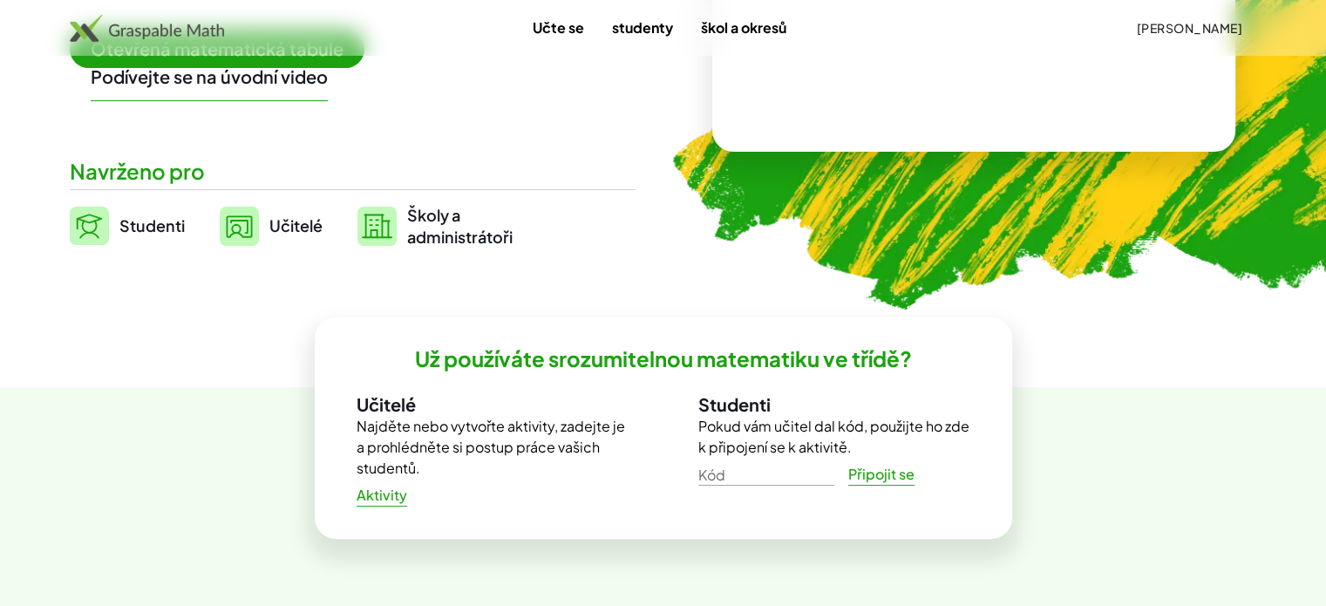
click at [384, 486] on font "Aktivity" at bounding box center [382, 495] width 51 height 18
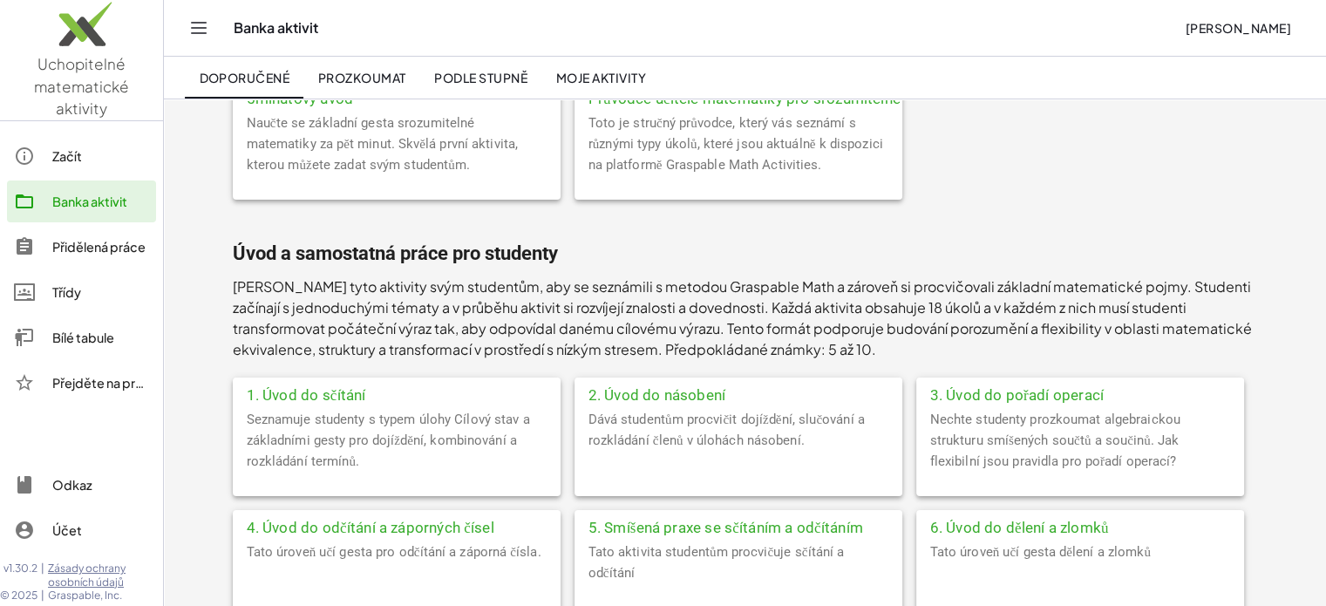
scroll to position [262, 0]
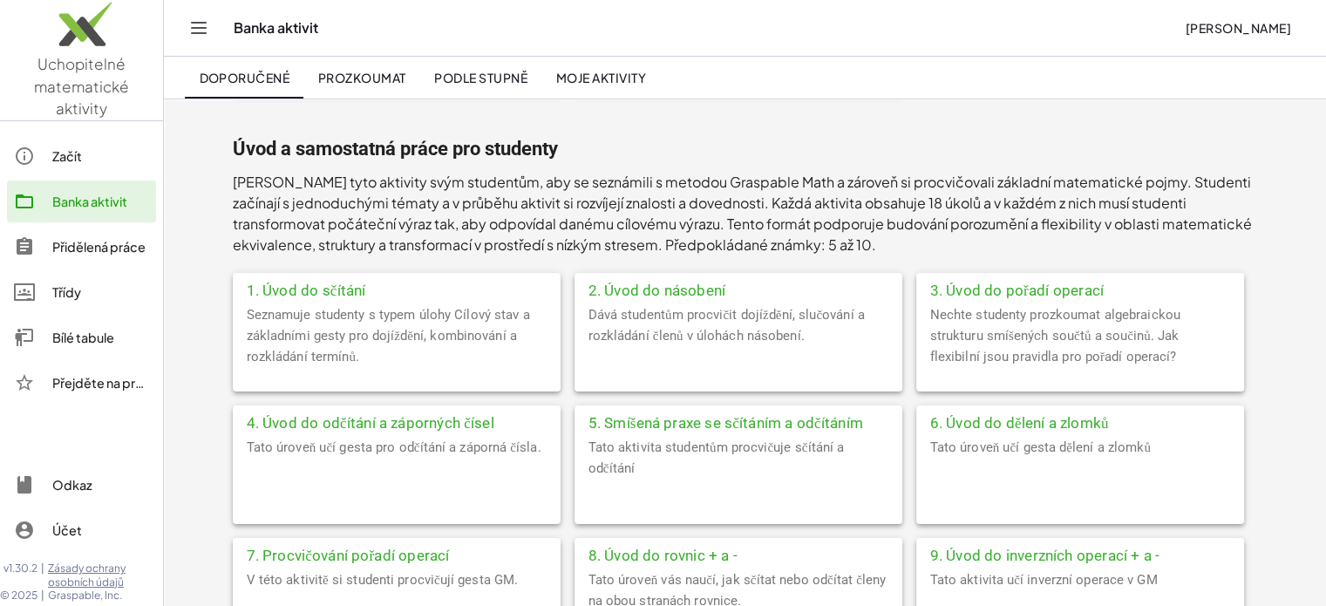
click at [300, 292] on font "1. Úvod do sčítání" at bounding box center [306, 290] width 119 height 17
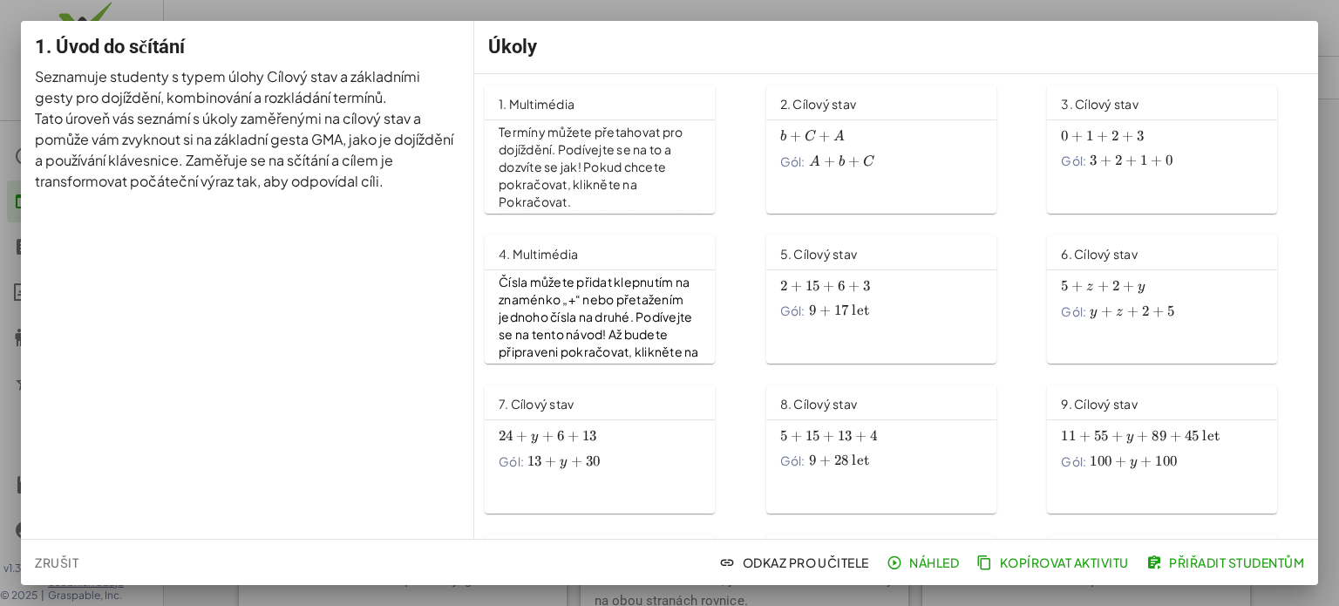
click at [839, 134] on font "A" at bounding box center [839, 137] width 11 height 14
click at [1228, 555] on font "Přiřadit studentům" at bounding box center [1236, 563] width 135 height 16
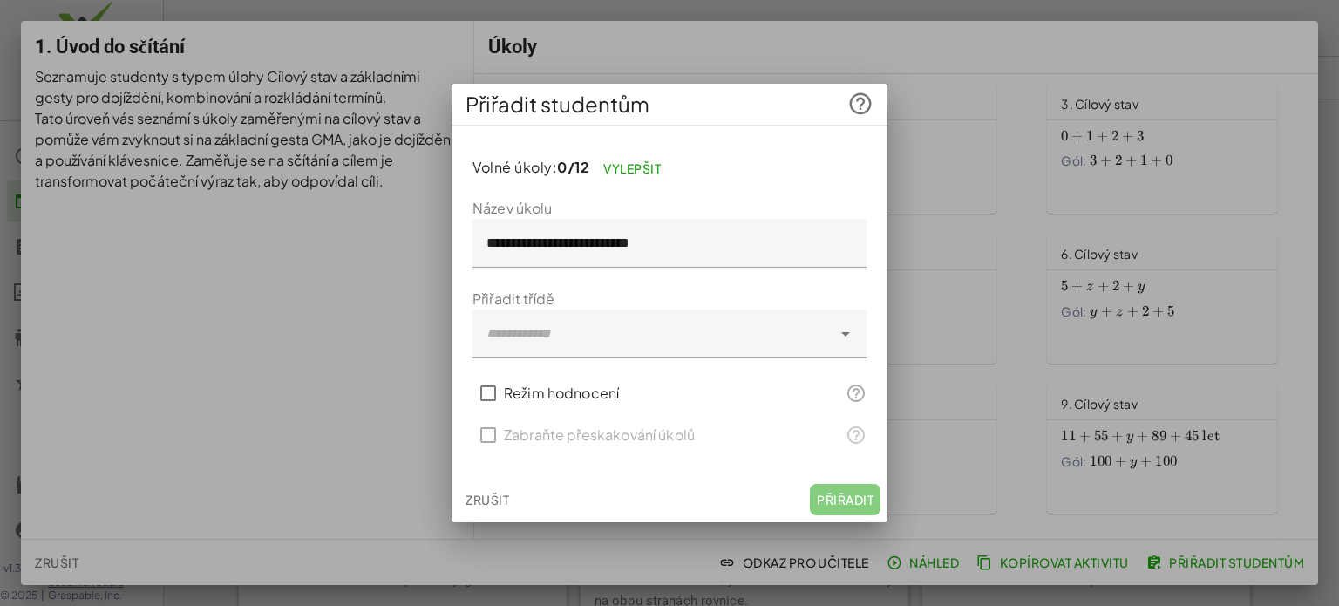
drag, startPoint x: 682, startPoint y: 91, endPoint x: 726, endPoint y: 124, distance: 55.5
click at [726, 124] on div "Přiřadit studentům" at bounding box center [670, 105] width 436 height 42
click at [495, 501] on font "Zrušit" at bounding box center [488, 500] width 44 height 16
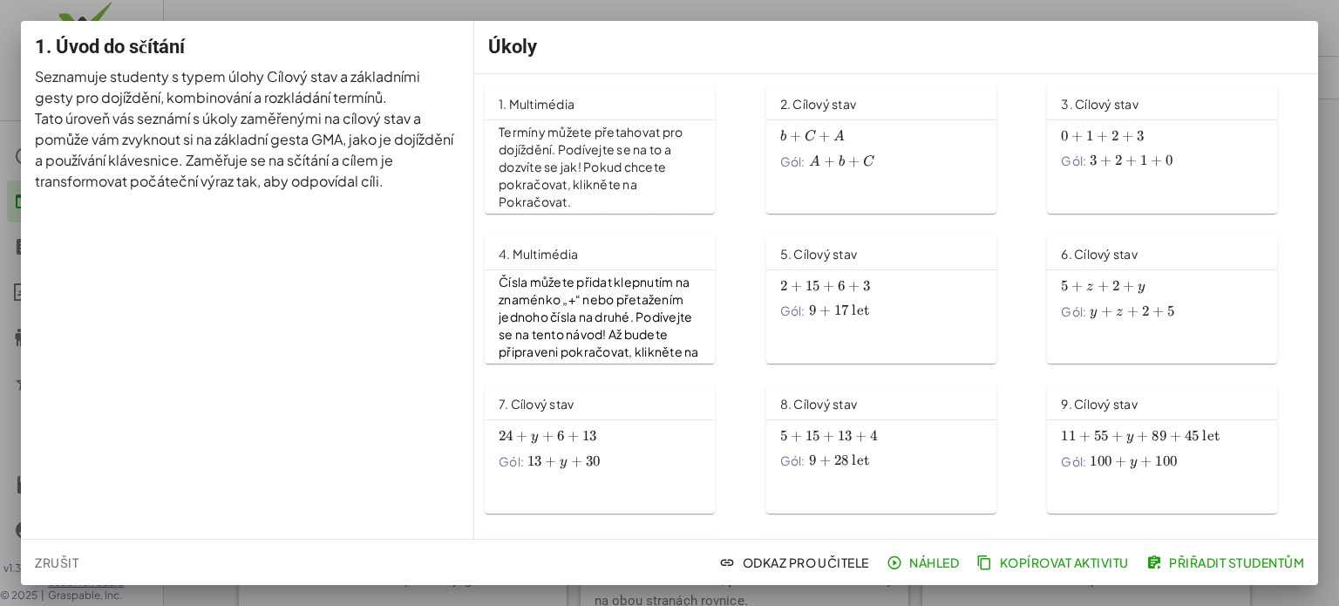
click at [817, 178] on div "b + C + A b+c+a b + C + A Gól: A + b + C a+b+c A + b + C" at bounding box center [882, 152] width 230 height 65
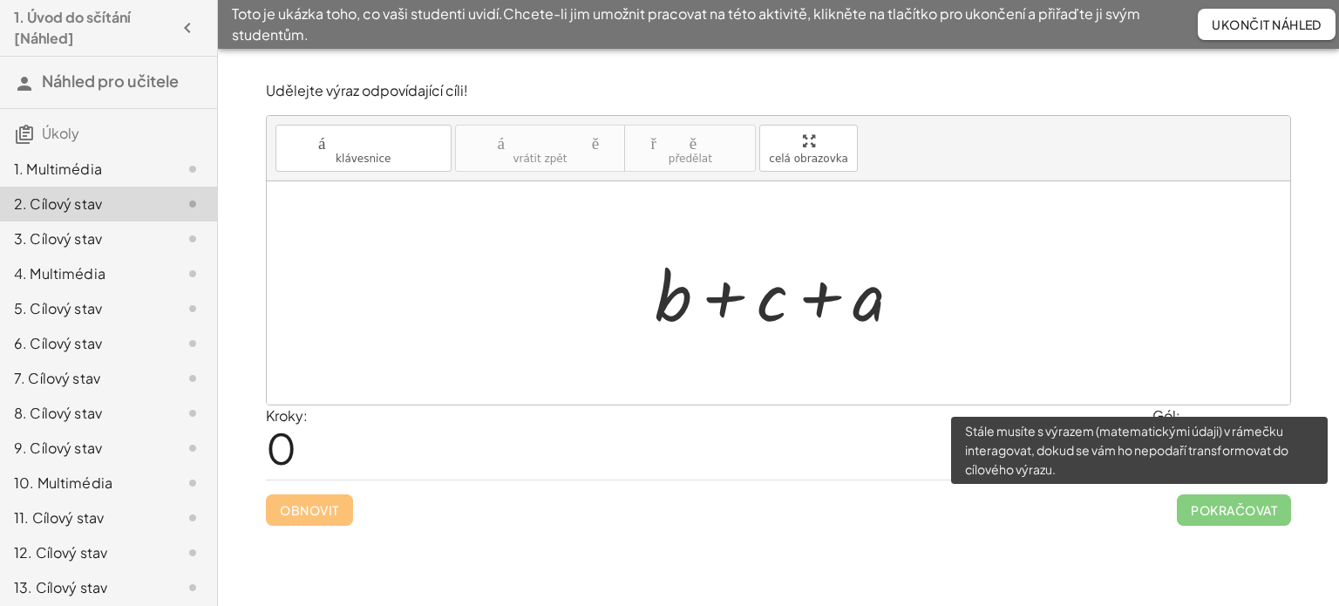
click at [1262, 500] on span "Pokračovat" at bounding box center [1234, 509] width 114 height 31
click at [1256, 514] on span "Pokračovat" at bounding box center [1234, 509] width 114 height 31
